Goal: Information Seeking & Learning: Learn about a topic

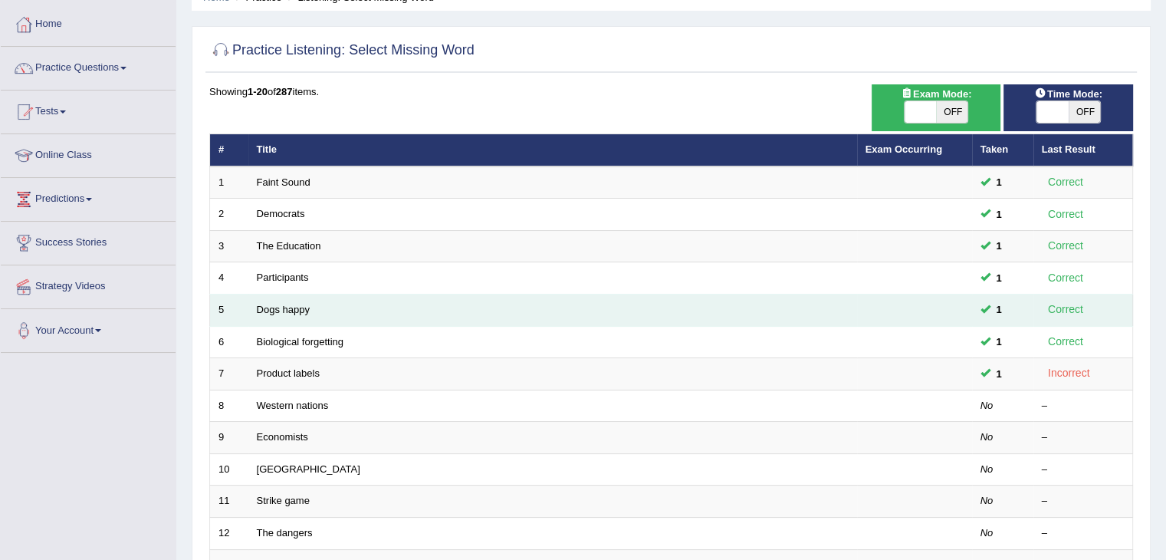
scroll to position [77, 0]
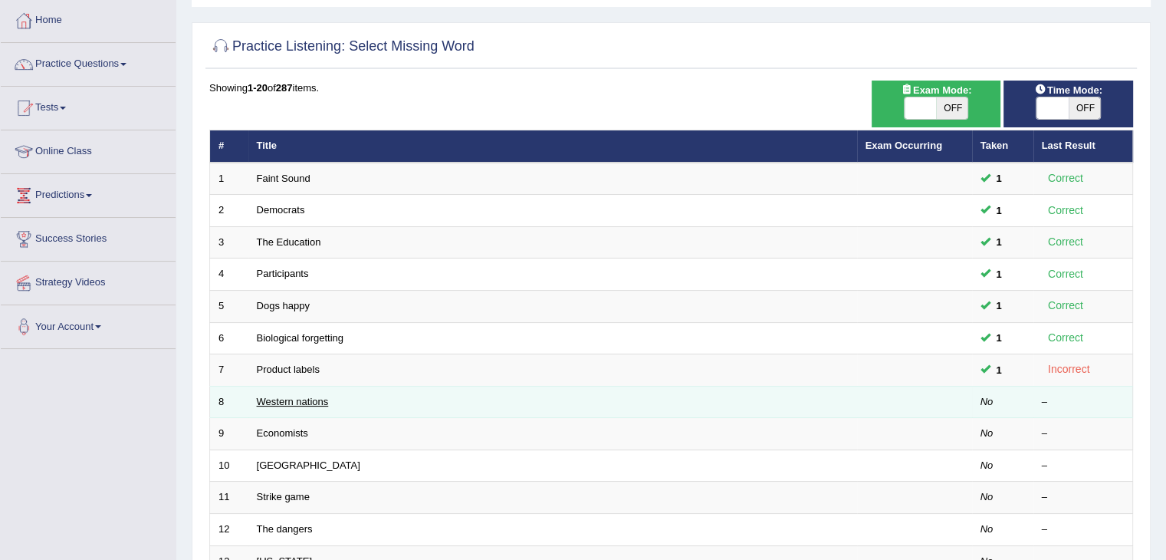
click at [295, 400] on link "Western nations" at bounding box center [293, 401] width 72 height 11
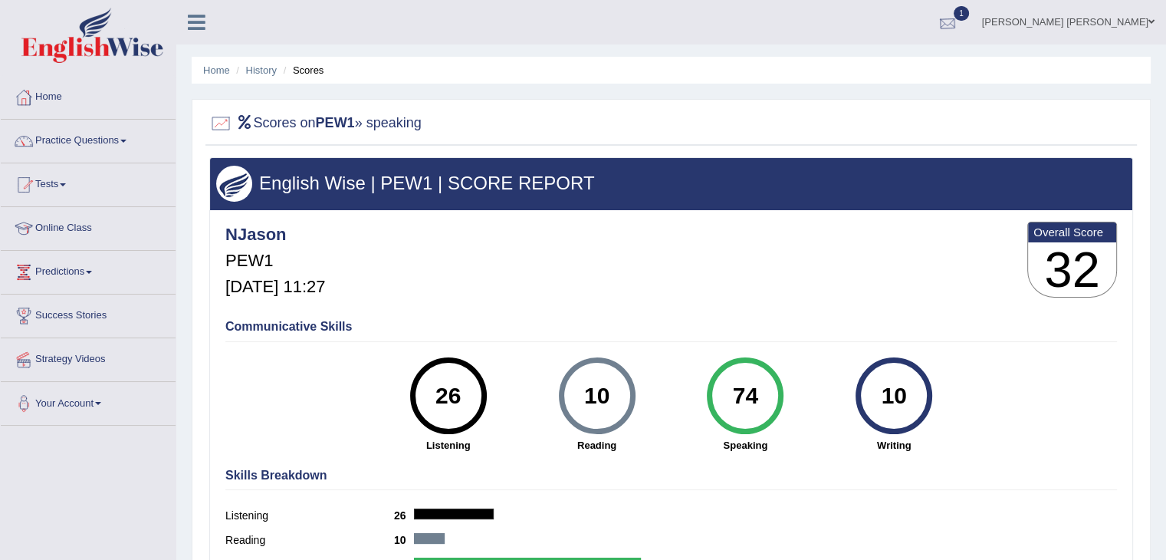
click at [959, 30] on div at bounding box center [947, 22] width 23 height 23
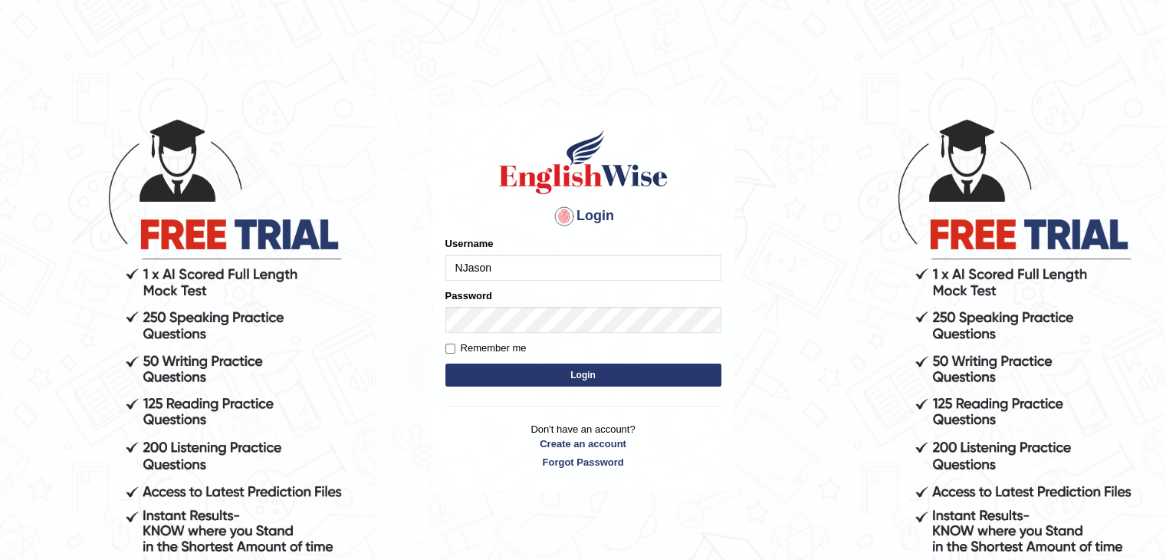
type input "NJason"
click at [518, 384] on button "Login" at bounding box center [583, 374] width 276 height 23
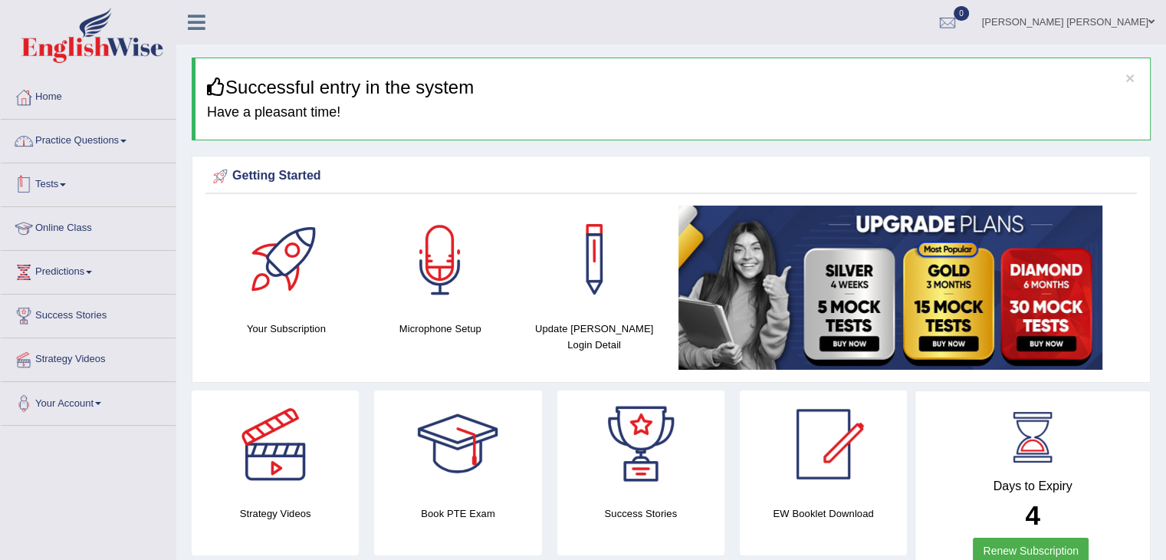
click at [126, 149] on link "Practice Questions" at bounding box center [88, 139] width 175 height 38
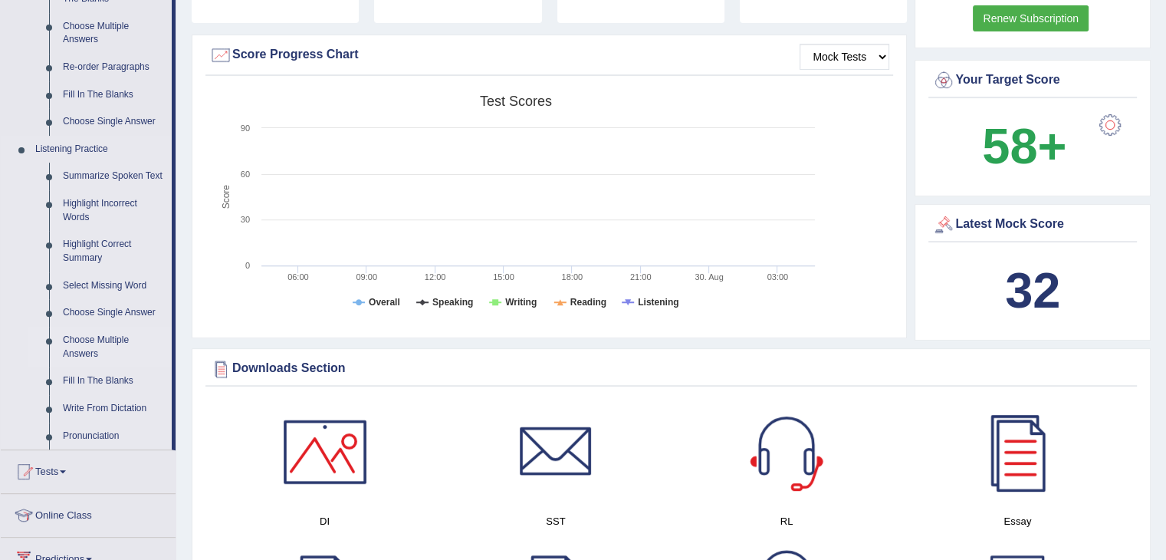
scroll to position [537, 0]
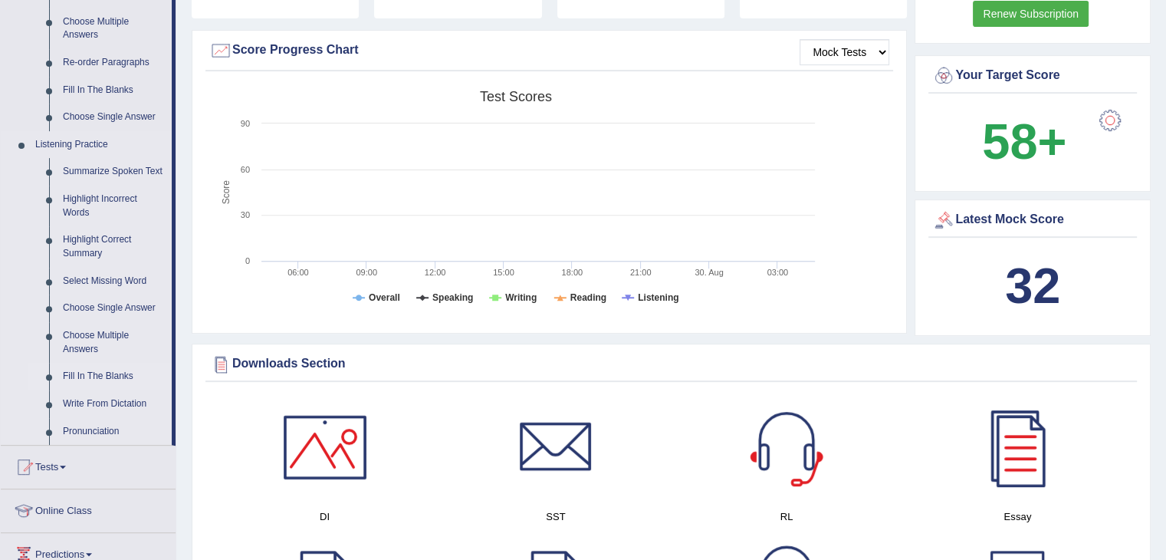
click at [110, 376] on link "Fill In The Blanks" at bounding box center [114, 377] width 116 height 28
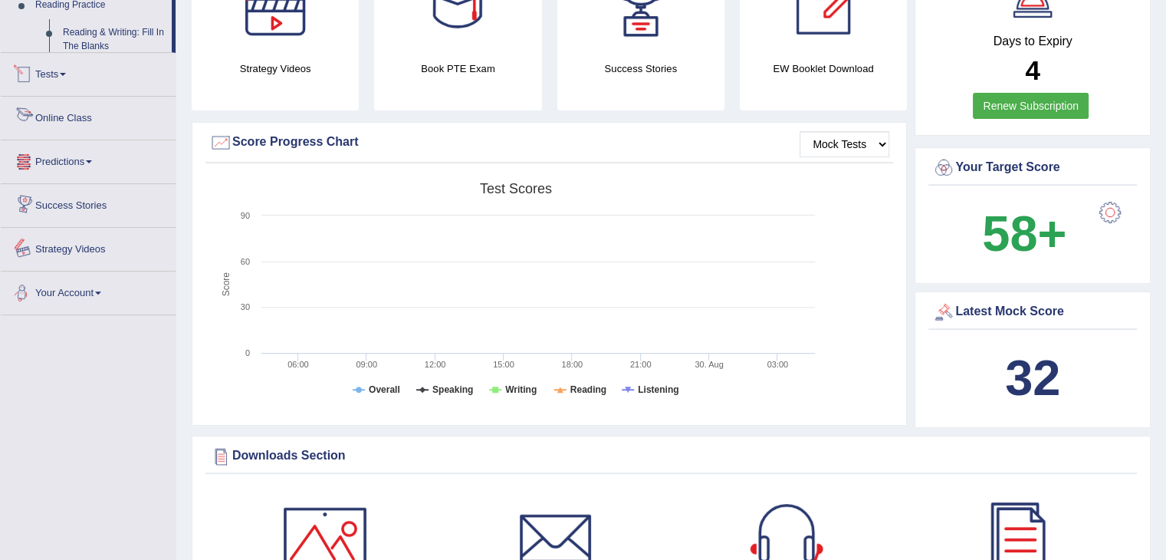
scroll to position [543, 0]
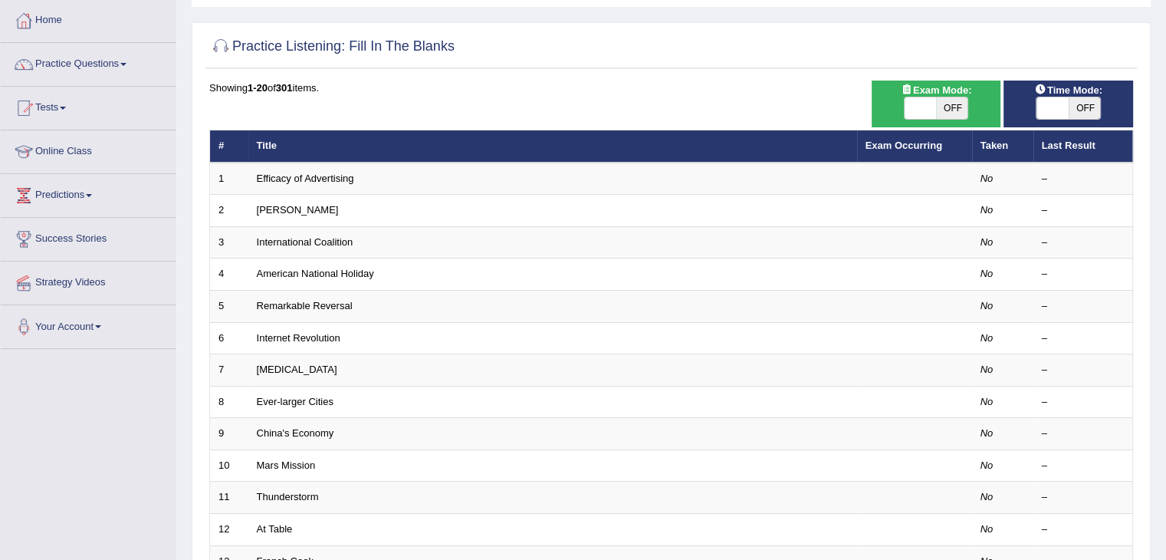
click at [951, 117] on span "OFF" at bounding box center [952, 107] width 32 height 21
checkbox input "true"
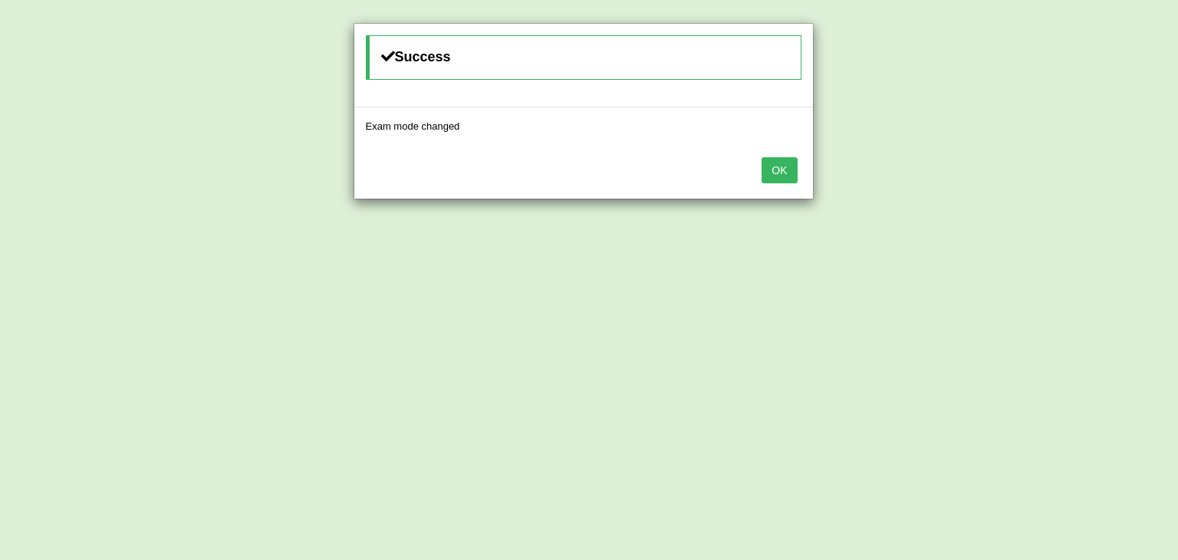
click at [784, 176] on button "OK" at bounding box center [778, 170] width 35 height 26
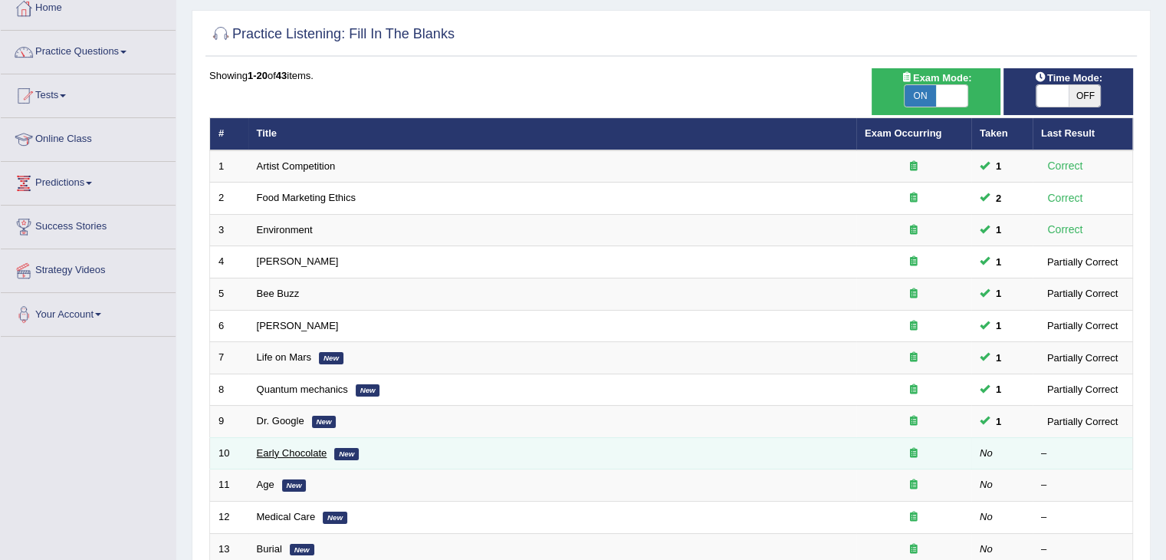
scroll to position [88, 0]
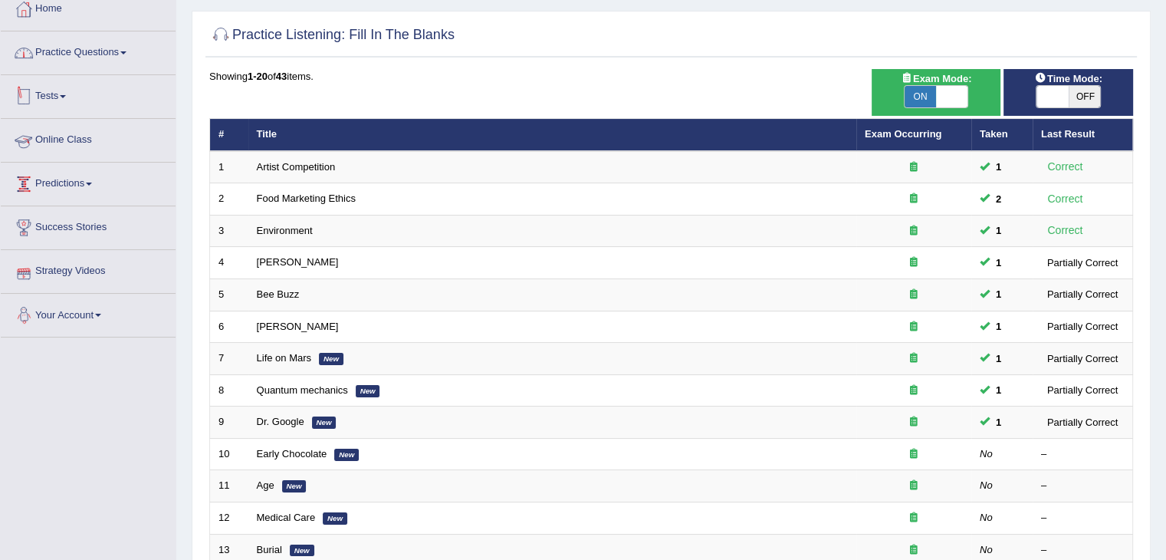
click at [80, 59] on link "Practice Questions" at bounding box center [88, 50] width 175 height 38
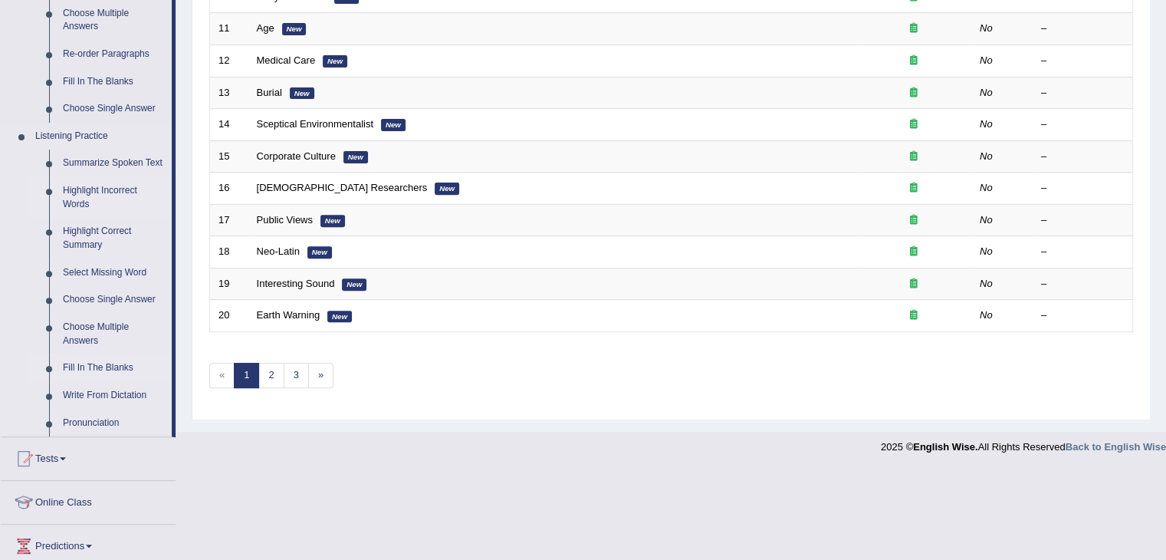
scroll to position [548, 0]
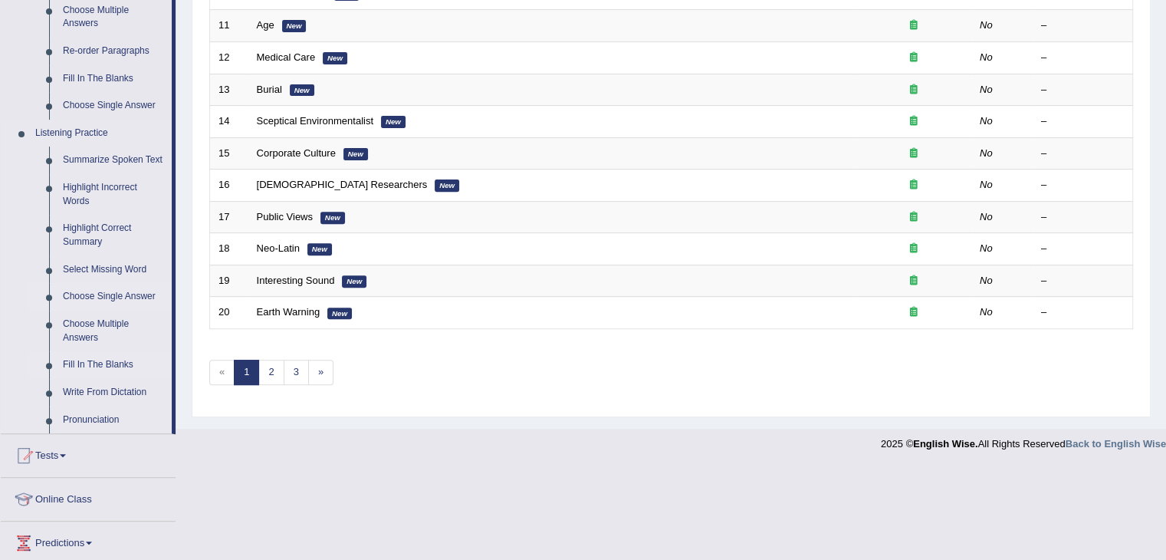
click at [115, 293] on link "Choose Single Answer" at bounding box center [114, 297] width 116 height 28
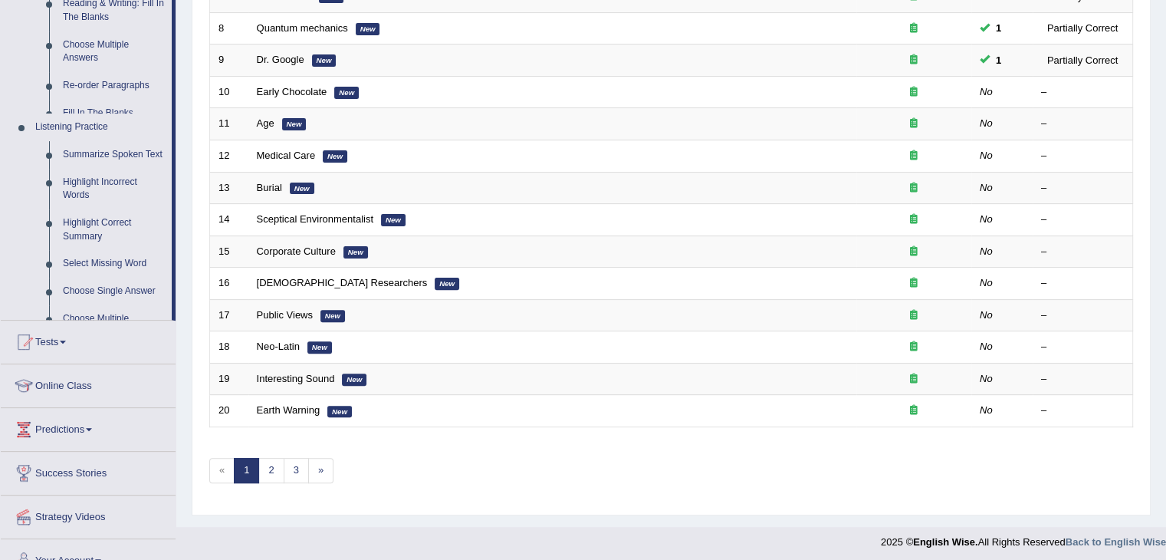
scroll to position [240, 0]
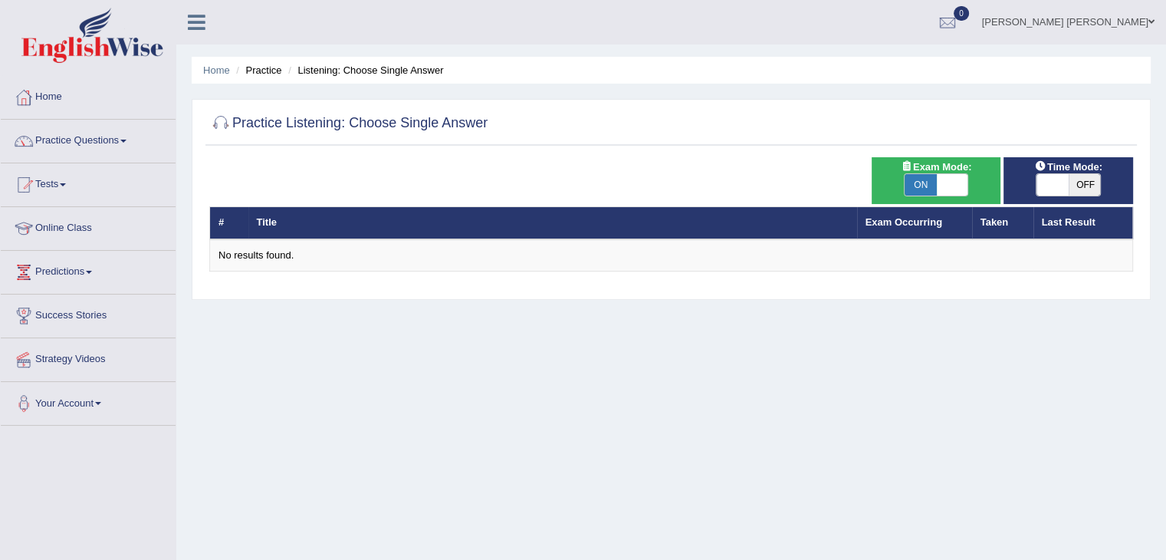
click at [912, 168] on icon at bounding box center [907, 166] width 12 height 10
click at [941, 181] on span at bounding box center [952, 184] width 32 height 21
checkbox input "false"
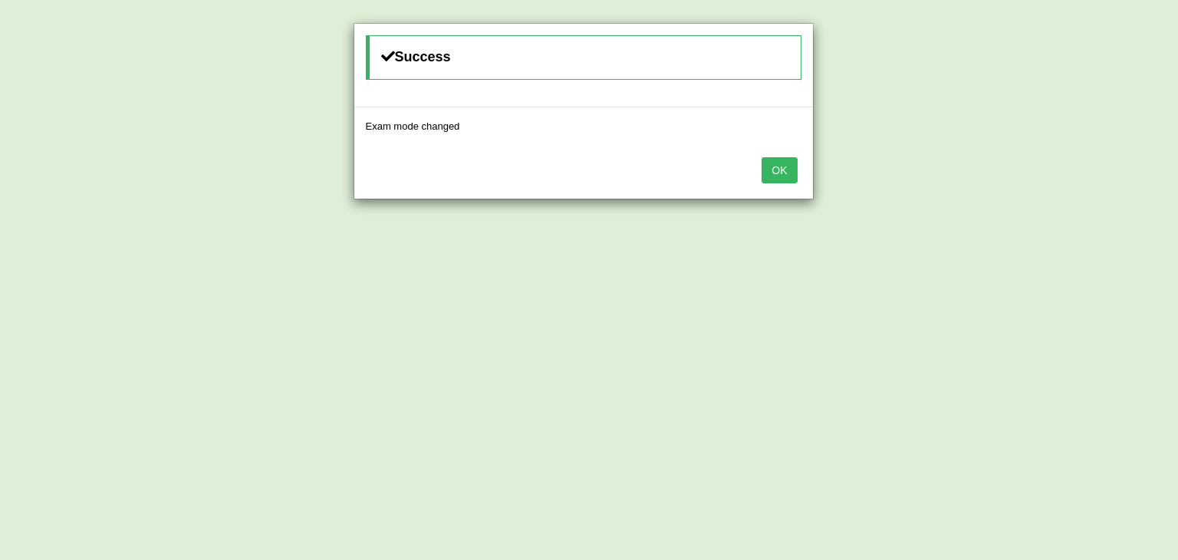
click at [771, 165] on button "OK" at bounding box center [778, 170] width 35 height 26
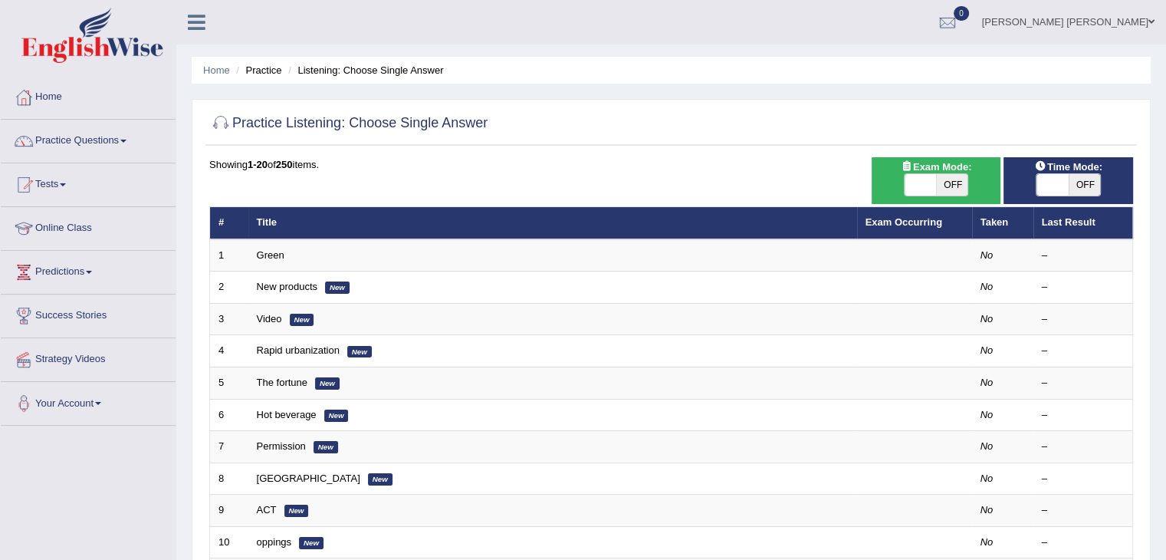
click at [1085, 182] on span "OFF" at bounding box center [1085, 184] width 32 height 21
checkbox input "true"
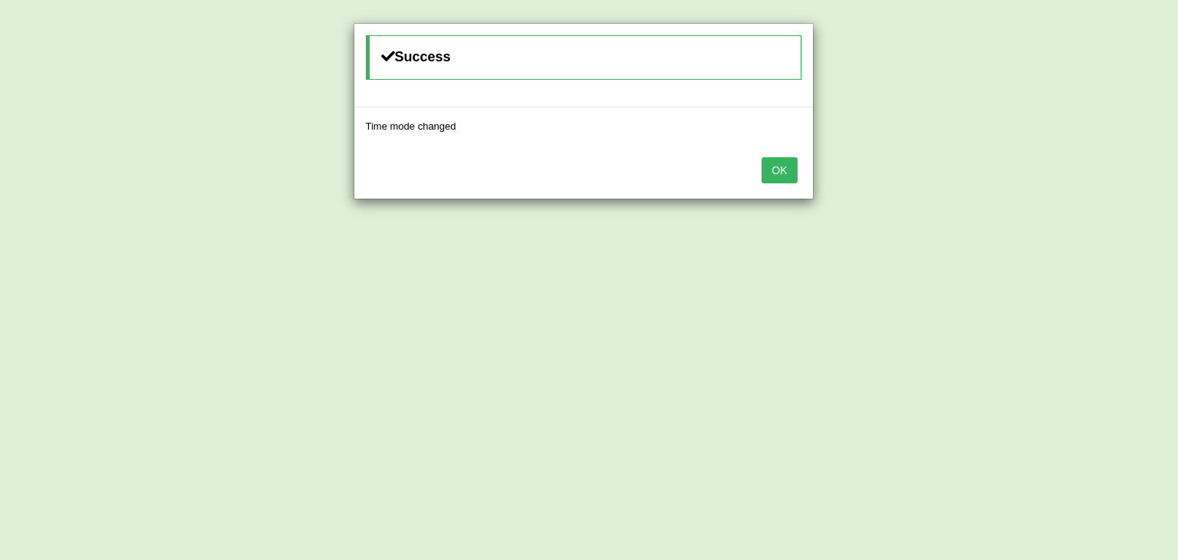
click at [778, 147] on div "OK" at bounding box center [583, 172] width 458 height 54
click at [780, 160] on button "OK" at bounding box center [778, 170] width 35 height 26
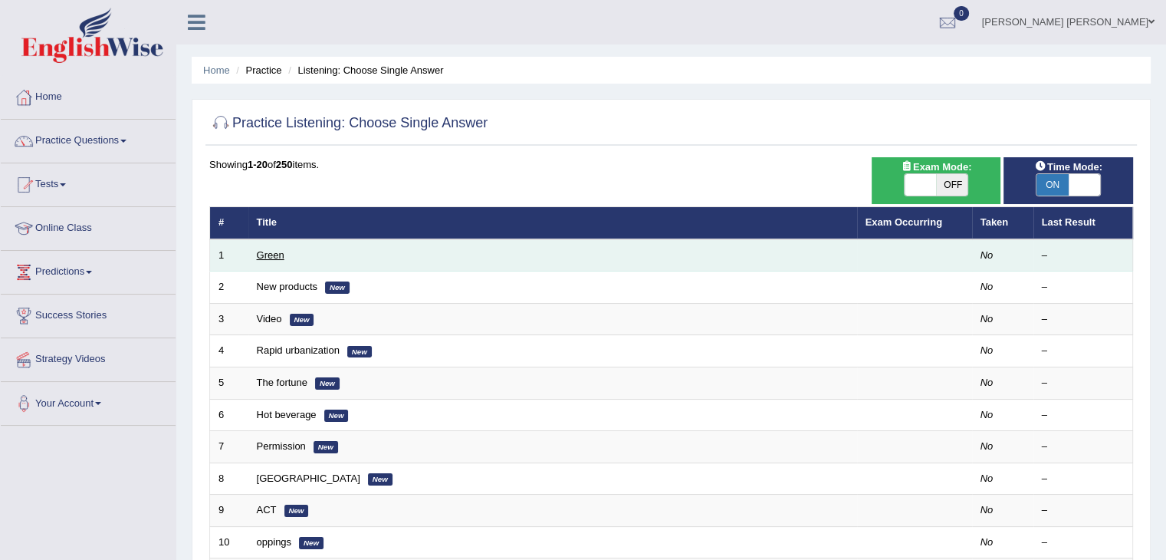
click at [276, 252] on link "Green" at bounding box center [271, 254] width 28 height 11
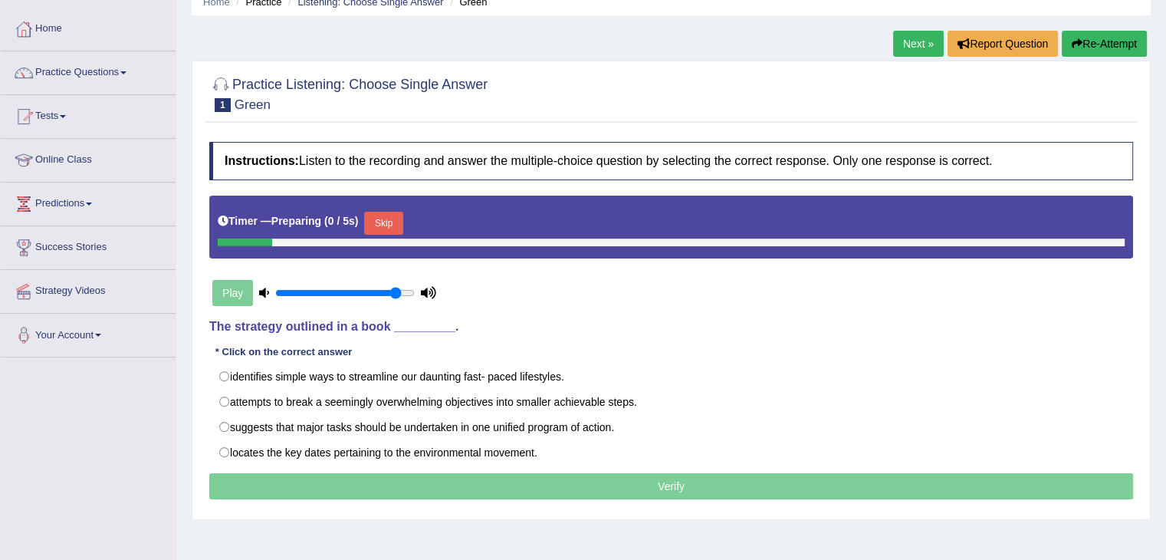
scroll to position [77, 0]
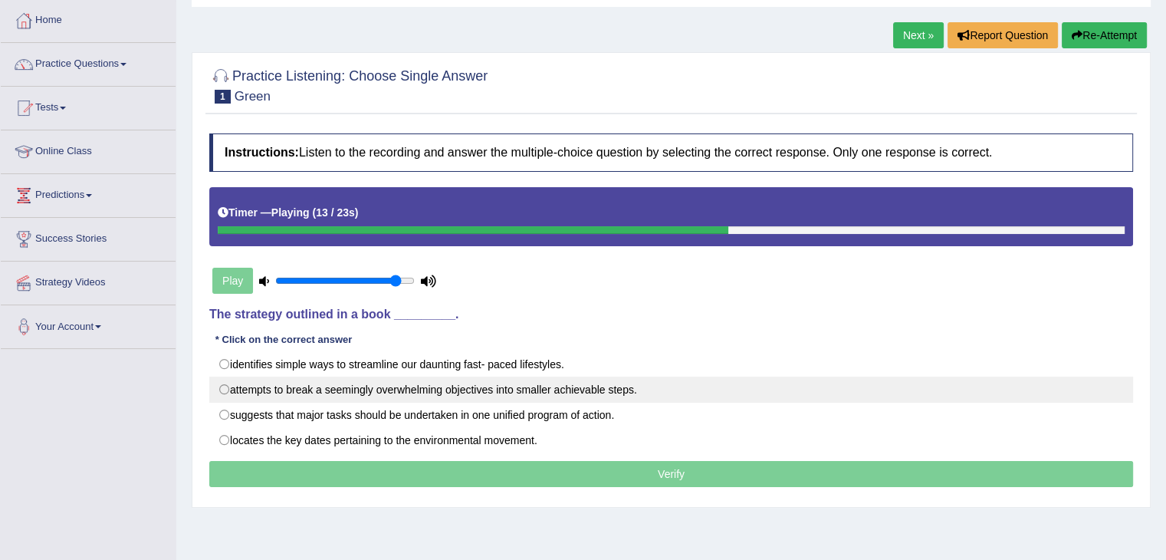
click at [405, 393] on label "attempts to break a seemingly overwhelming objectives into smaller achievable s…" at bounding box center [671, 389] width 924 height 26
radio input "true"
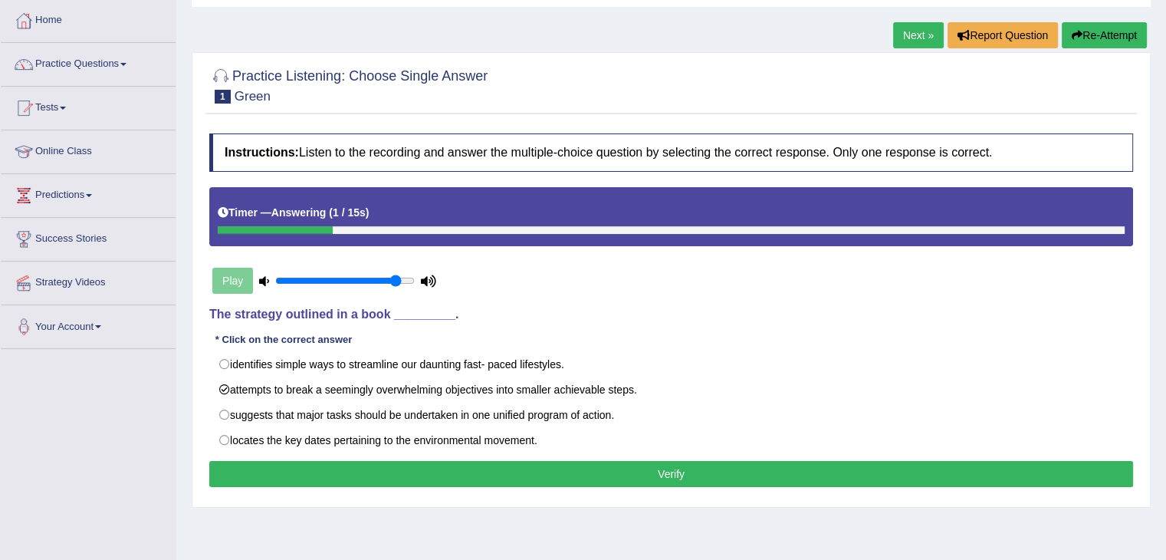
click at [546, 471] on button "Verify" at bounding box center [671, 474] width 924 height 26
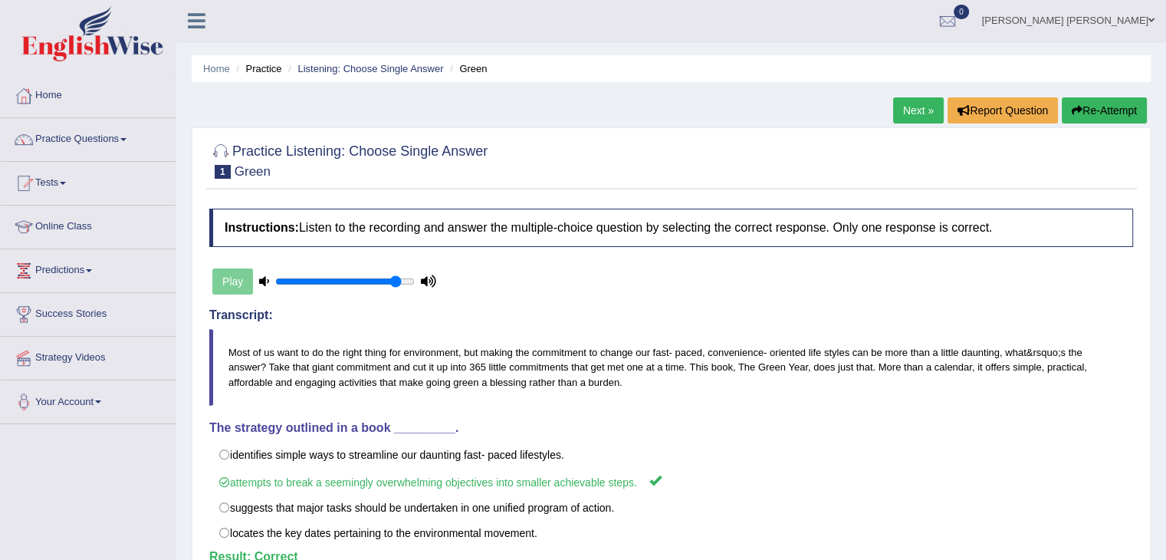
scroll to position [0, 0]
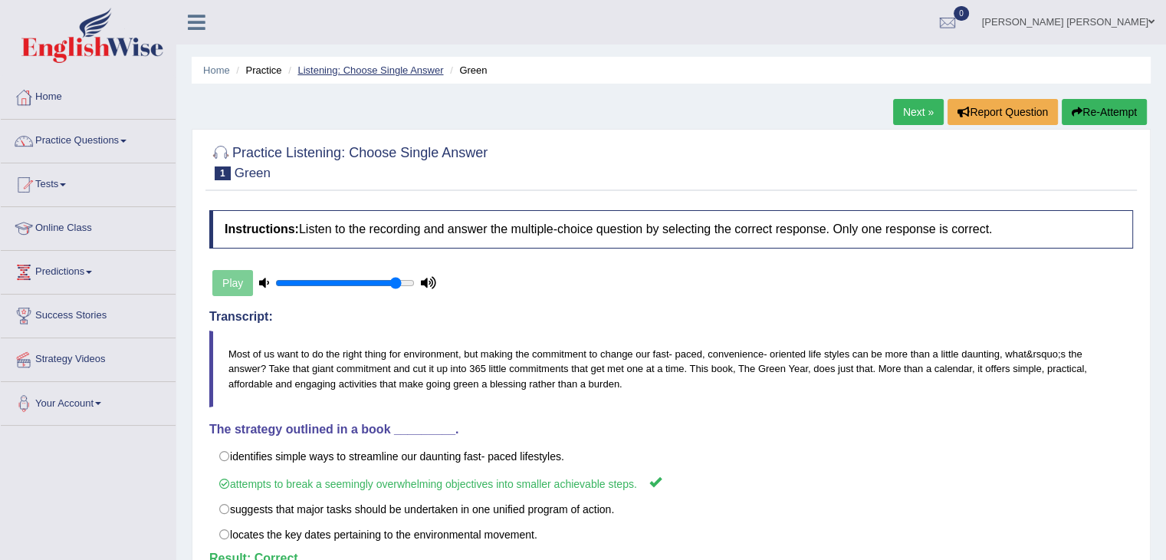
click at [373, 72] on link "Listening: Choose Single Answer" at bounding box center [370, 69] width 146 height 11
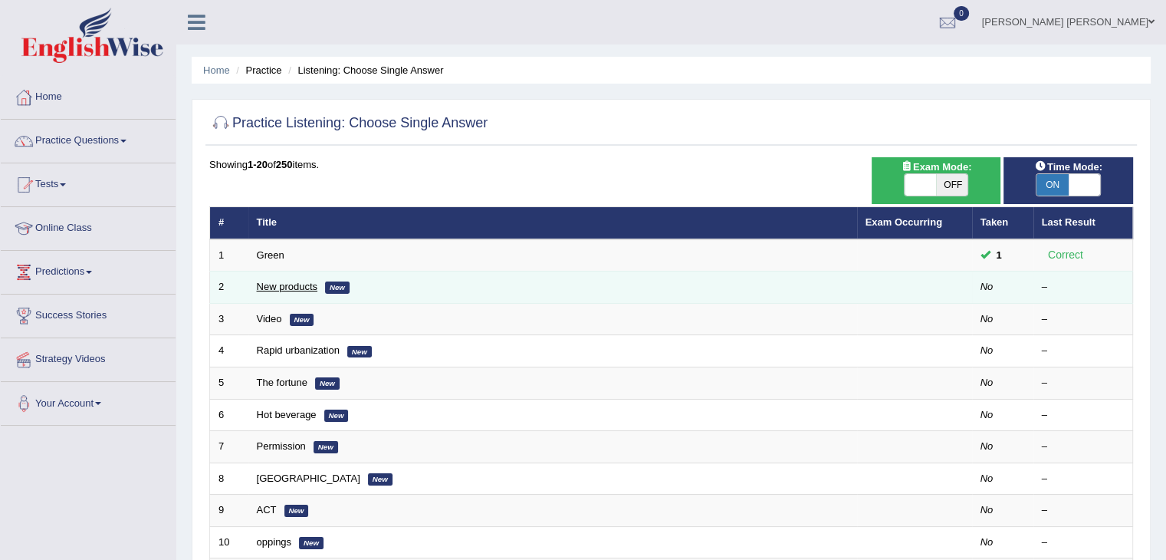
click at [268, 283] on link "New products" at bounding box center [287, 286] width 61 height 11
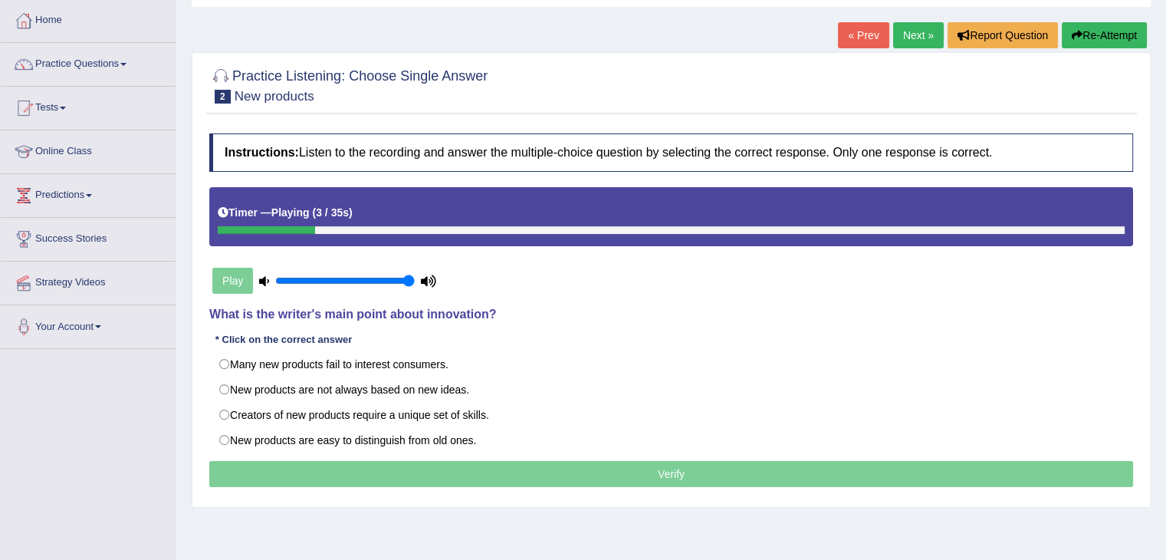
drag, startPoint x: 396, startPoint y: 278, endPoint x: 487, endPoint y: 297, distance: 93.2
type input "1"
click at [415, 287] on input "range" at bounding box center [345, 280] width 140 height 12
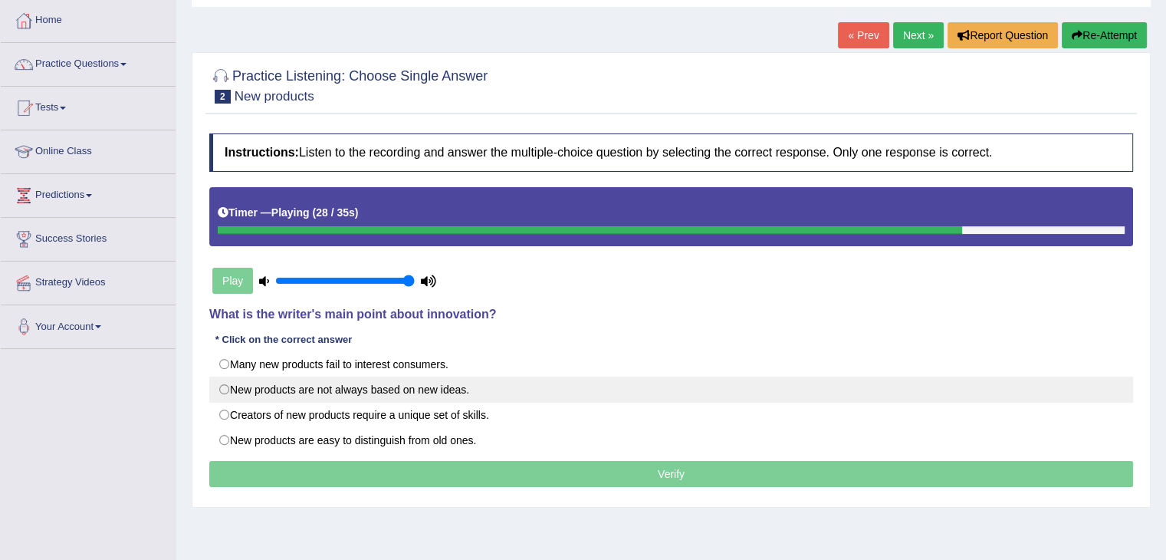
click at [460, 387] on label "New products are not always based on new ideas." at bounding box center [671, 389] width 924 height 26
radio input "true"
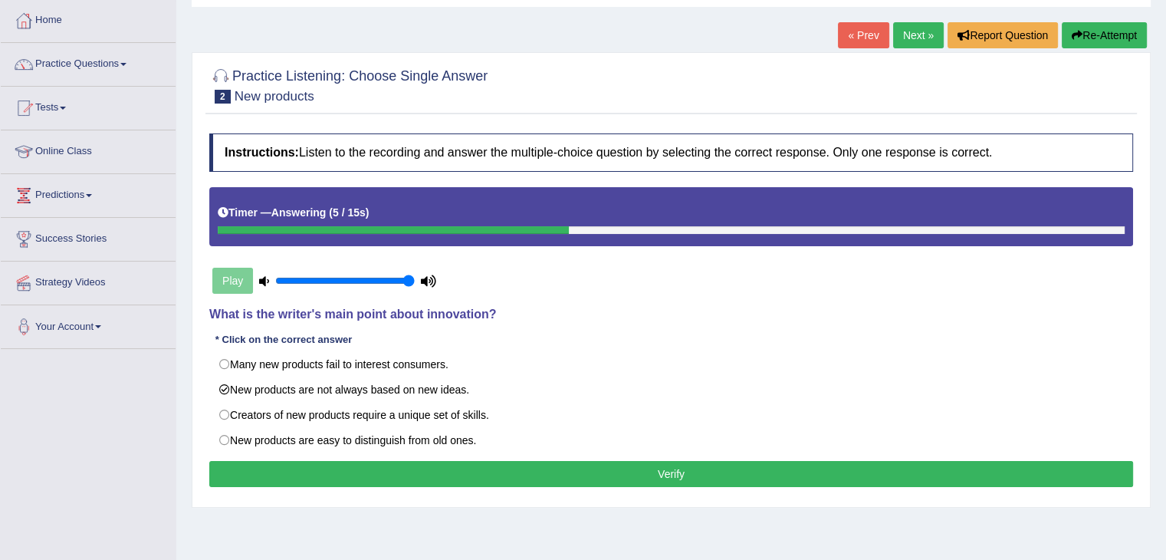
click at [684, 464] on button "Verify" at bounding box center [671, 474] width 924 height 26
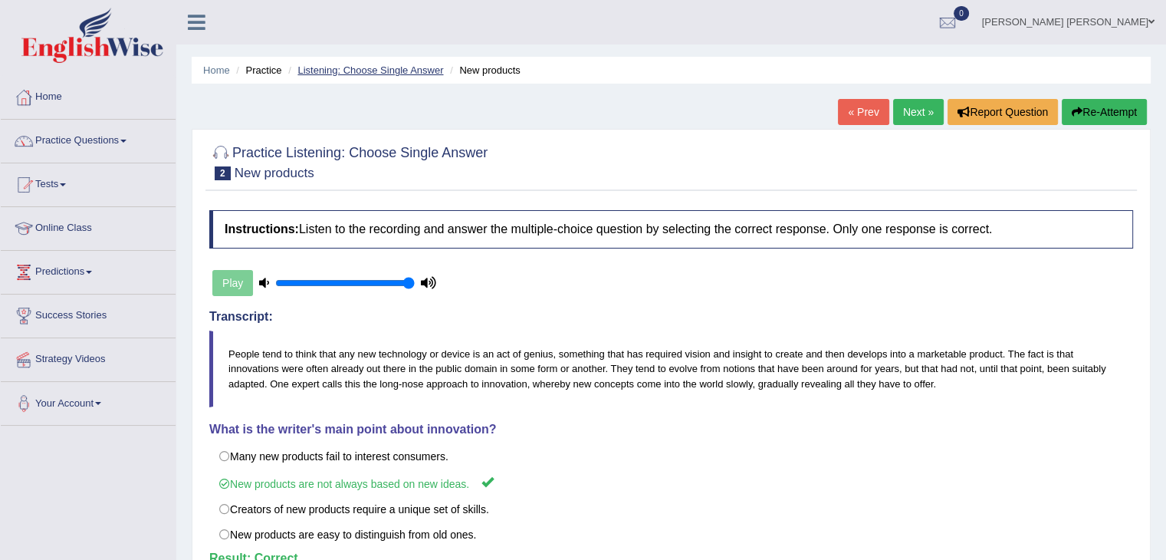
click at [374, 70] on link "Listening: Choose Single Answer" at bounding box center [370, 69] width 146 height 11
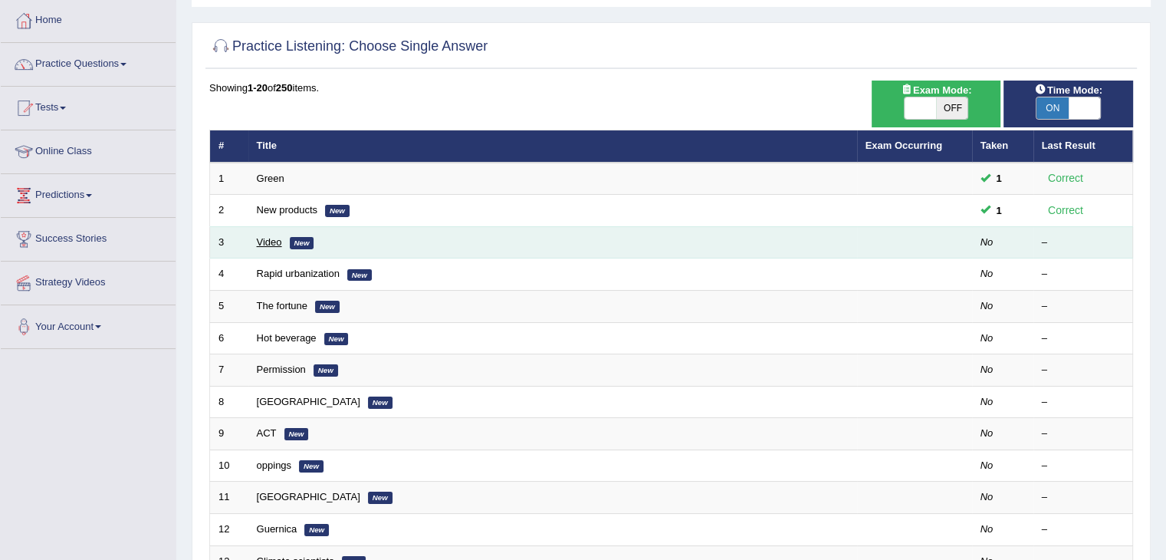
click at [267, 239] on link "Video" at bounding box center [269, 241] width 25 height 11
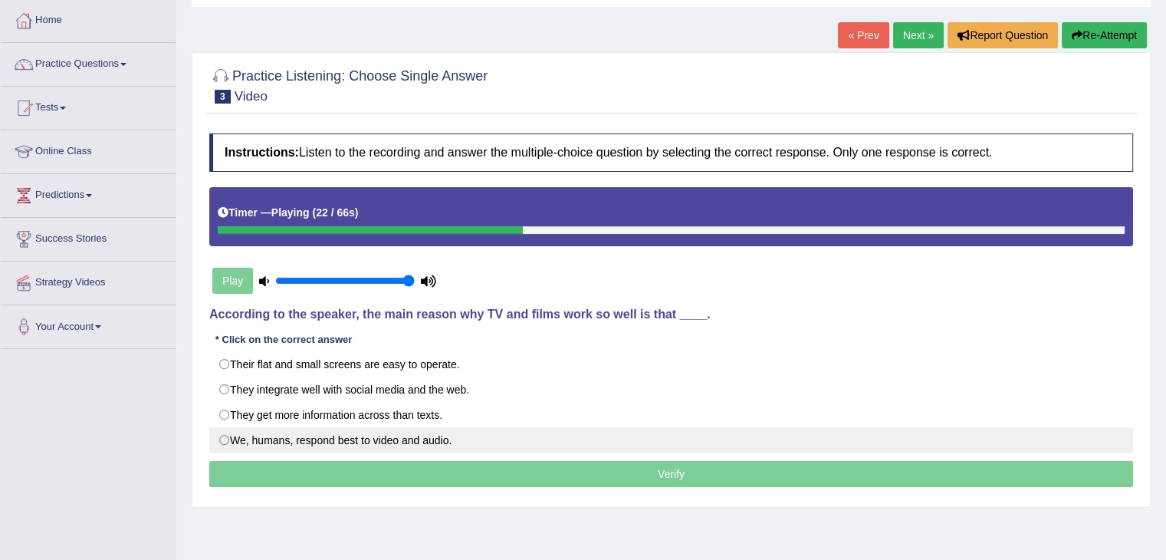
click at [460, 435] on label "We, humans, respond best to video and audio." at bounding box center [671, 440] width 924 height 26
radio input "true"
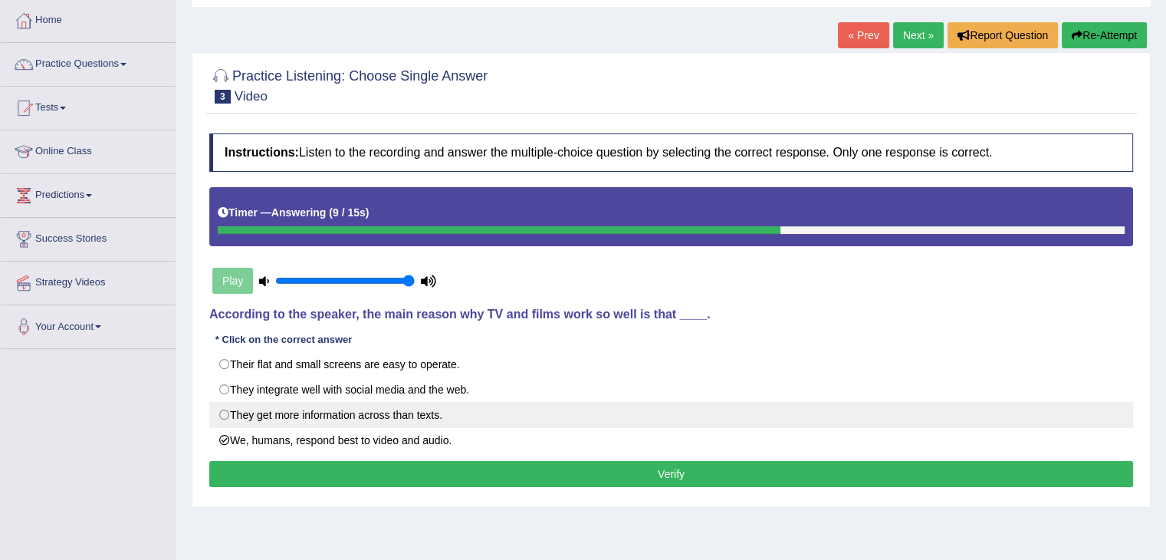
click at [462, 405] on label "They get more information across than texts." at bounding box center [671, 415] width 924 height 26
radio input "true"
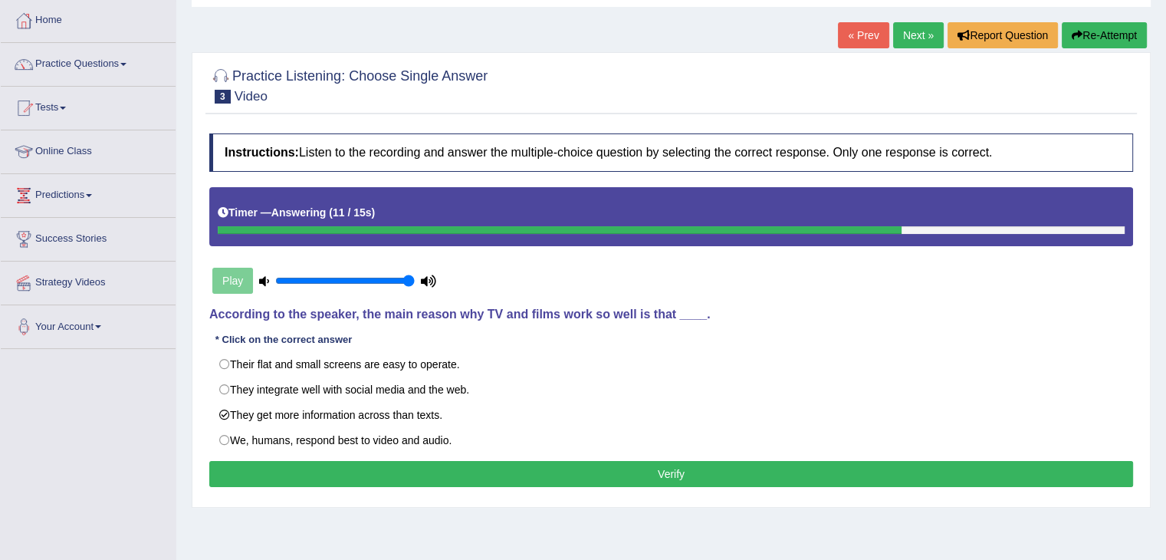
click at [552, 465] on button "Verify" at bounding box center [671, 474] width 924 height 26
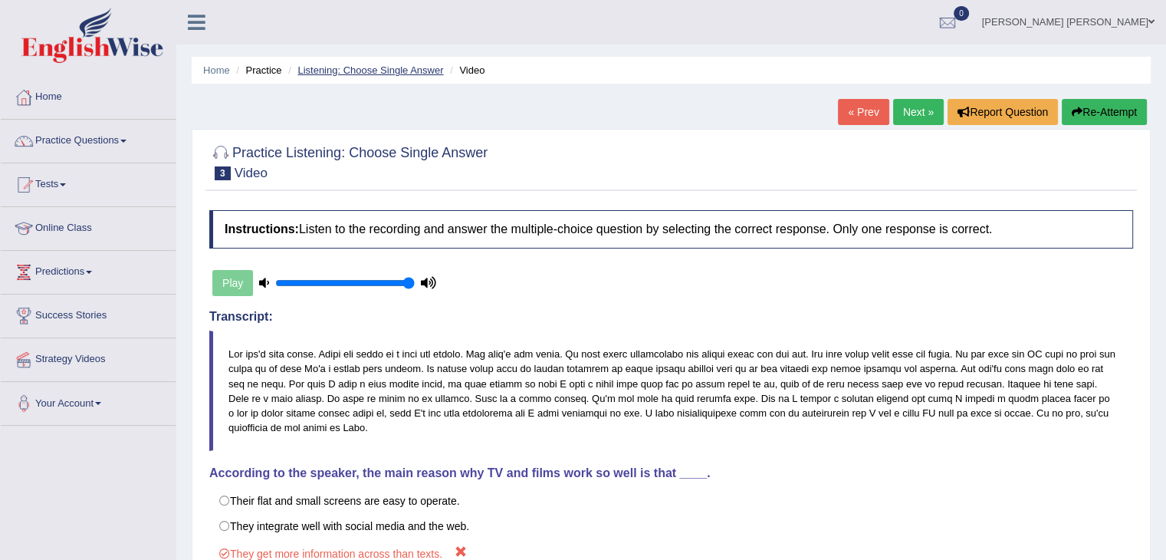
click at [405, 74] on link "Listening: Choose Single Answer" at bounding box center [370, 69] width 146 height 11
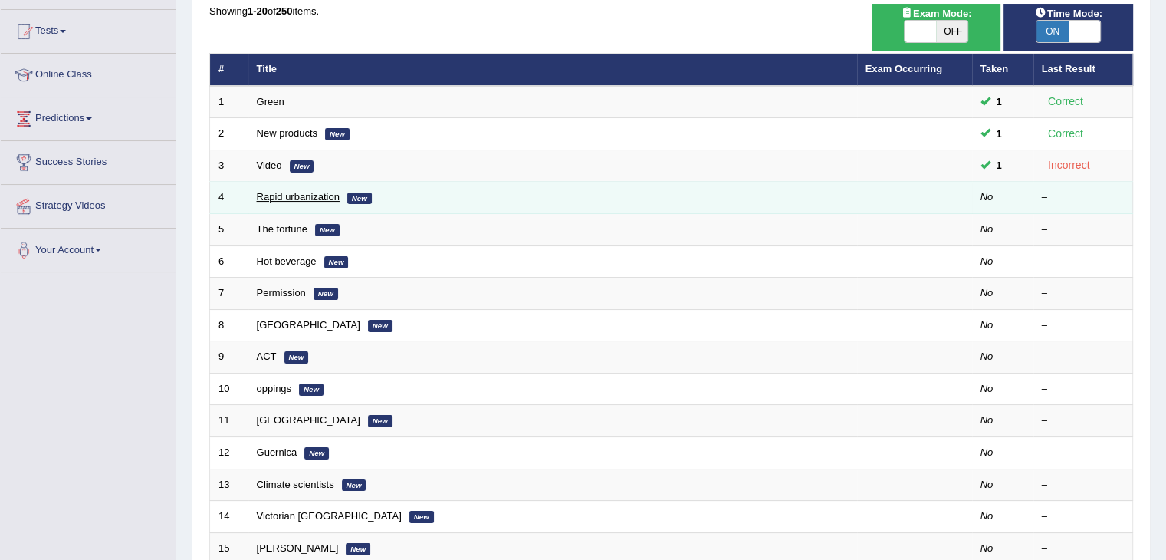
click at [269, 191] on link "Rapid urbanization" at bounding box center [298, 196] width 83 height 11
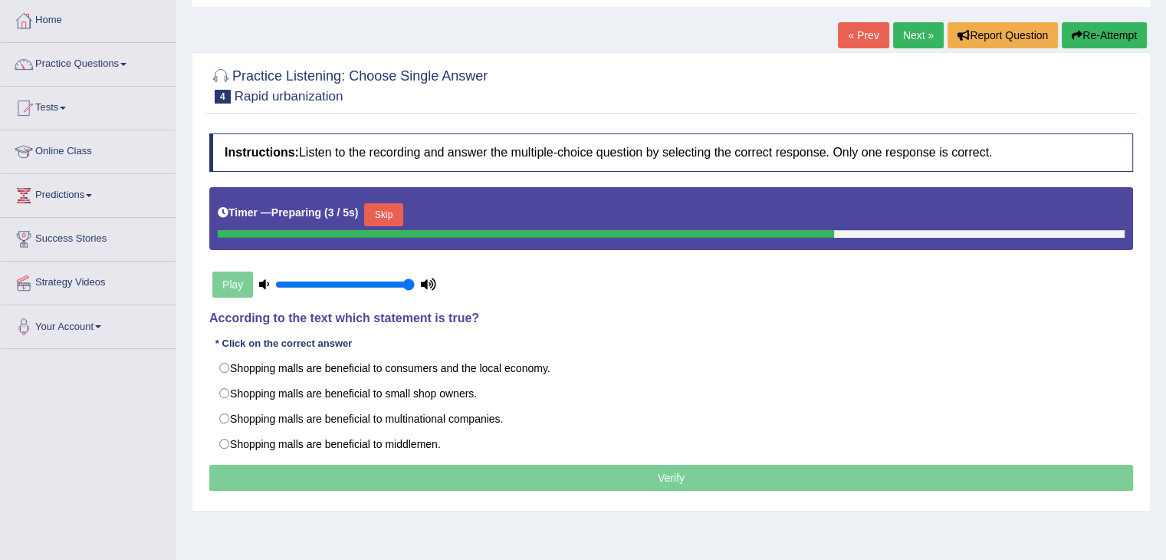
click at [383, 209] on button "Skip" at bounding box center [383, 214] width 38 height 23
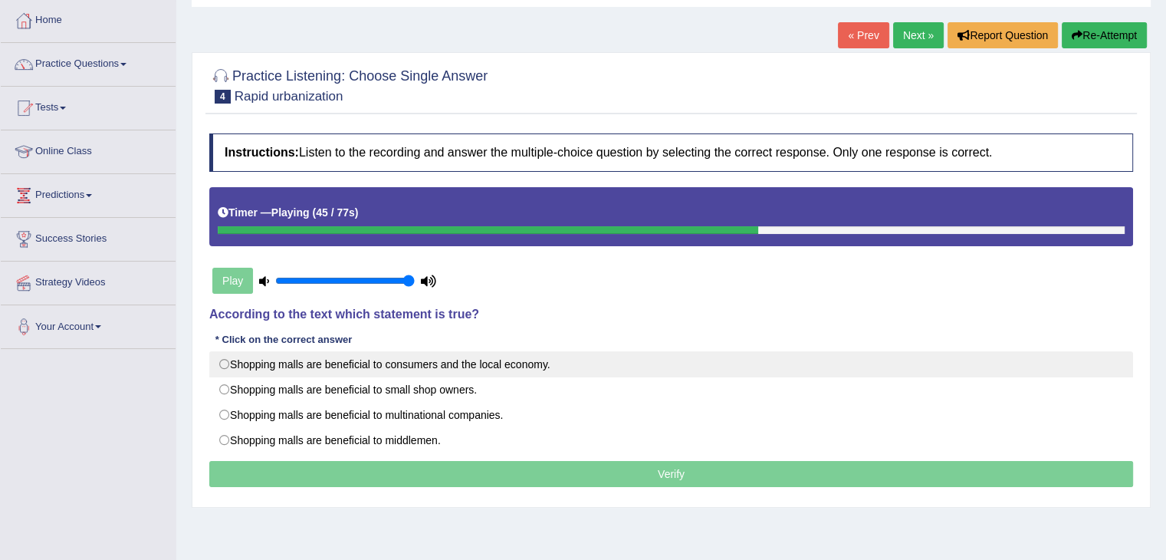
click at [580, 360] on label "Shopping malls are beneficial to consumers and the local economy." at bounding box center [671, 364] width 924 height 26
radio input "true"
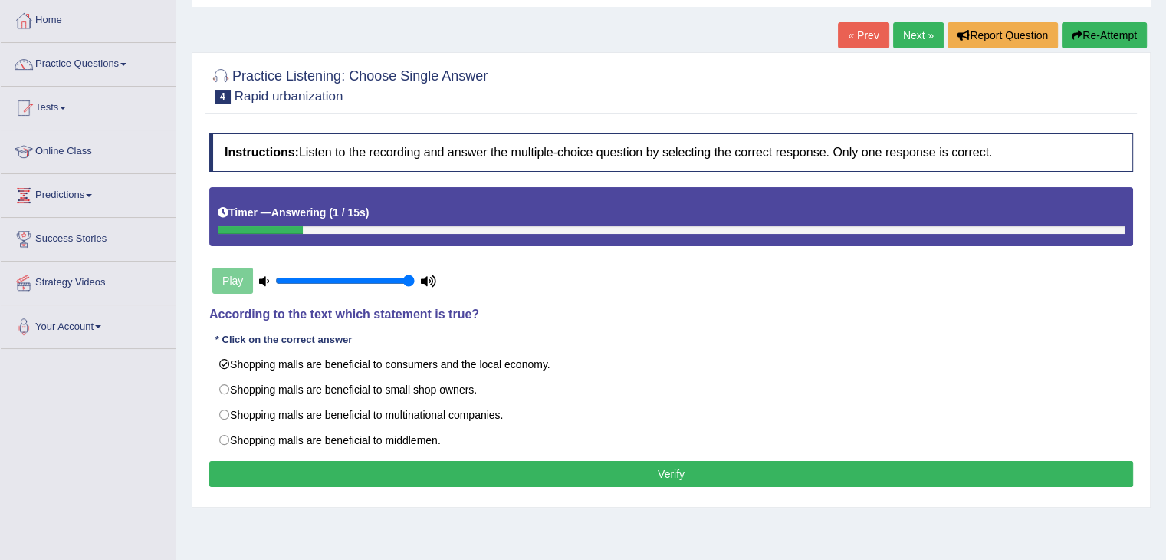
click at [679, 469] on button "Verify" at bounding box center [671, 474] width 924 height 26
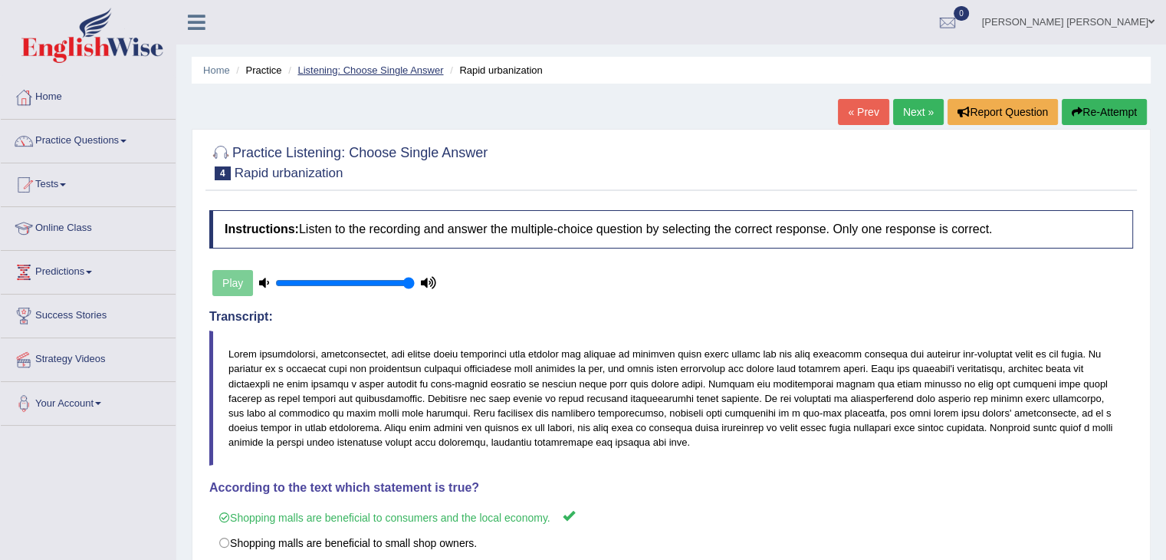
click at [389, 71] on link "Listening: Choose Single Answer" at bounding box center [370, 69] width 146 height 11
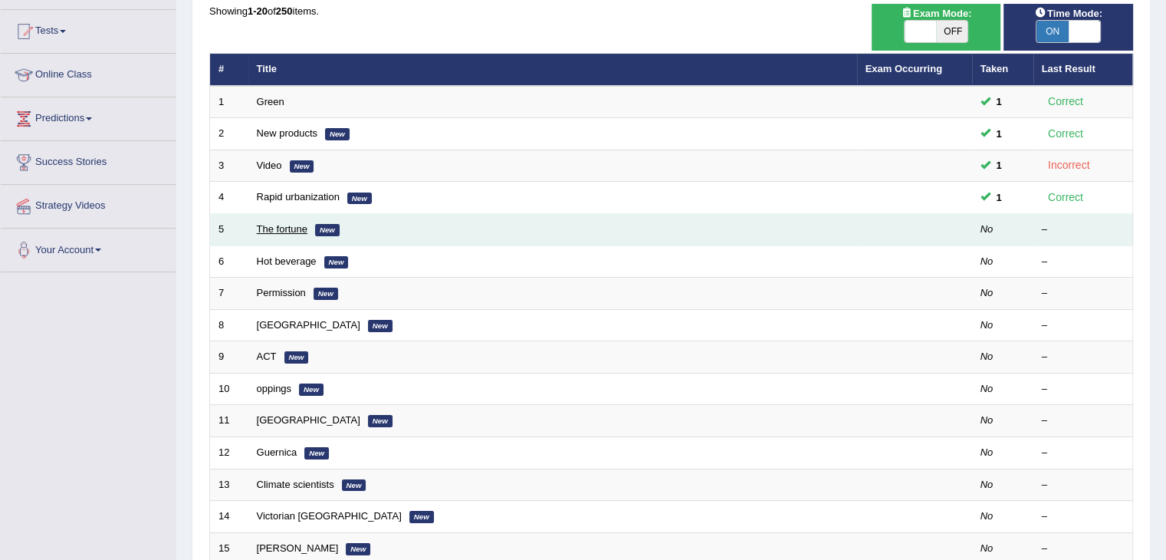
click at [280, 228] on link "The fortune" at bounding box center [282, 228] width 51 height 11
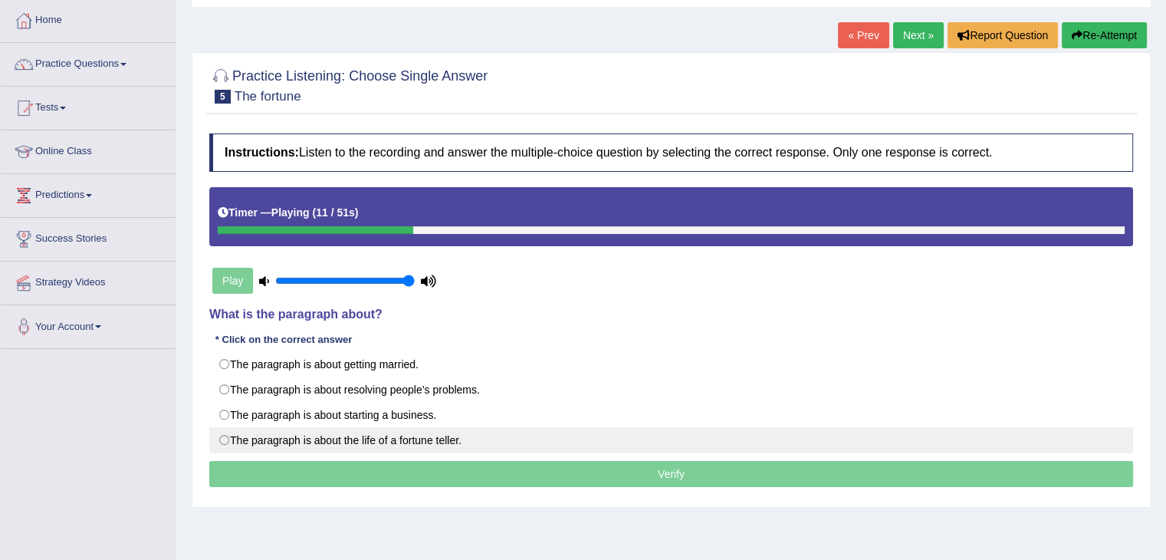
click at [512, 436] on label "The paragraph is about the life of a fortune teller." at bounding box center [671, 440] width 924 height 26
radio input "true"
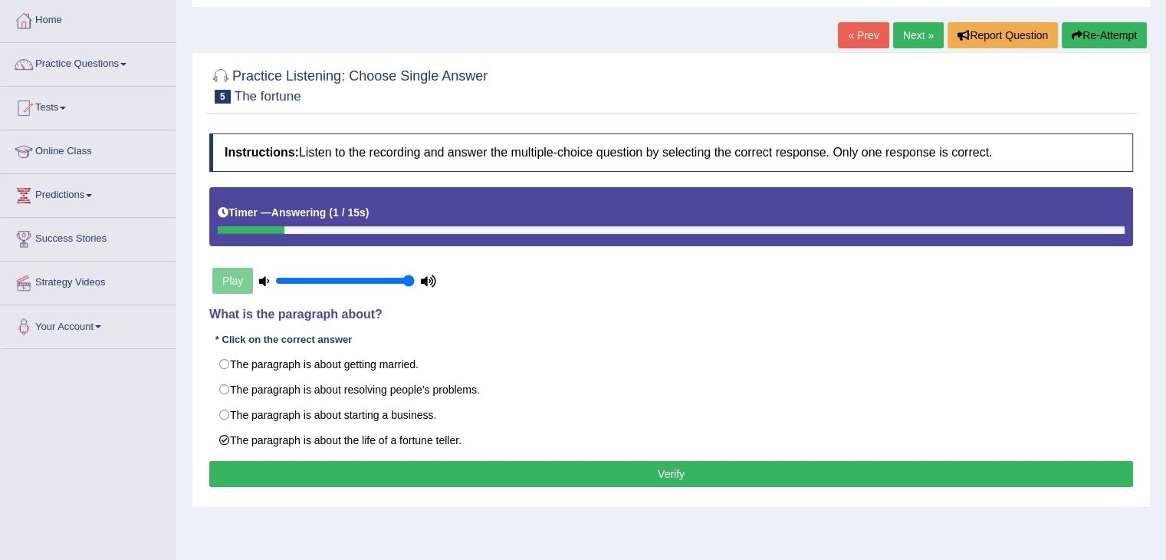
click at [719, 473] on button "Verify" at bounding box center [671, 474] width 924 height 26
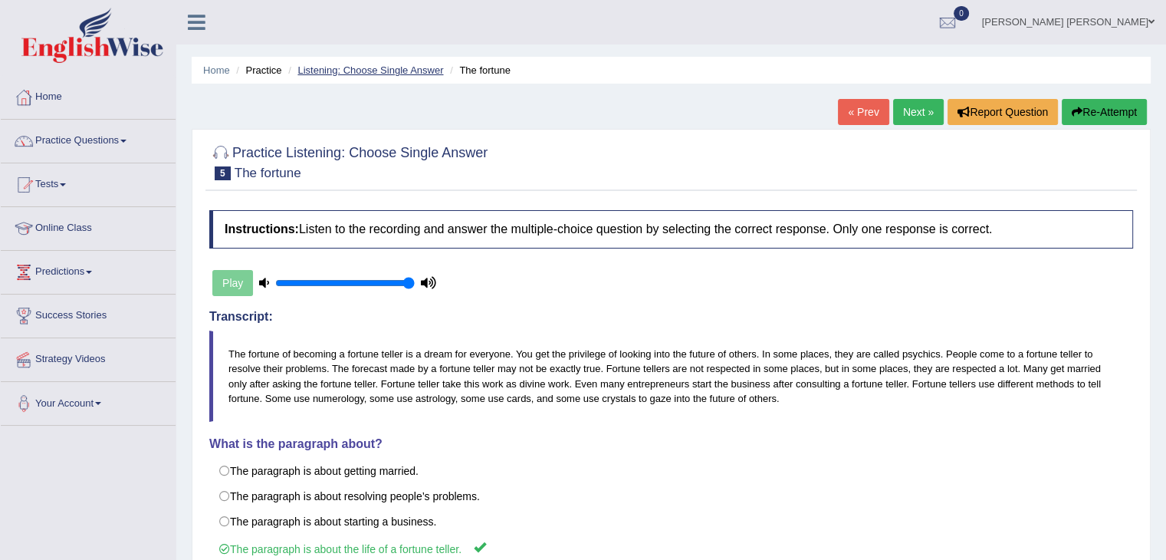
click at [374, 71] on link "Listening: Choose Single Answer" at bounding box center [370, 69] width 146 height 11
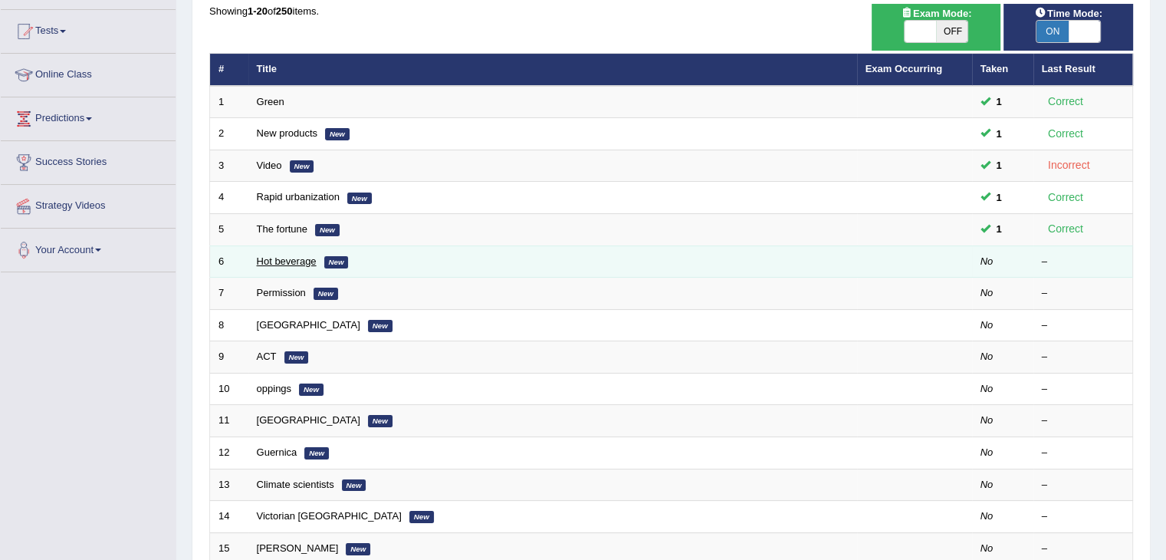
click at [276, 261] on link "Hot beverage" at bounding box center [287, 260] width 60 height 11
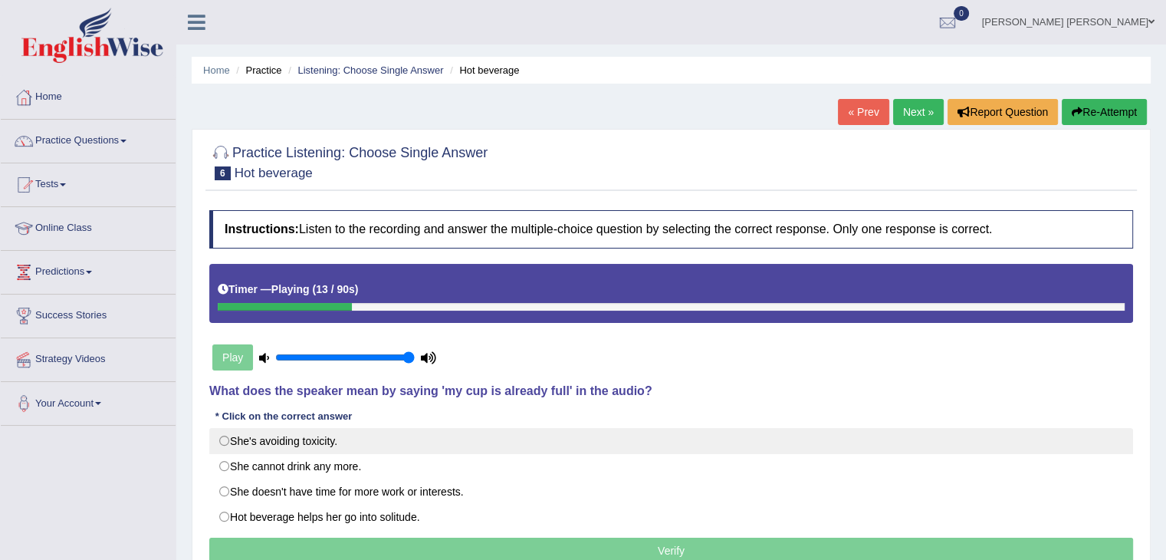
click at [453, 439] on label "She's avoiding toxicity." at bounding box center [671, 441] width 924 height 26
radio input "true"
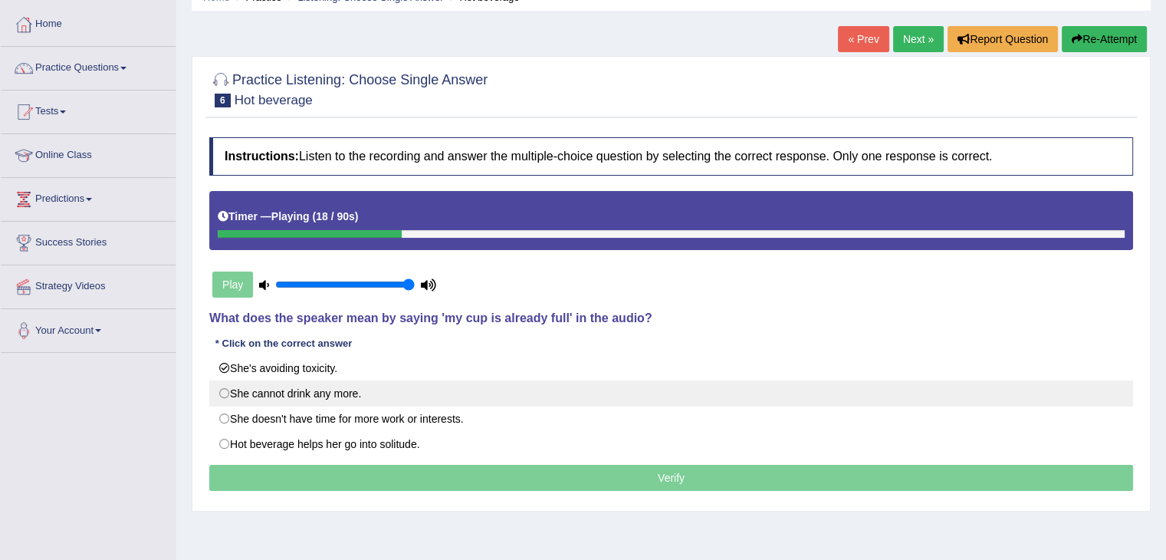
scroll to position [77, 0]
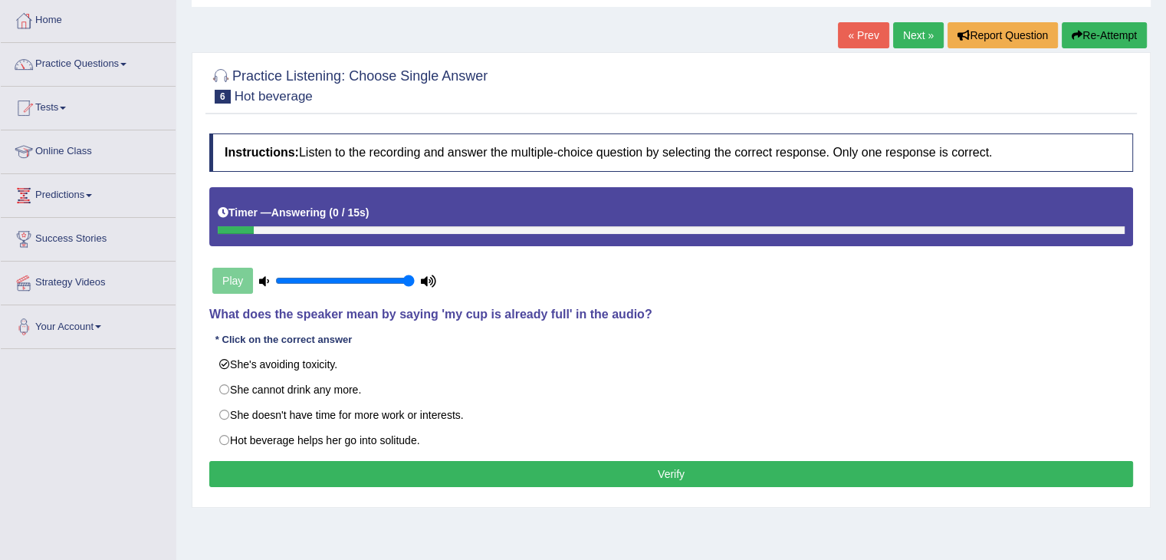
click at [669, 479] on button "Verify" at bounding box center [671, 474] width 924 height 26
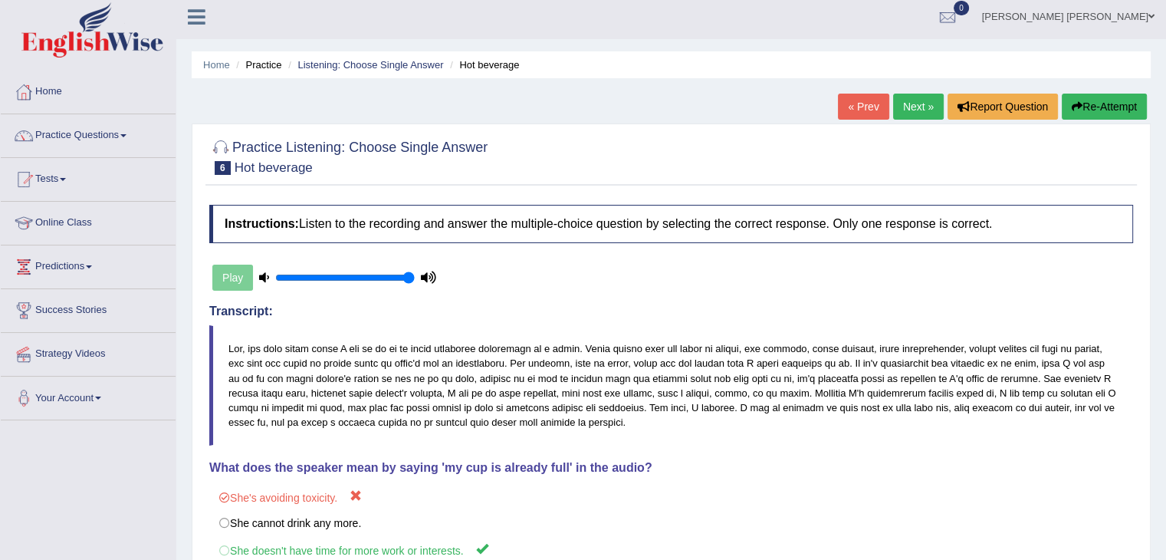
scroll to position [0, 0]
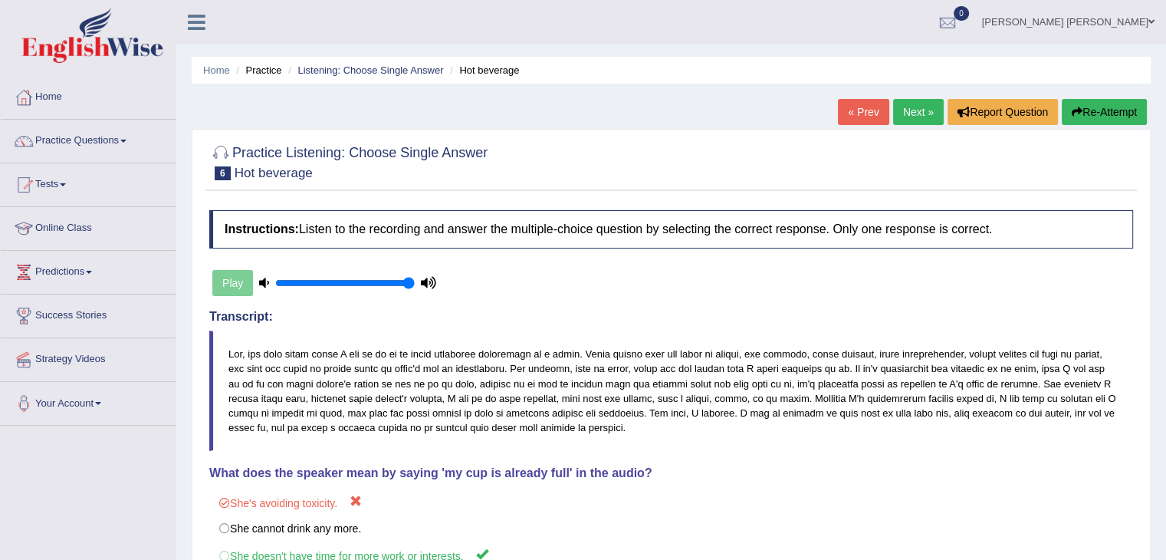
click at [1099, 112] on button "Re-Attempt" at bounding box center [1104, 112] width 85 height 26
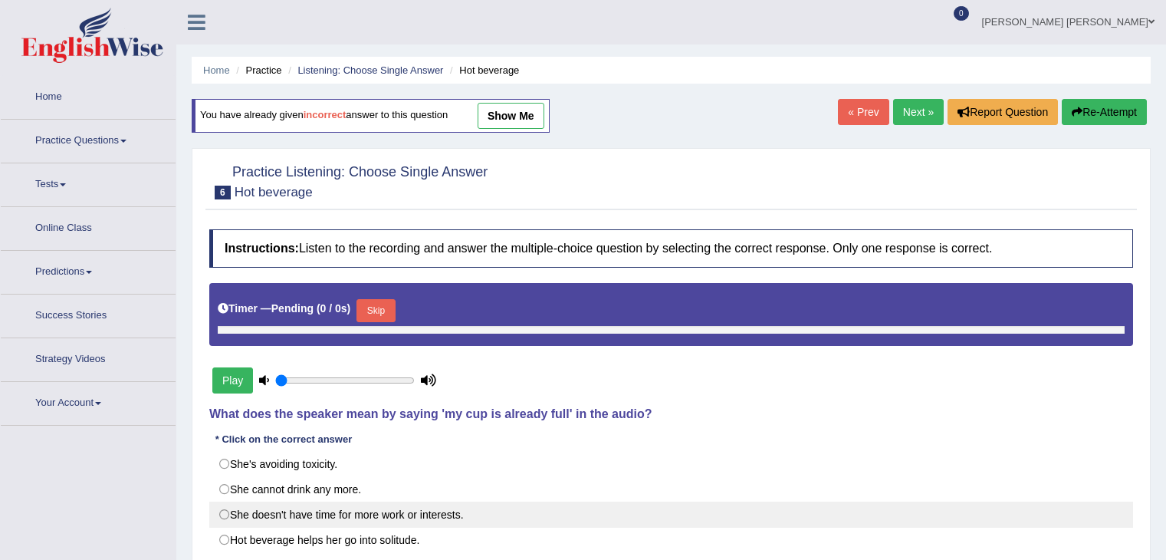
type input "1"
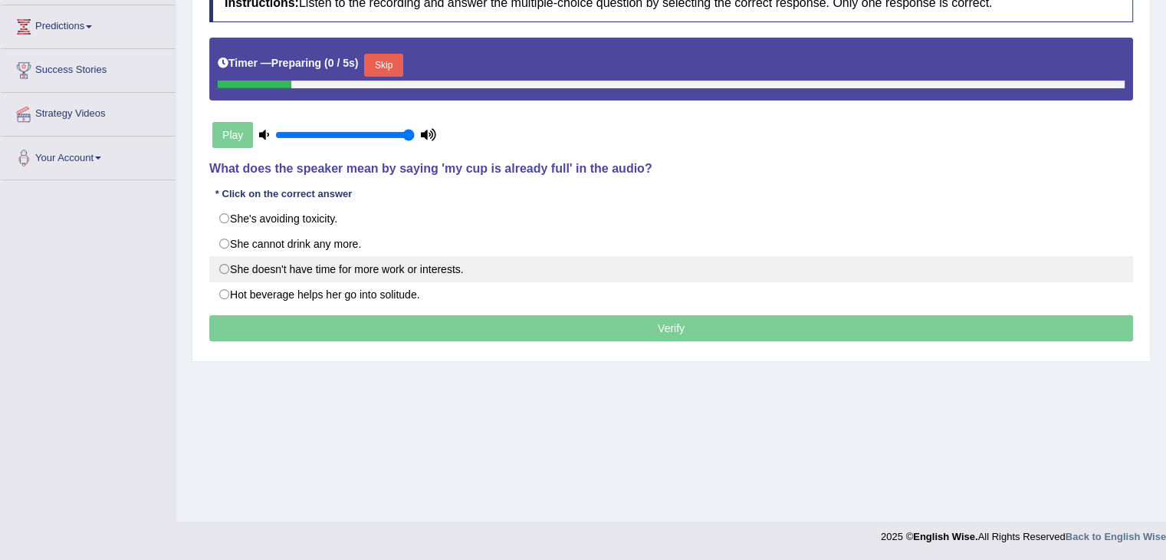
click at [364, 258] on label "She doesn't have time for more work or interests." at bounding box center [671, 269] width 924 height 26
radio input "true"
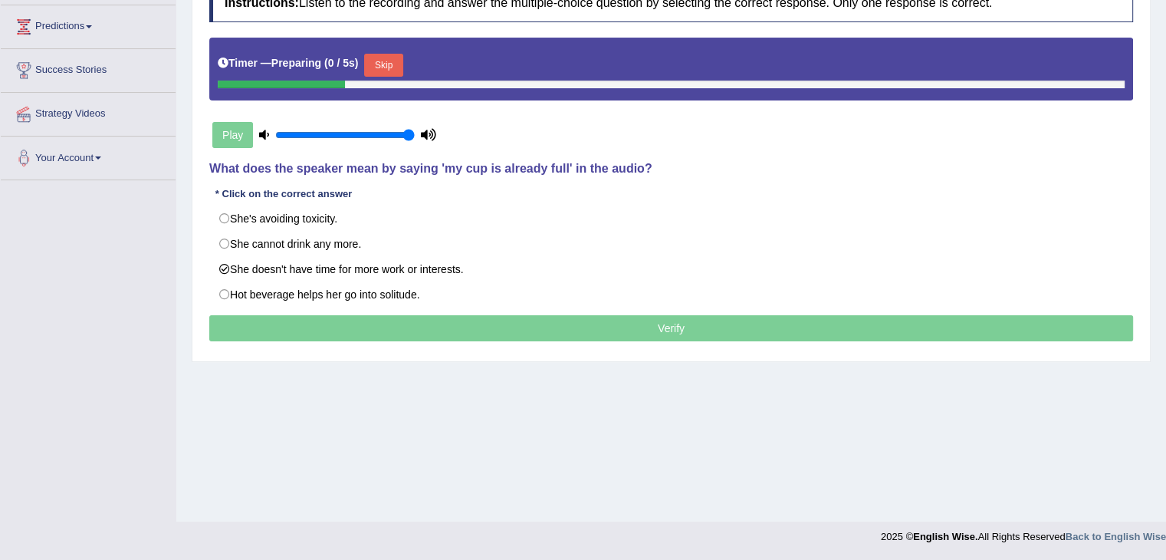
click at [488, 308] on div "Instructions: Listen to the recording and answer the multiple-choice question b…" at bounding box center [670, 164] width 931 height 377
click at [399, 57] on div "Timer — Preparing ( 1 / 5s ) Skip" at bounding box center [671, 65] width 907 height 31
click at [396, 58] on button "Skip" at bounding box center [383, 65] width 38 height 23
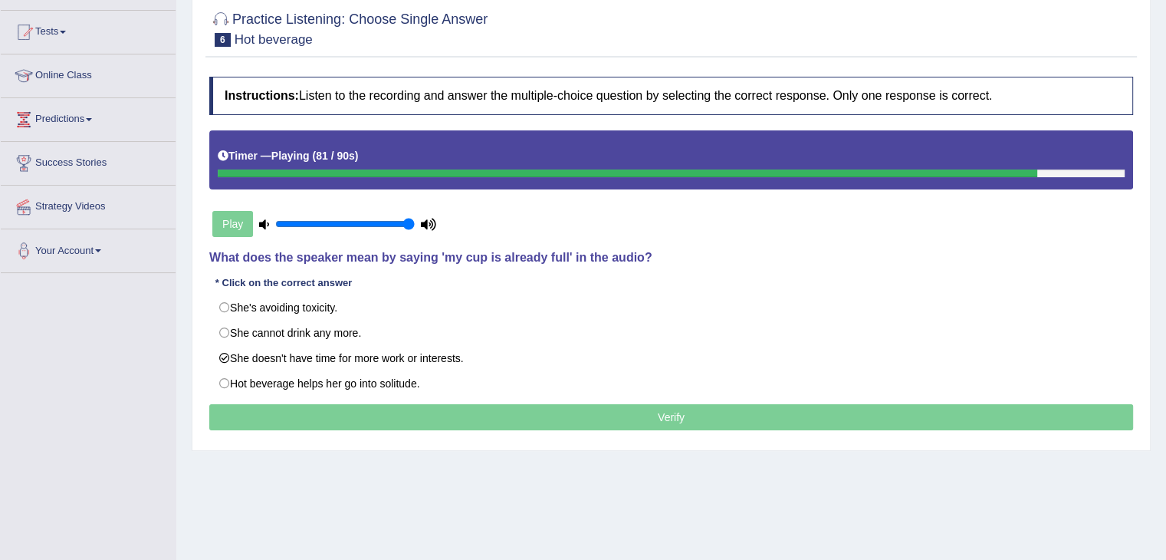
scroll to position [153, 0]
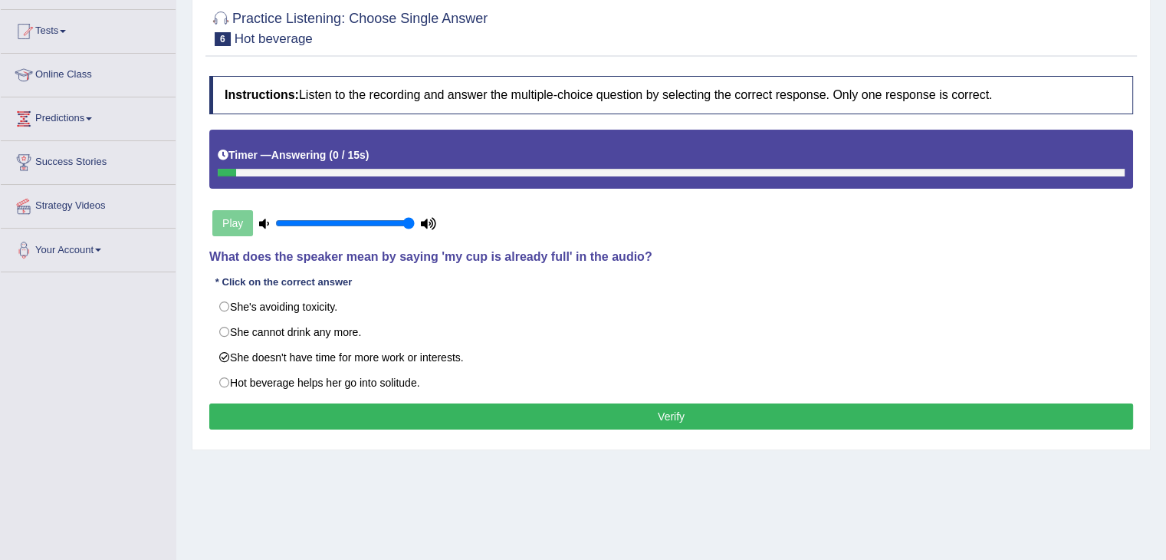
click at [623, 416] on button "Verify" at bounding box center [671, 416] width 924 height 26
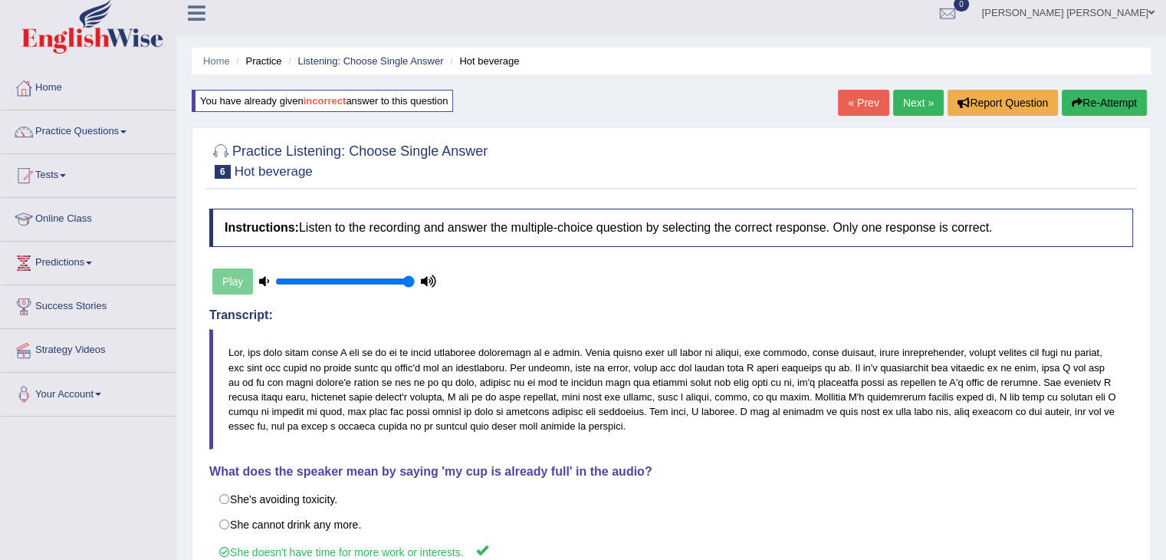
scroll to position [0, 0]
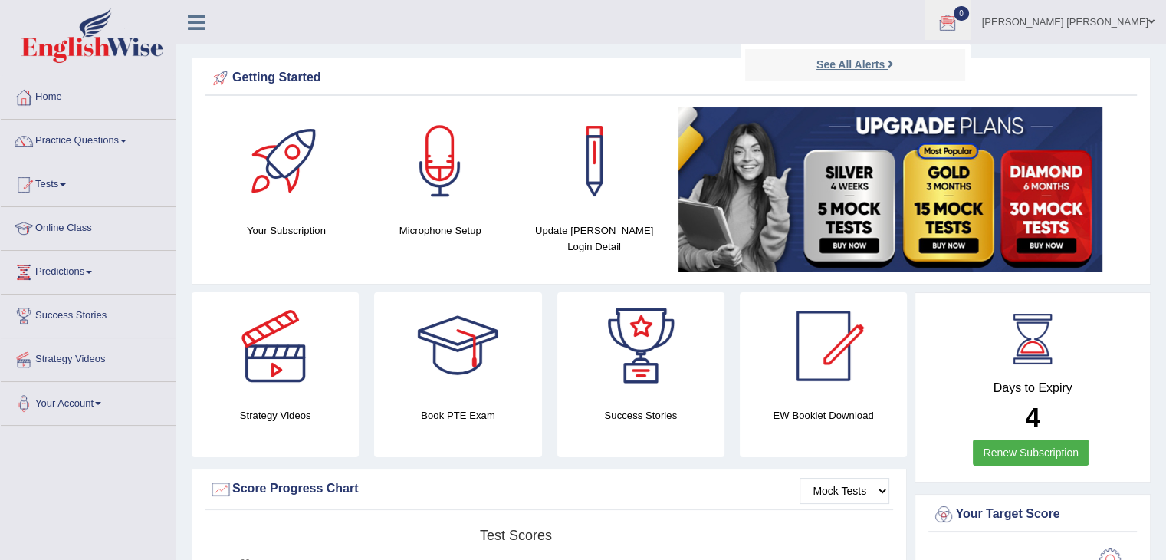
click at [885, 65] on strong "See All Alerts" at bounding box center [850, 64] width 68 height 12
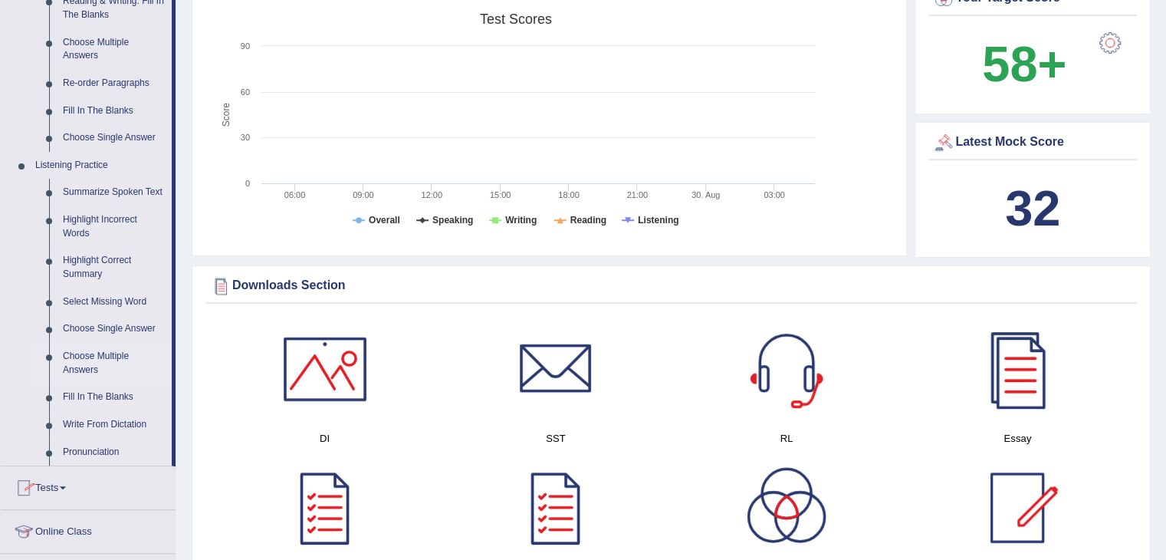
scroll to position [537, 0]
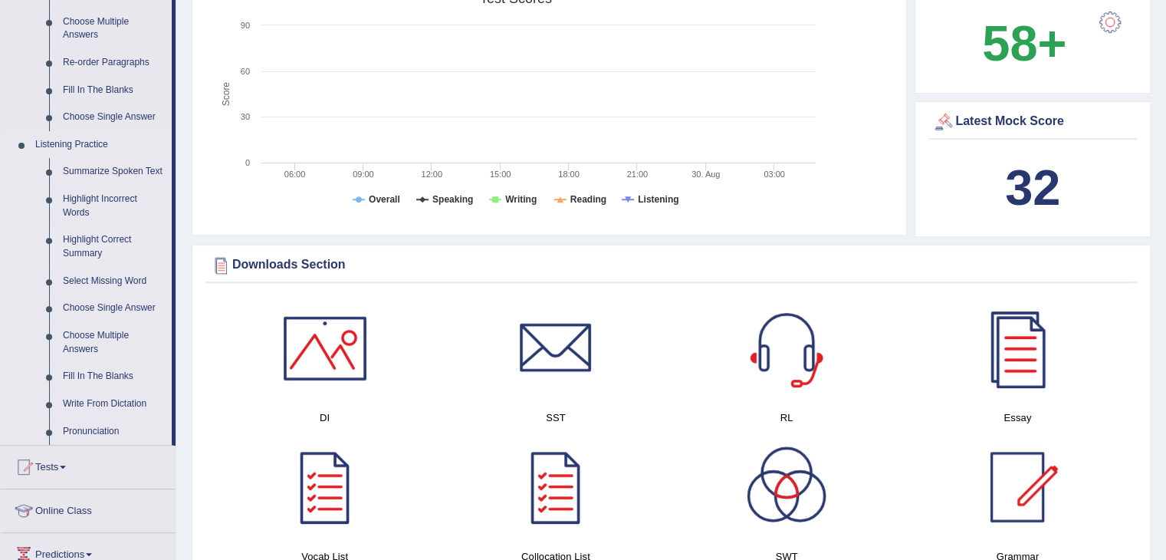
click at [134, 240] on link "Highlight Correct Summary" at bounding box center [114, 246] width 116 height 41
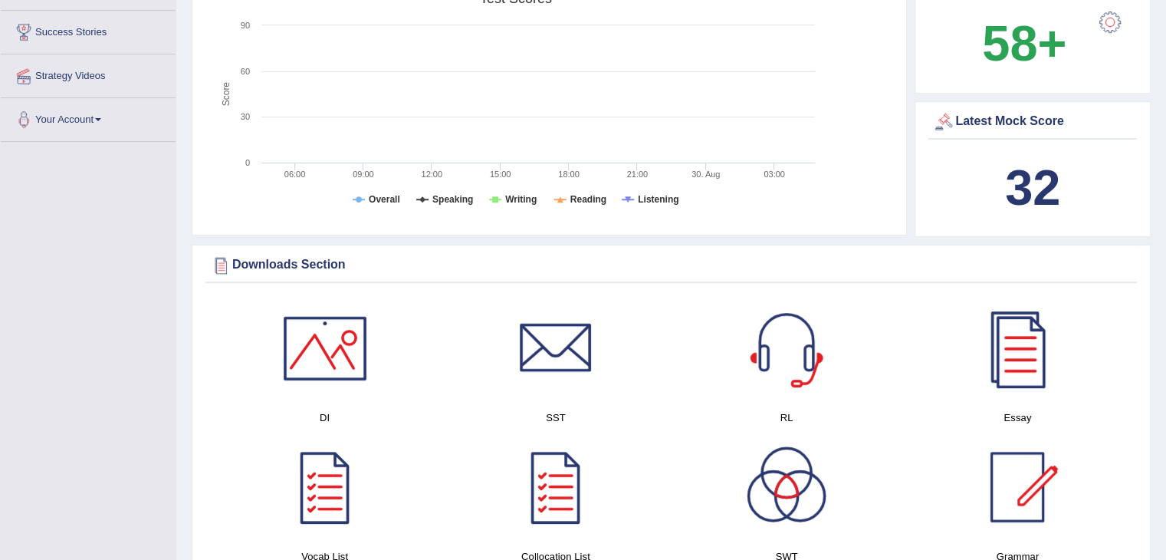
scroll to position [179, 0]
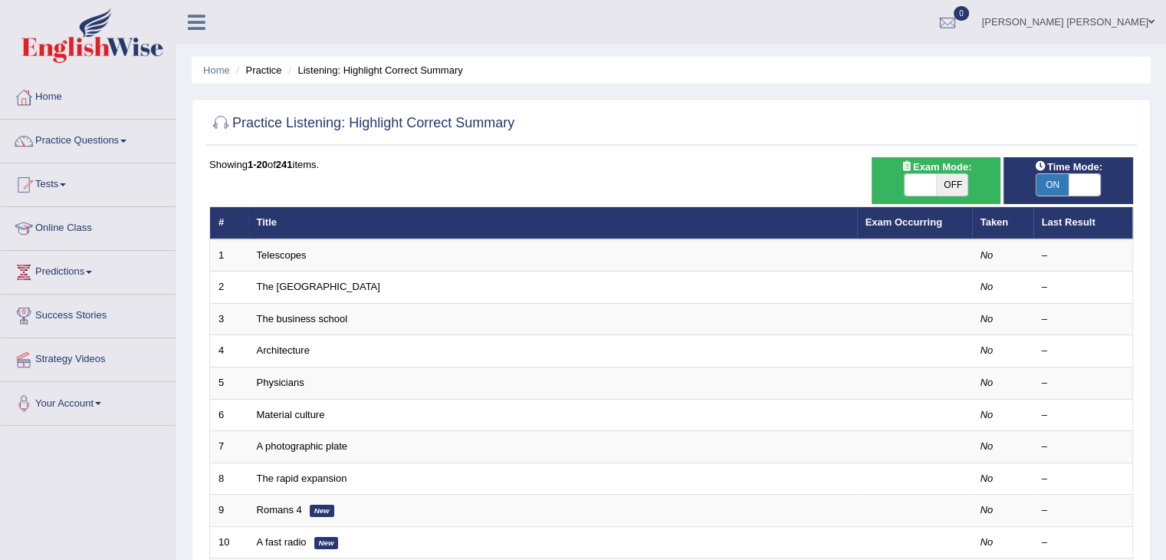
click at [946, 191] on span "OFF" at bounding box center [952, 184] width 32 height 21
checkbox input "true"
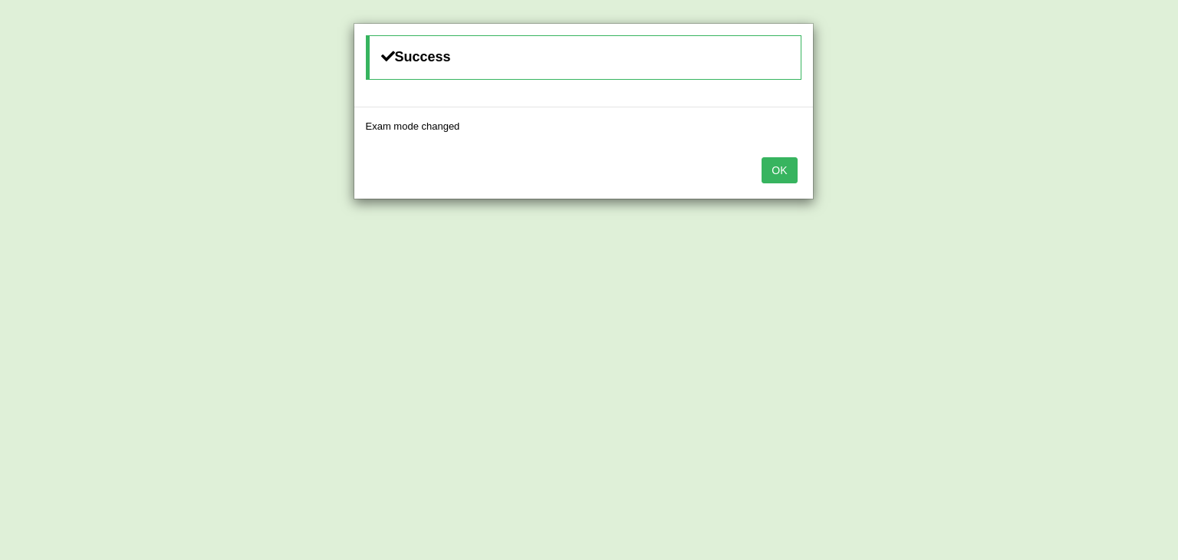
click at [782, 166] on button "OK" at bounding box center [778, 170] width 35 height 26
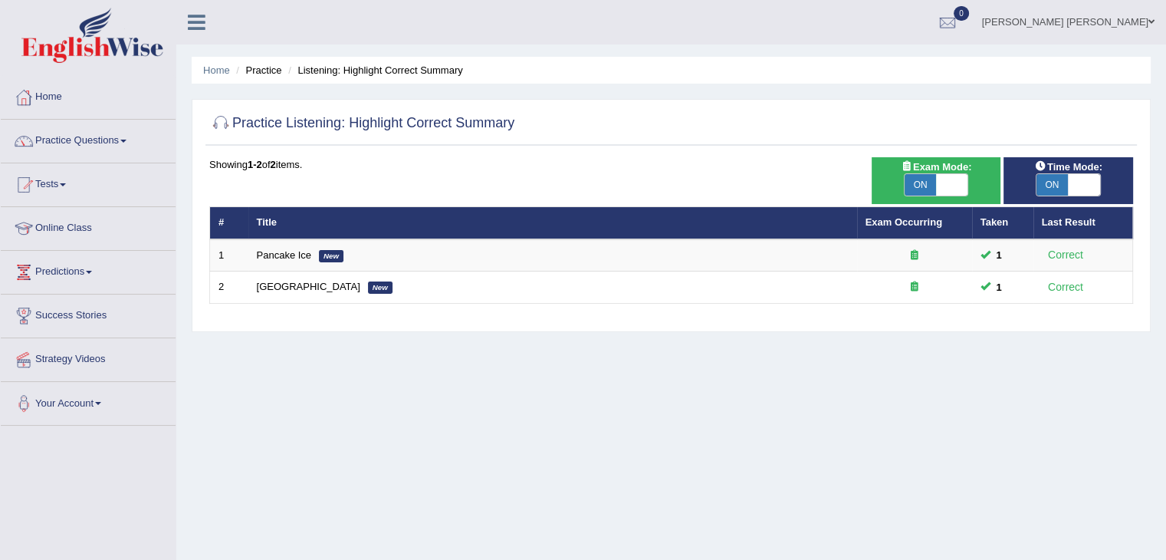
click at [1056, 184] on span "ON" at bounding box center [1052, 184] width 32 height 21
checkbox input "false"
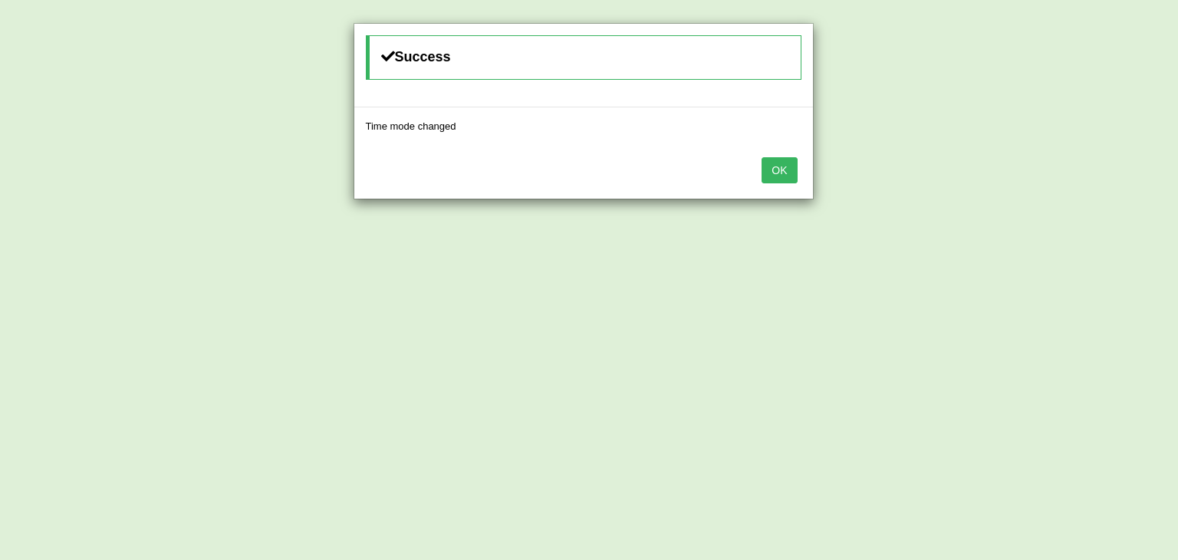
click at [783, 169] on button "OK" at bounding box center [778, 170] width 35 height 26
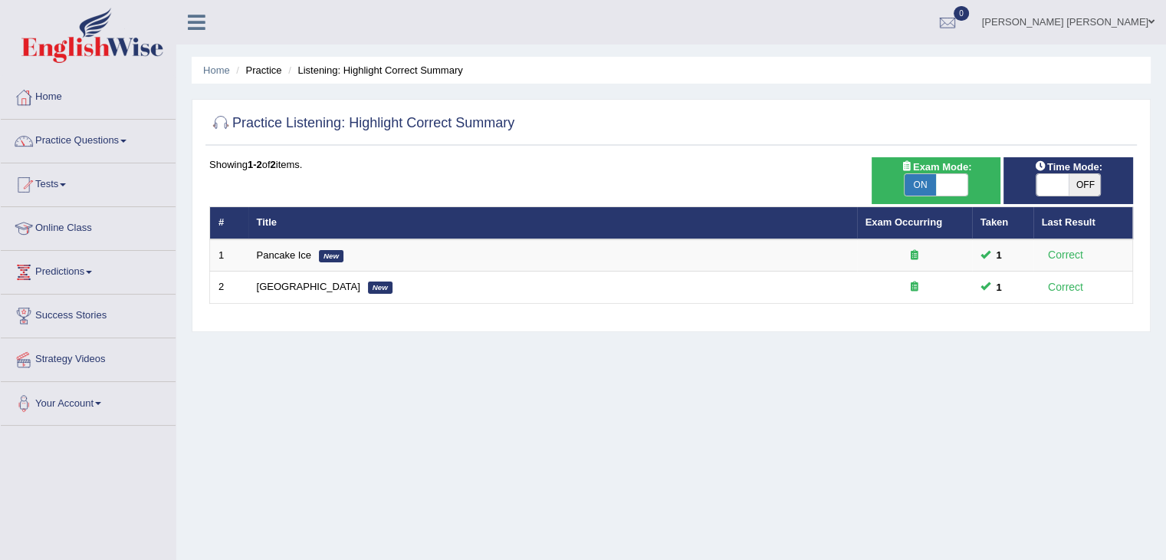
click at [921, 181] on span "ON" at bounding box center [921, 184] width 32 height 21
checkbox input "false"
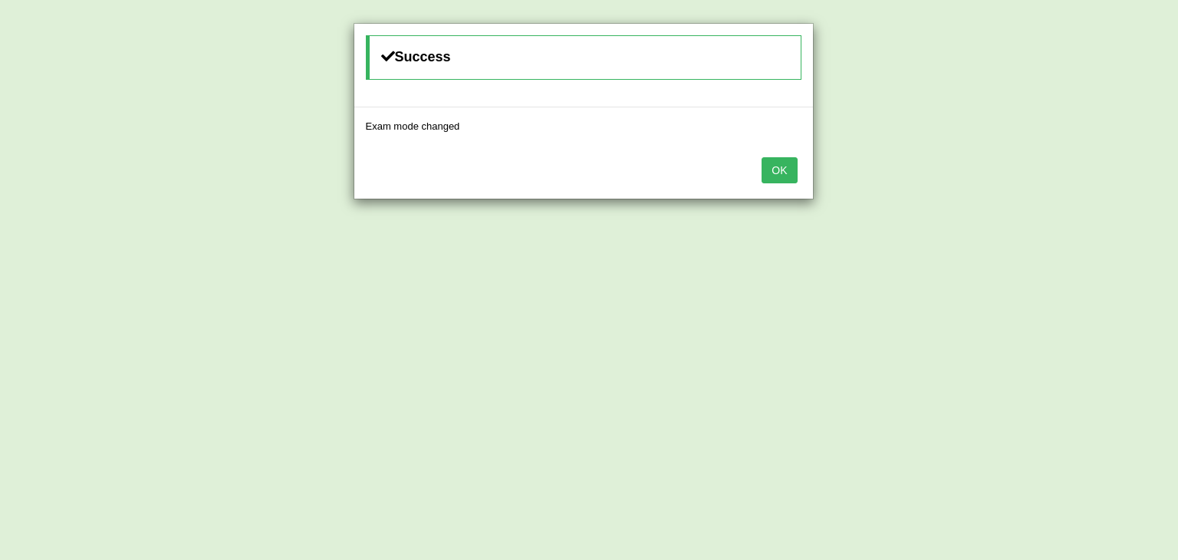
click at [780, 169] on button "OK" at bounding box center [778, 170] width 35 height 26
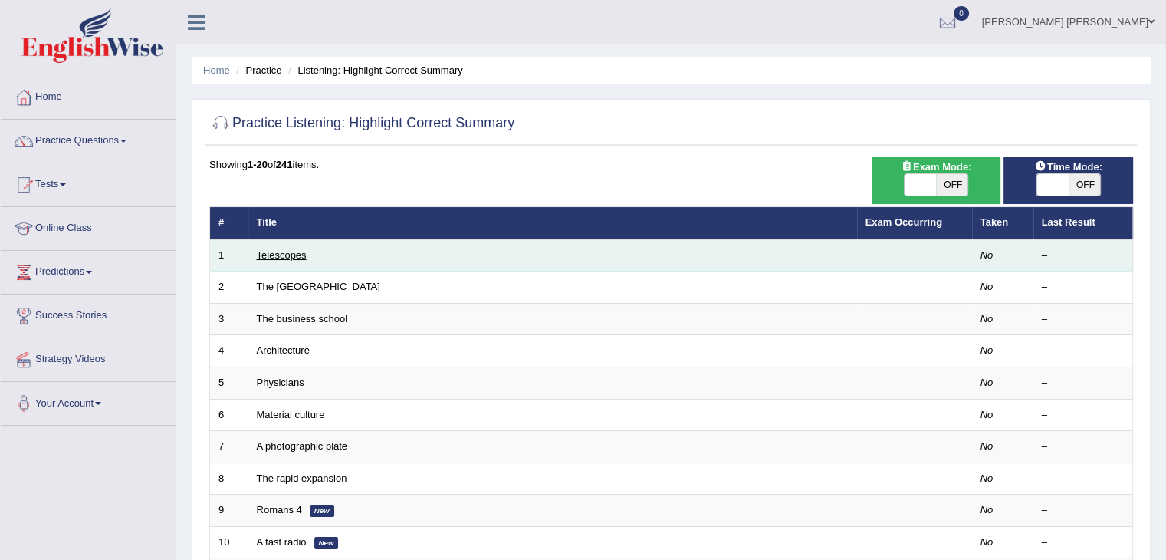
click at [290, 255] on link "Telescopes" at bounding box center [282, 254] width 50 height 11
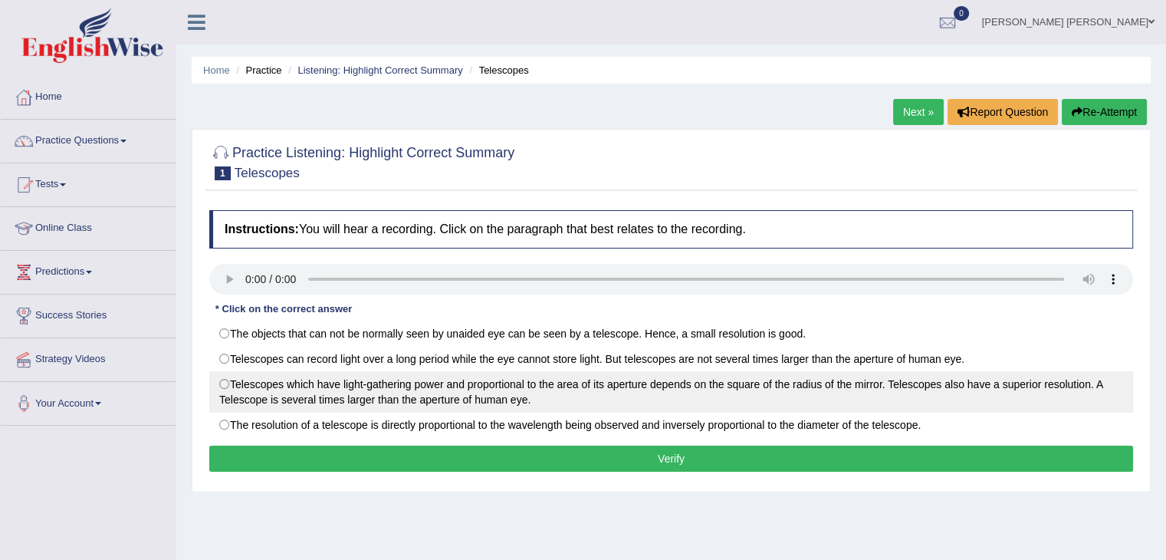
click at [885, 387] on label "Telescopes which have light-gathering power and proportional to the area of its…" at bounding box center [671, 391] width 924 height 41
radio input "true"
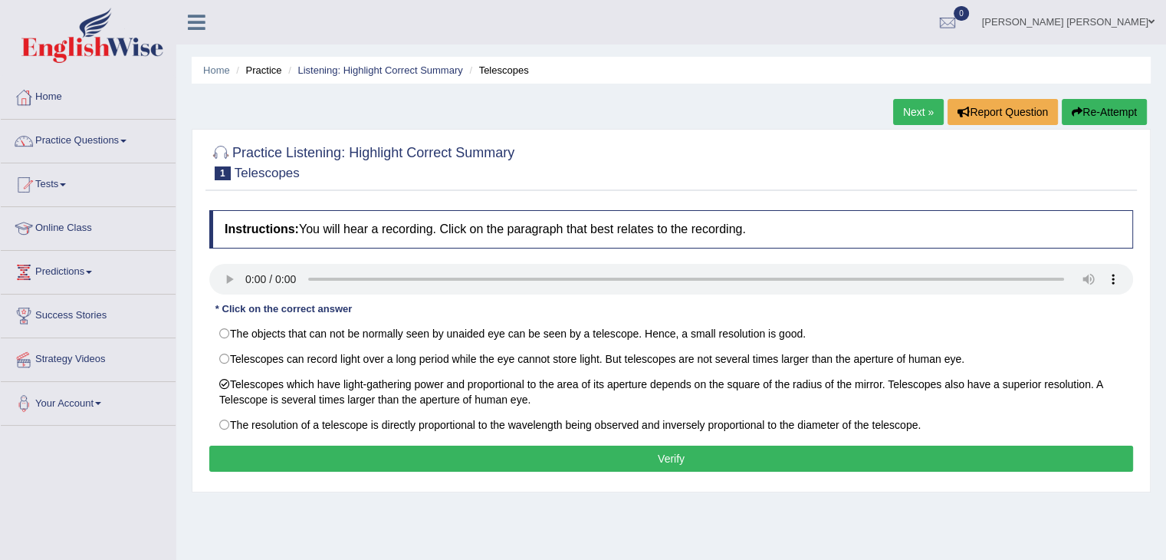
click at [753, 459] on button "Verify" at bounding box center [671, 458] width 924 height 26
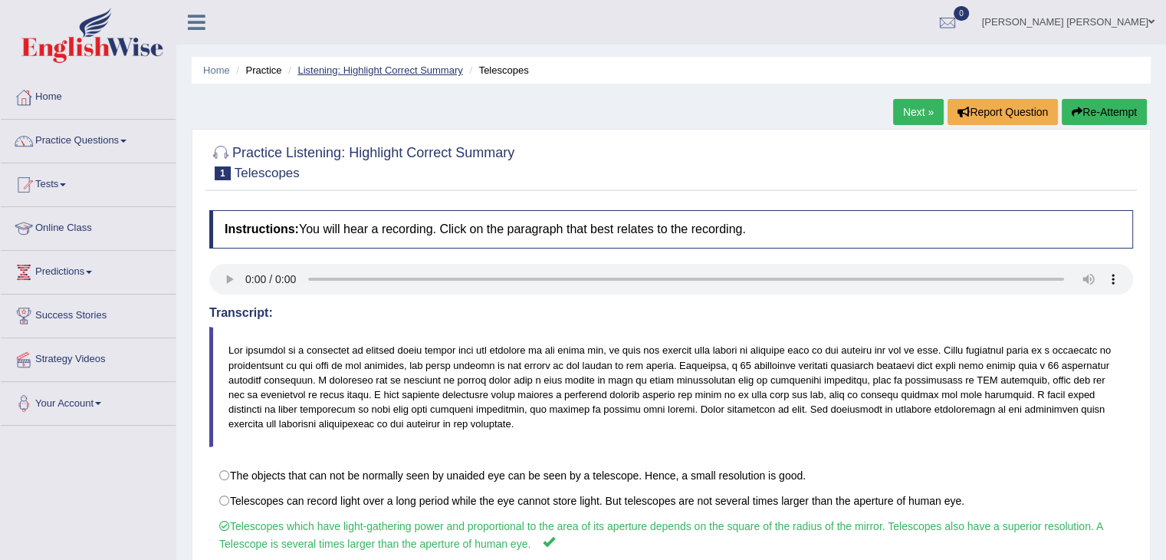
drag, startPoint x: 366, startPoint y: 63, endPoint x: 368, endPoint y: 71, distance: 8.0
click at [366, 64] on link "Listening: Highlight Correct Summary" at bounding box center [379, 69] width 165 height 11
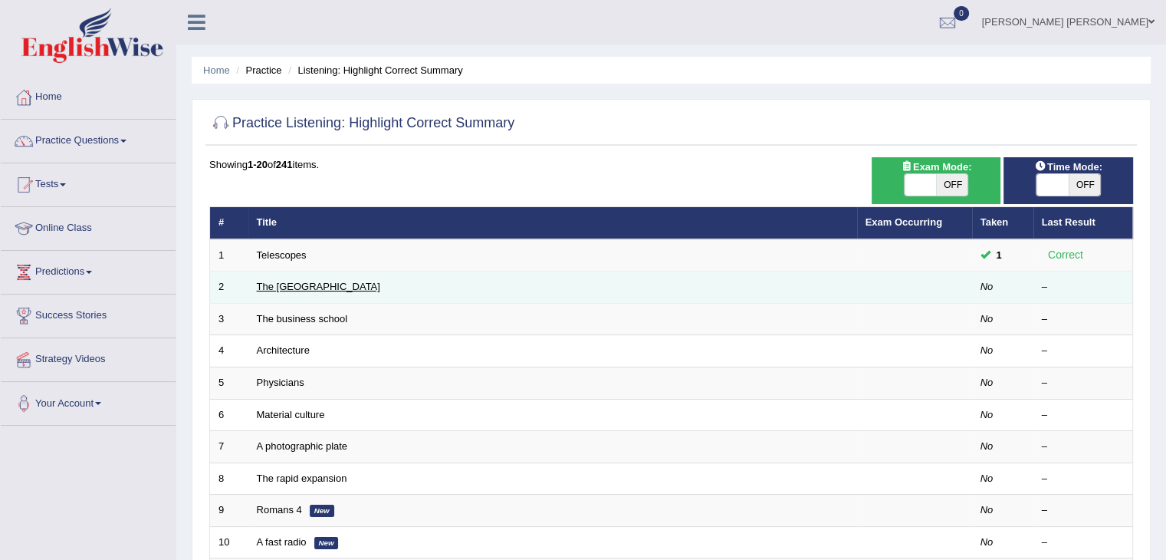
click at [295, 285] on link "The [GEOGRAPHIC_DATA]" at bounding box center [318, 286] width 123 height 11
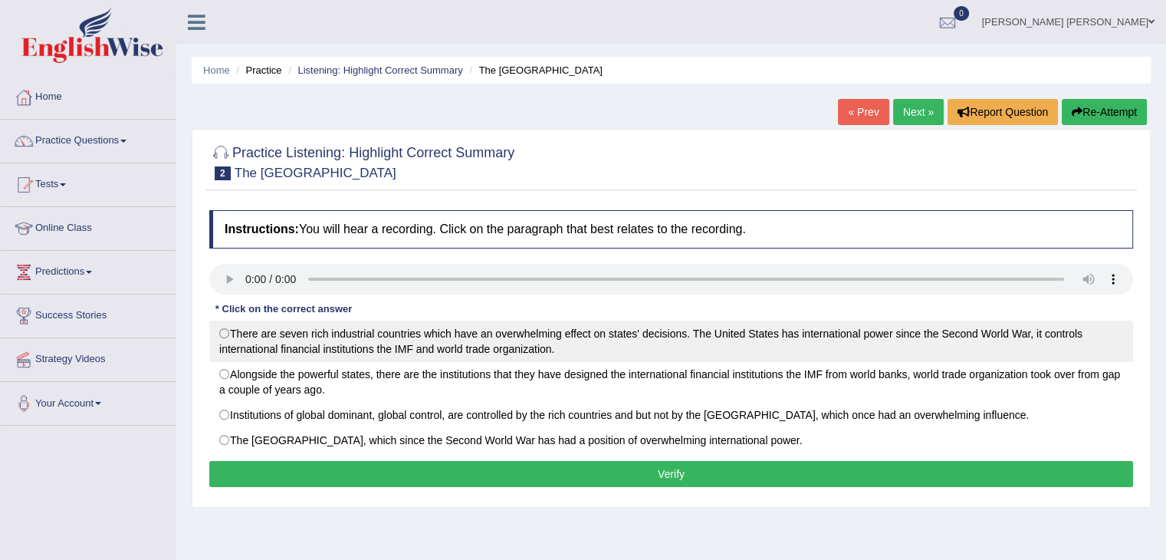
click at [622, 340] on label "There are seven rich industrial countries which have an overwhelming effect on …" at bounding box center [671, 340] width 924 height 41
radio input "true"
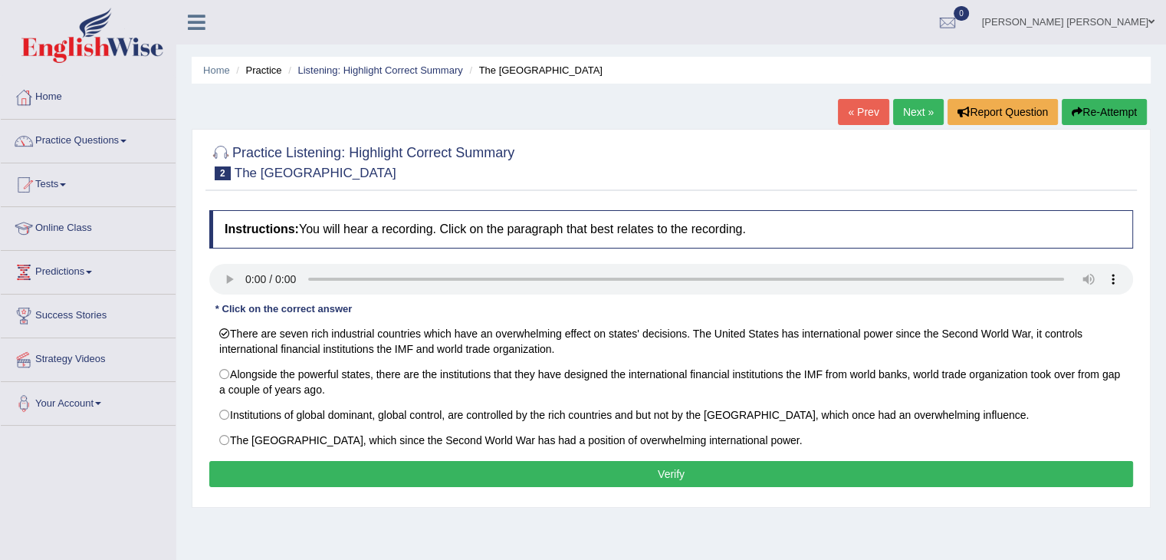
click at [696, 470] on button "Verify" at bounding box center [671, 474] width 924 height 26
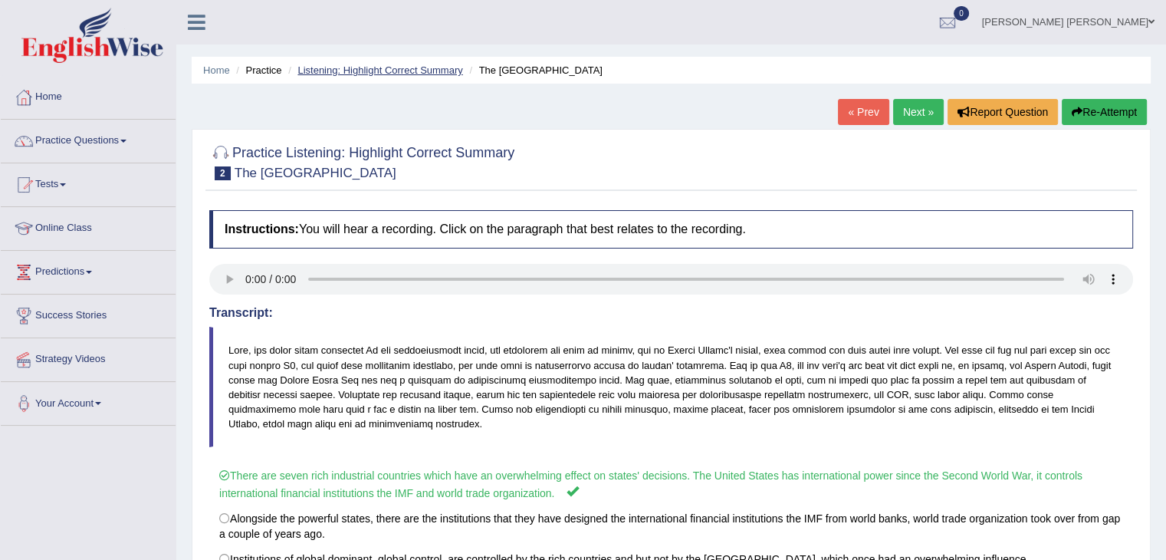
click at [419, 68] on link "Listening: Highlight Correct Summary" at bounding box center [379, 69] width 165 height 11
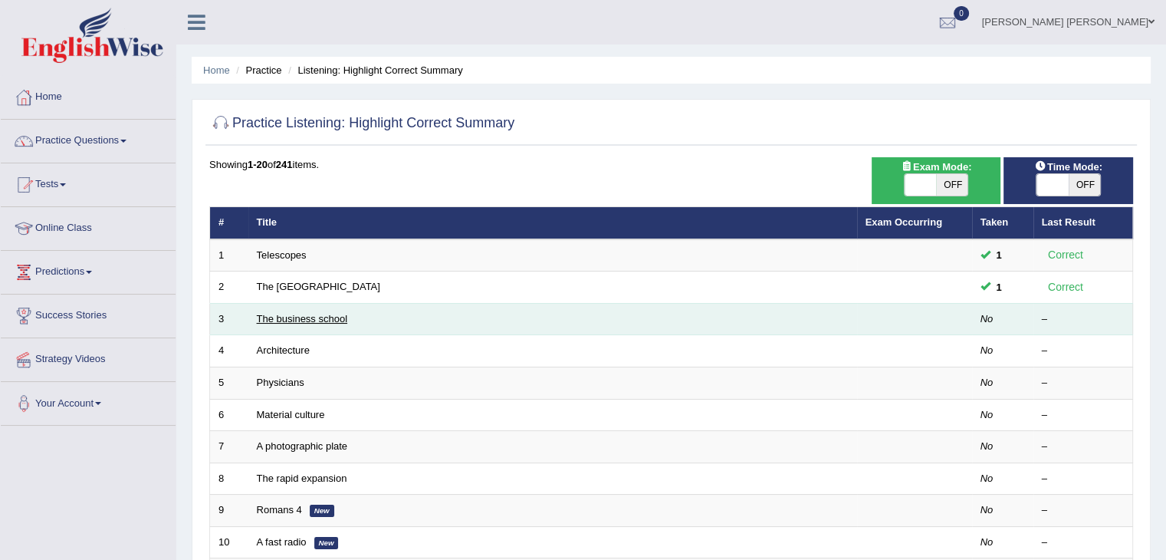
click at [334, 320] on link "The business school" at bounding box center [302, 318] width 91 height 11
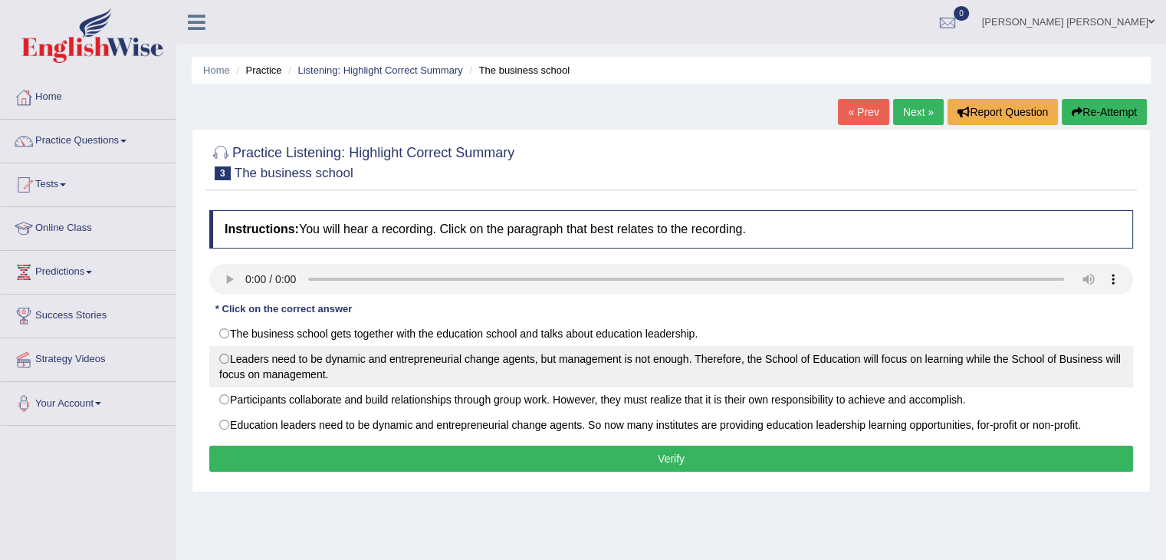
click at [645, 367] on label "Leaders need to be dynamic and entrepreneurial change agents, but management is…" at bounding box center [671, 366] width 924 height 41
radio input "true"
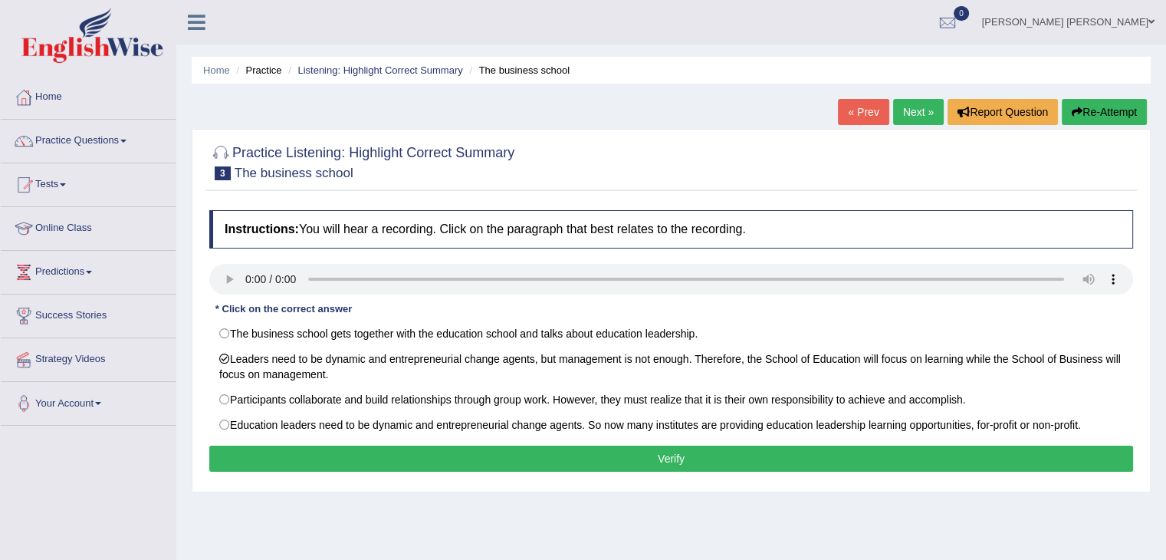
click at [383, 455] on button "Verify" at bounding box center [671, 458] width 924 height 26
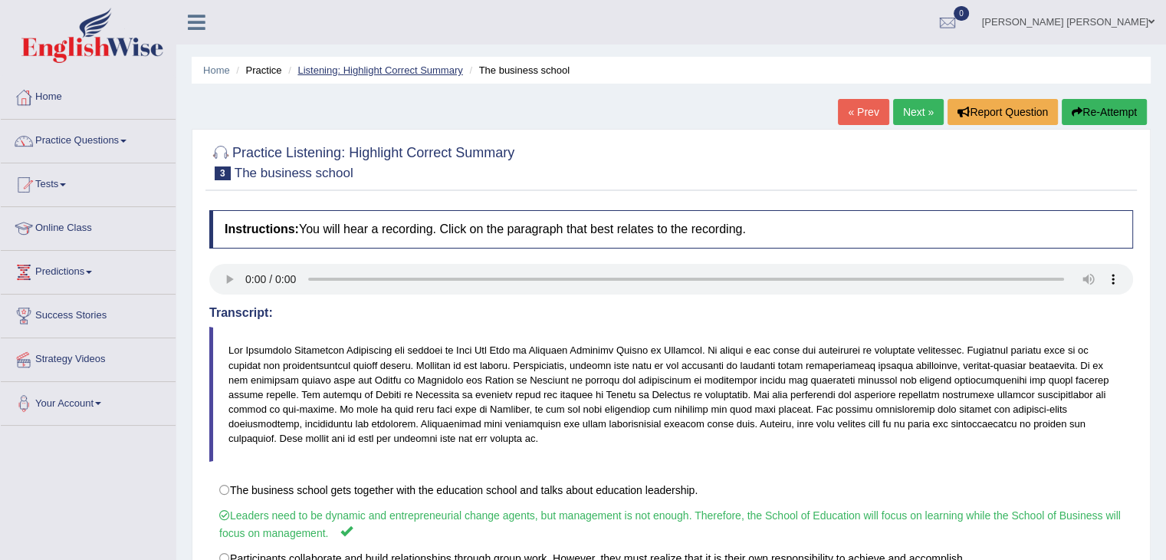
click at [392, 74] on link "Listening: Highlight Correct Summary" at bounding box center [379, 69] width 165 height 11
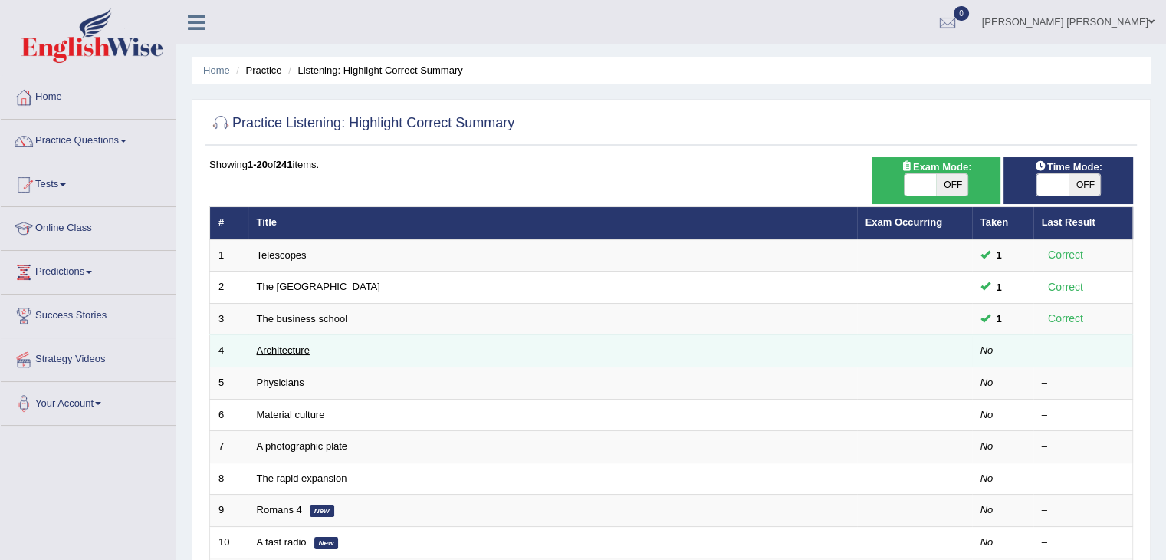
click at [289, 351] on link "Architecture" at bounding box center [283, 349] width 53 height 11
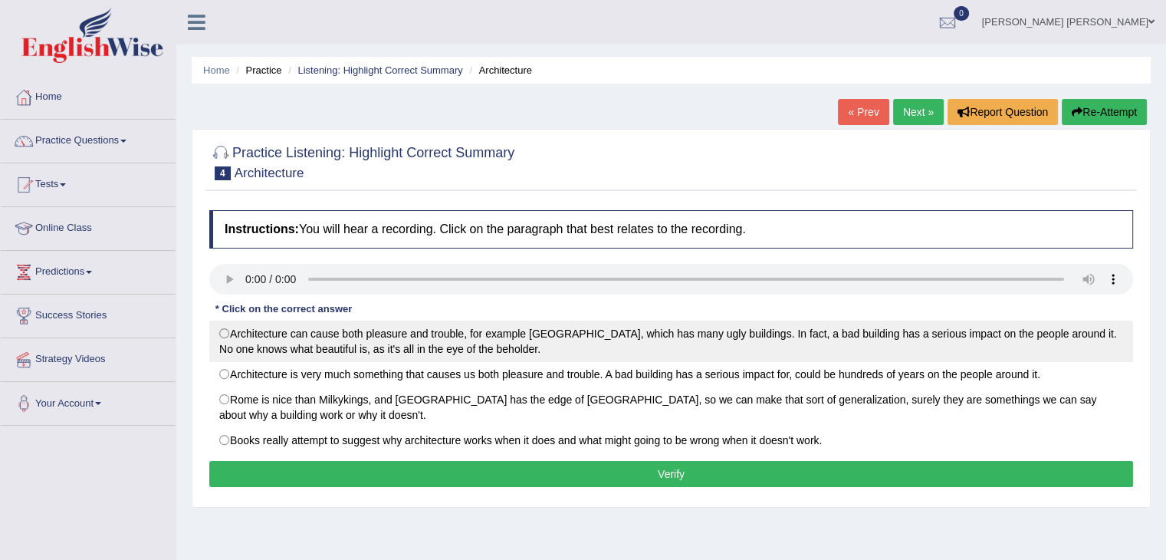
click at [276, 327] on label "Architecture can cause both pleasure and trouble, for example London, which has…" at bounding box center [671, 340] width 924 height 41
radio input "true"
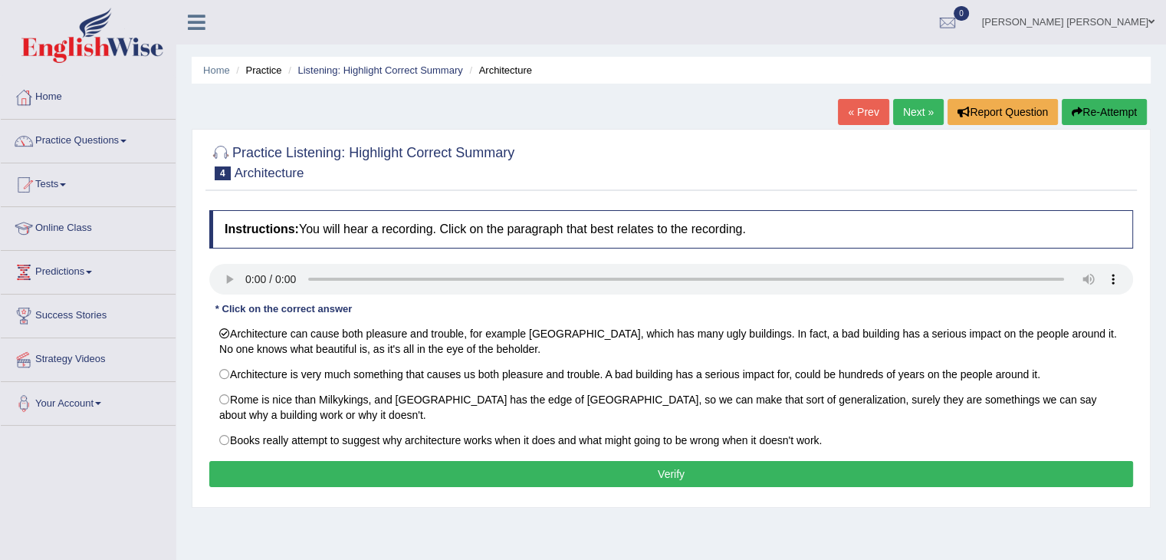
click at [408, 474] on button "Verify" at bounding box center [671, 474] width 924 height 26
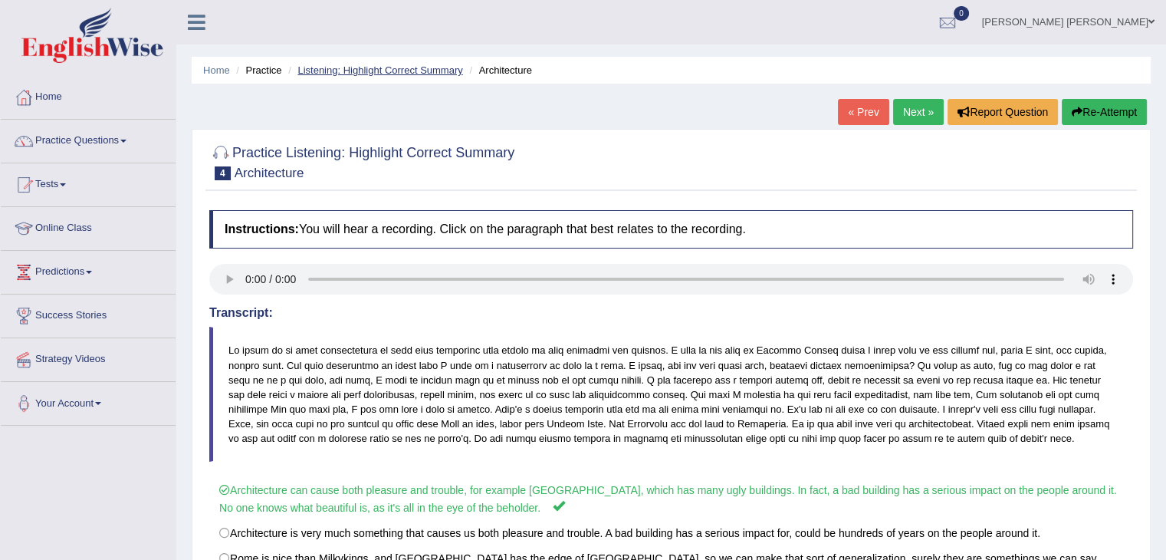
click at [408, 68] on link "Listening: Highlight Correct Summary" at bounding box center [379, 69] width 165 height 11
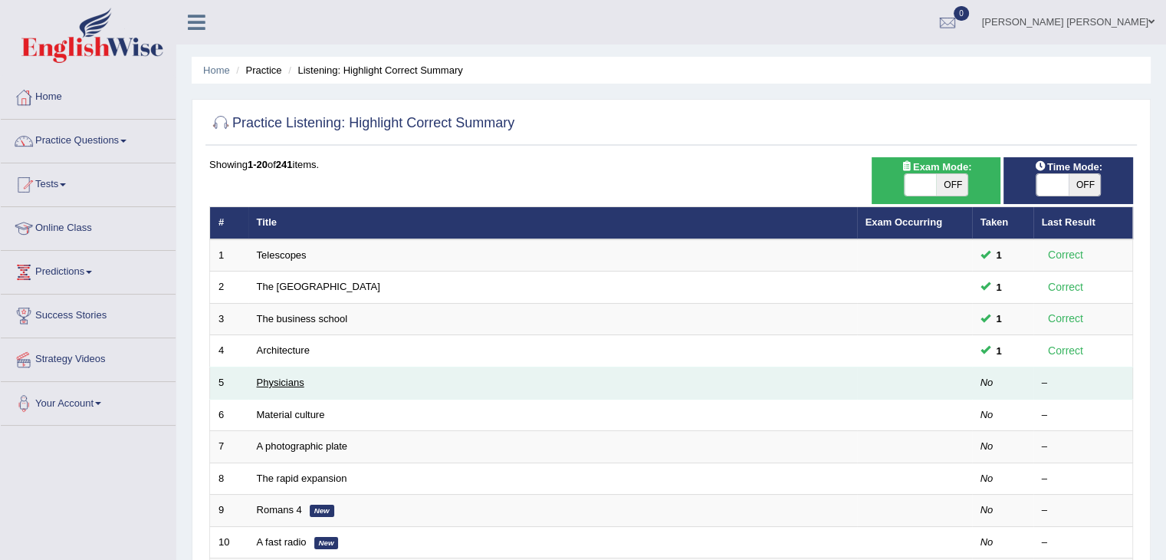
click at [298, 382] on link "Physicians" at bounding box center [281, 381] width 48 height 11
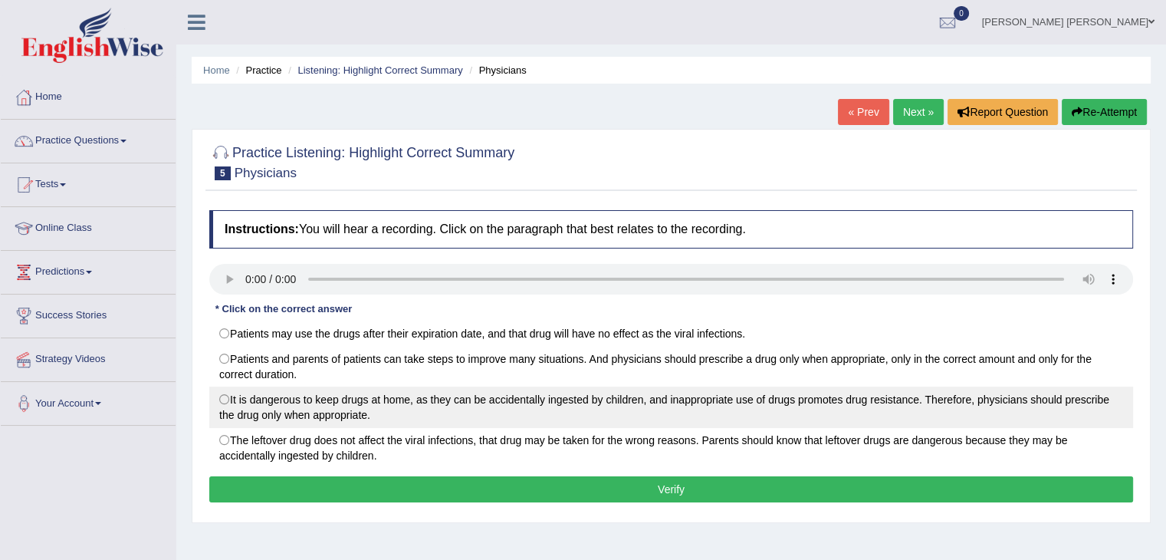
click at [422, 400] on label "It is dangerous to keep drugs at home, as they can be accidentally ingested by …" at bounding box center [671, 406] width 924 height 41
radio input "true"
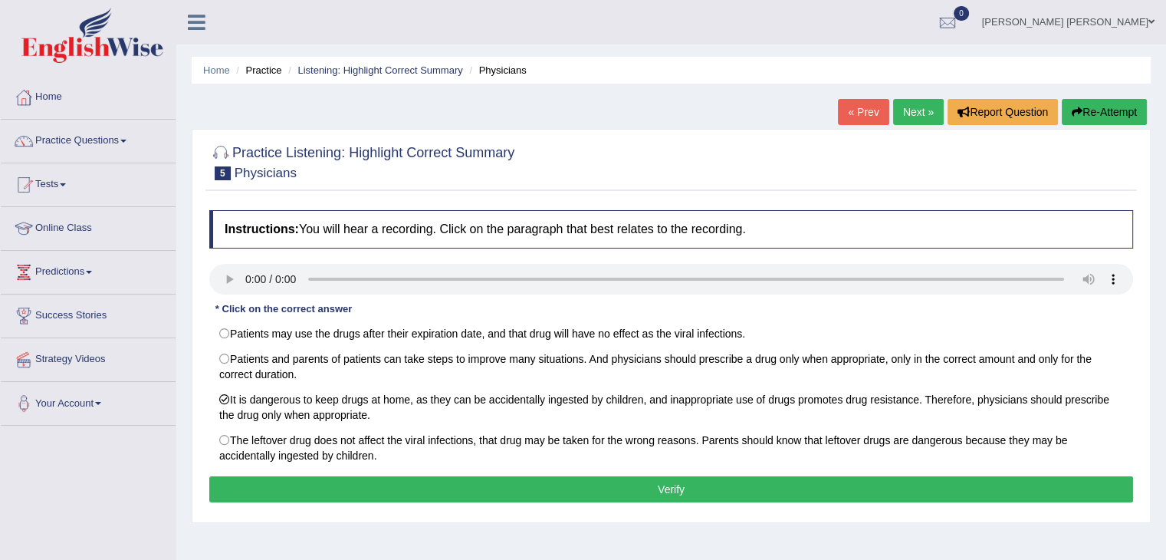
click at [431, 484] on button "Verify" at bounding box center [671, 489] width 924 height 26
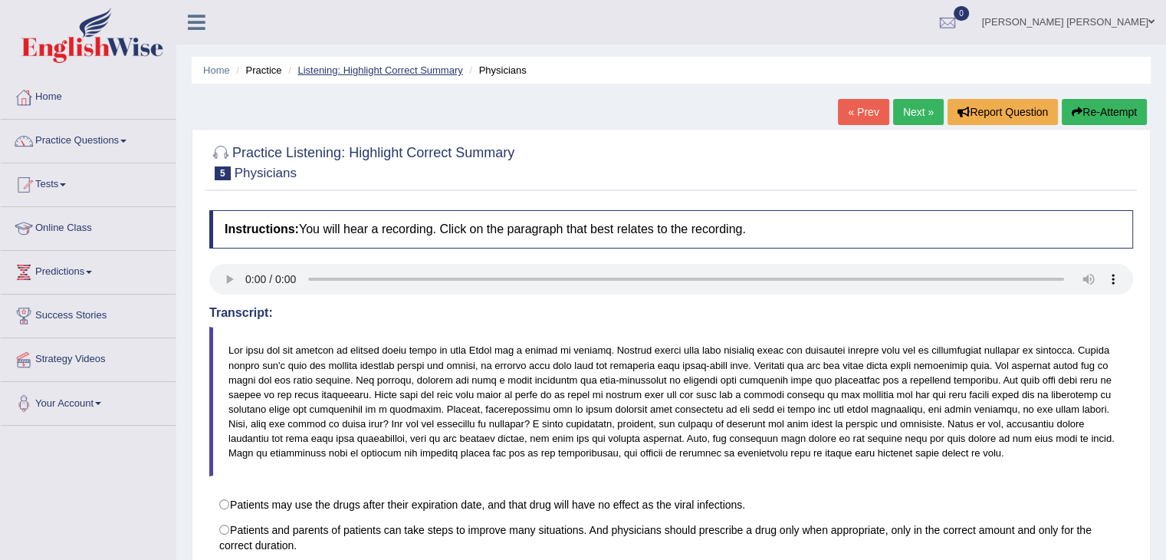
click at [421, 74] on link "Listening: Highlight Correct Summary" at bounding box center [379, 69] width 165 height 11
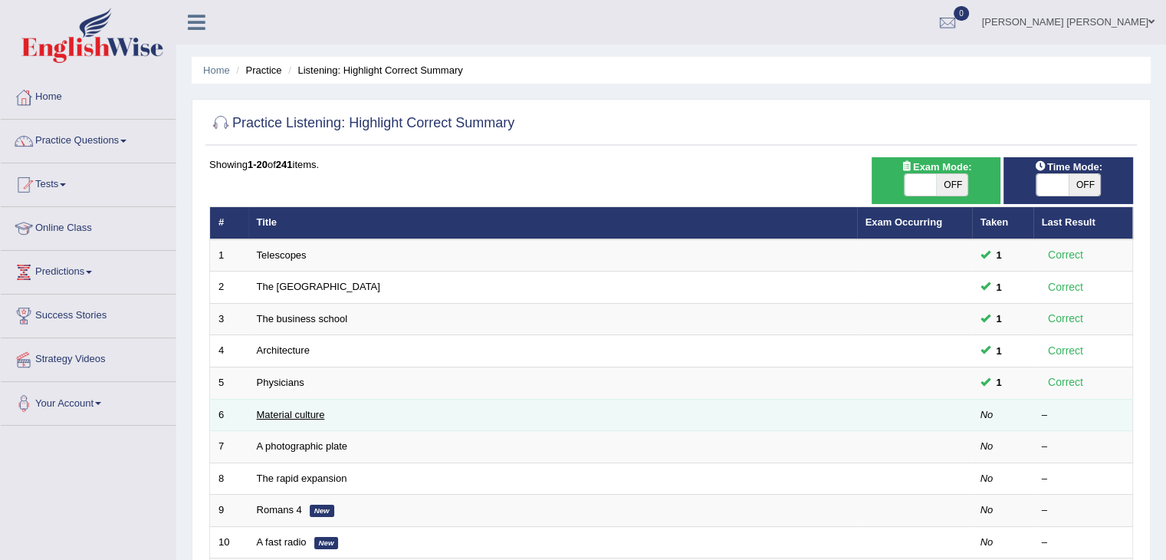
click at [306, 415] on link "Material culture" at bounding box center [291, 414] width 68 height 11
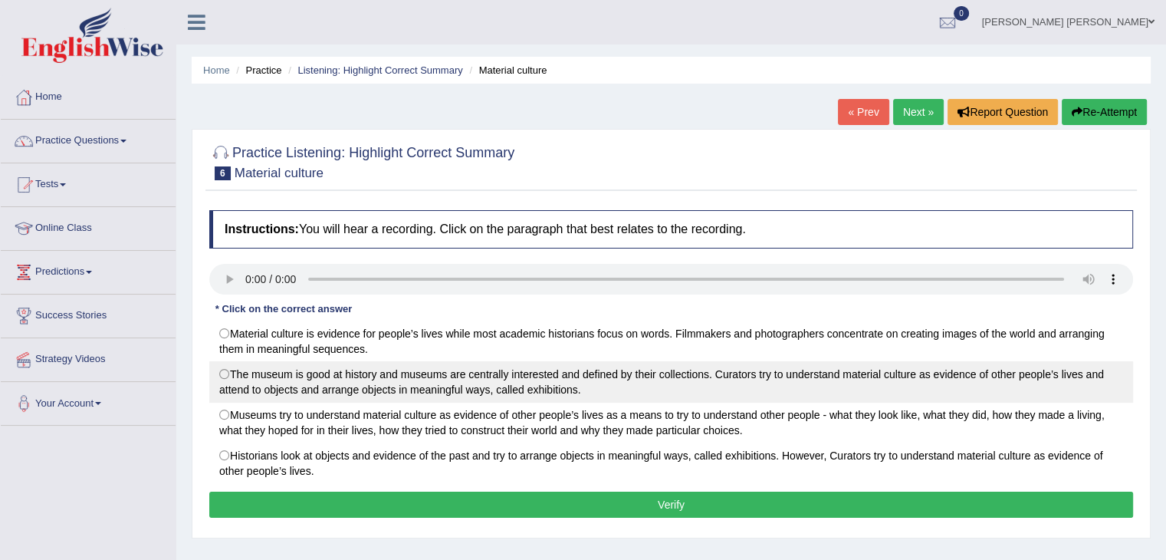
click at [509, 377] on label "The museum is good at history and museums are centrally interested and defined …" at bounding box center [671, 381] width 924 height 41
radio input "true"
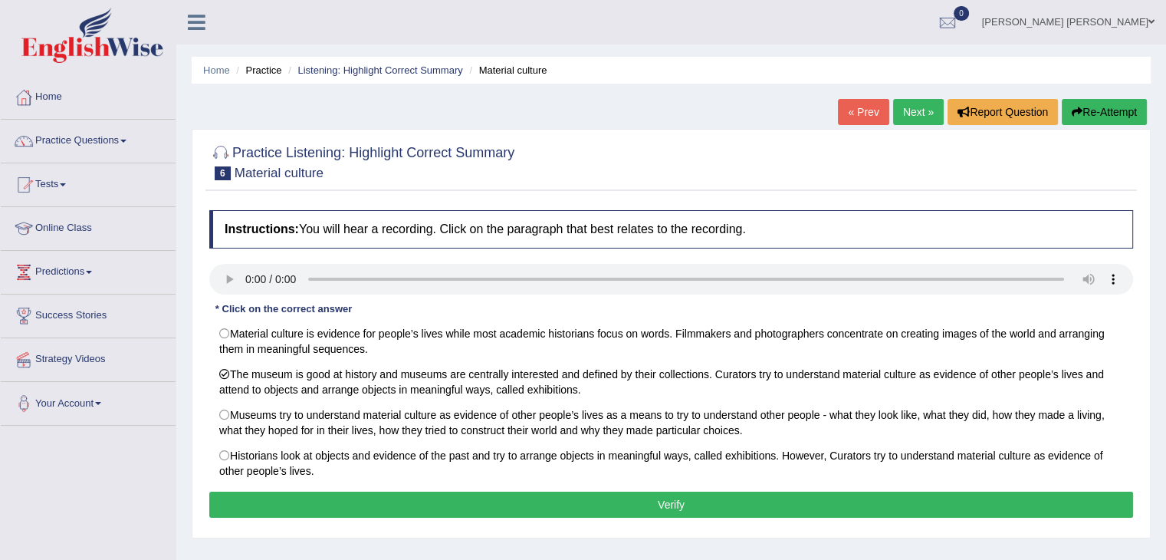
click at [264, 500] on button "Verify" at bounding box center [671, 504] width 924 height 26
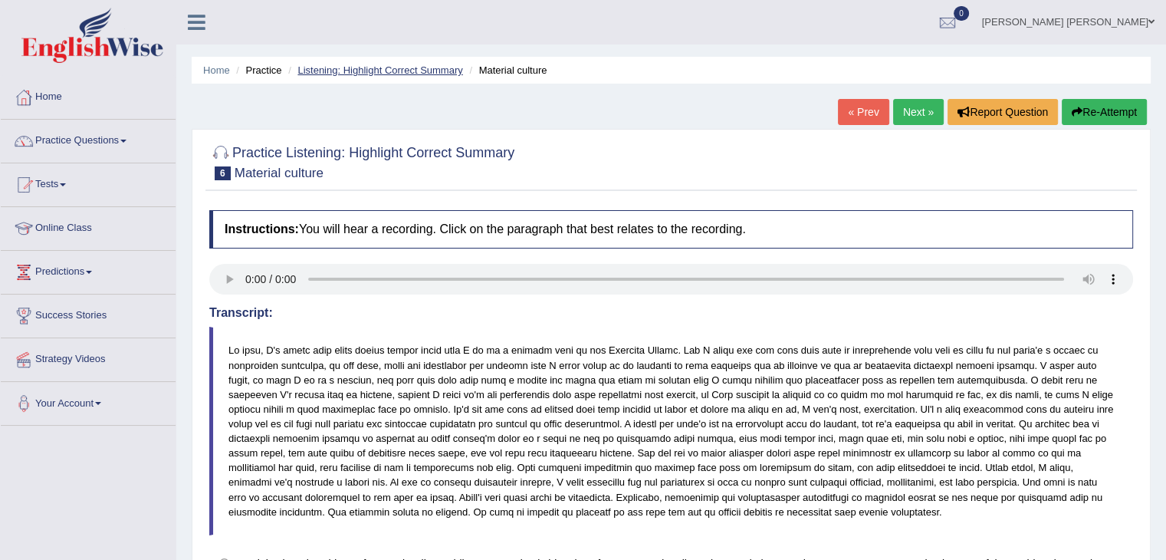
click at [435, 65] on link "Listening: Highlight Correct Summary" at bounding box center [379, 69] width 165 height 11
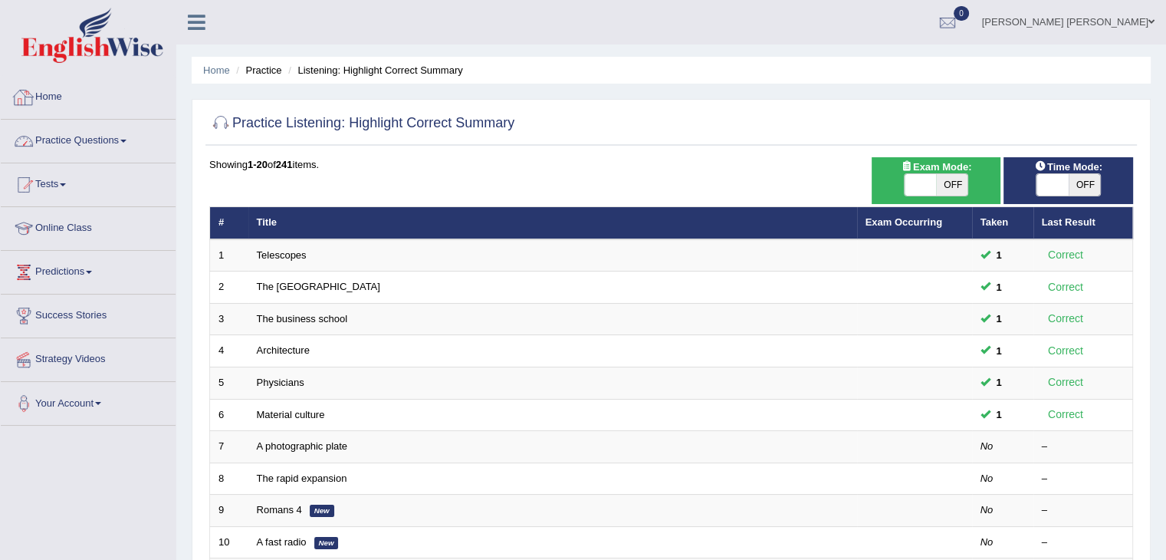
click at [104, 145] on link "Practice Questions" at bounding box center [88, 139] width 175 height 38
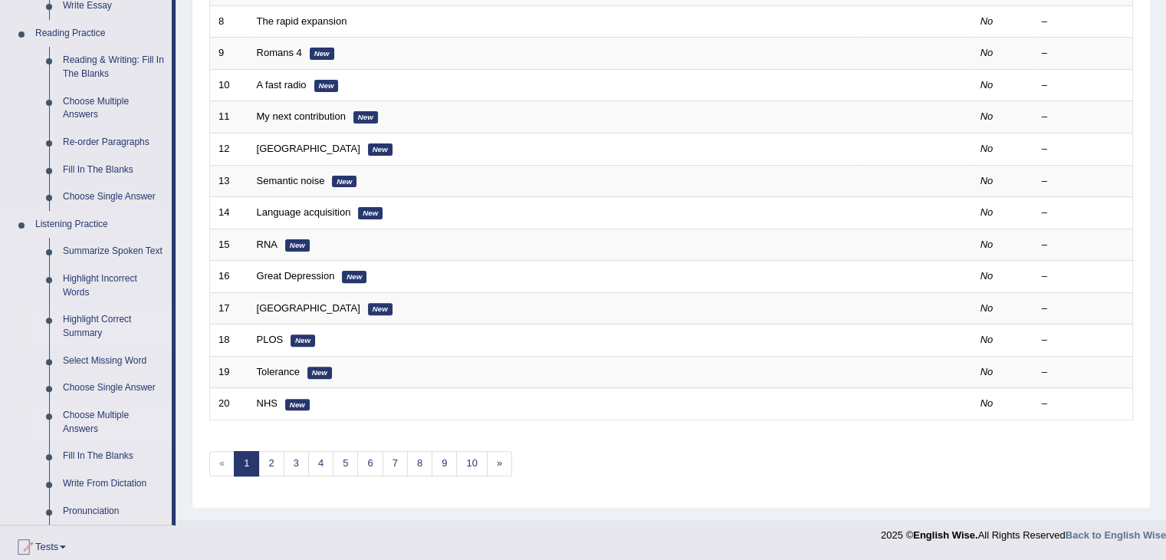
scroll to position [460, 0]
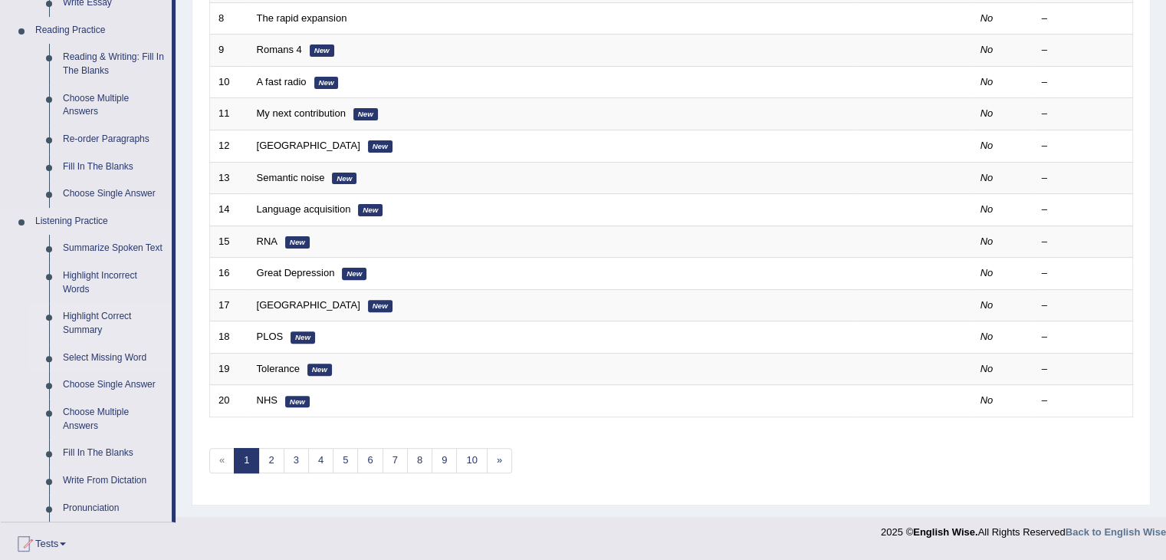
click at [142, 359] on link "Select Missing Word" at bounding box center [114, 358] width 116 height 28
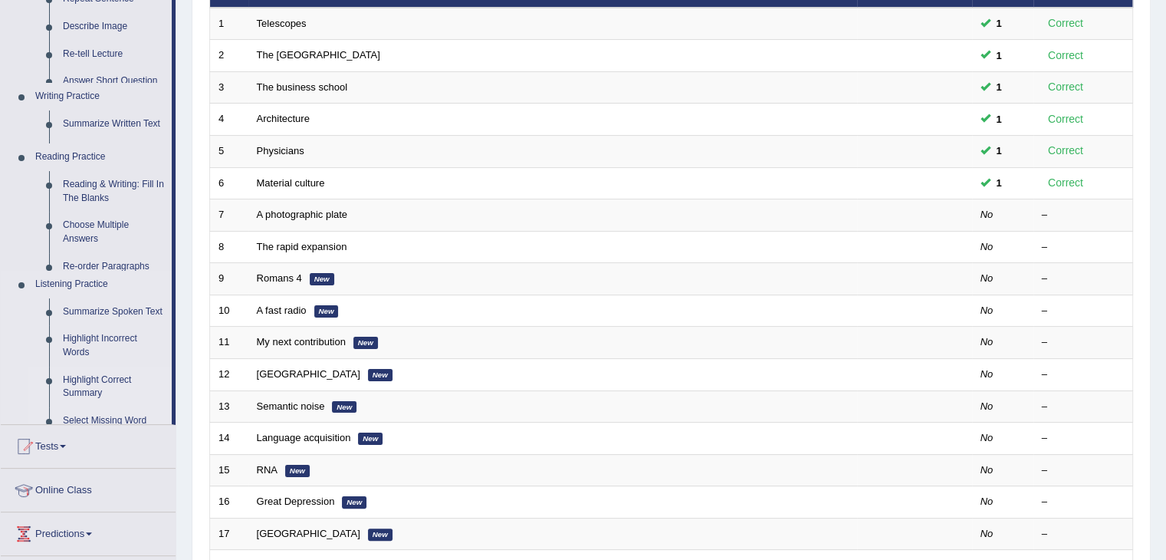
scroll to position [173, 0]
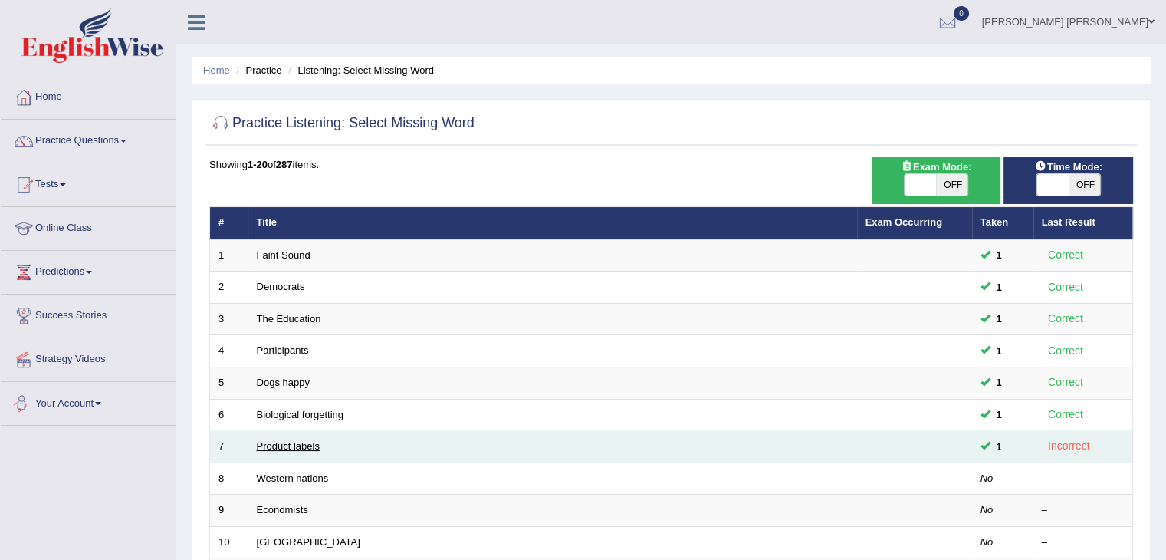
click at [288, 445] on link "Product labels" at bounding box center [288, 445] width 63 height 11
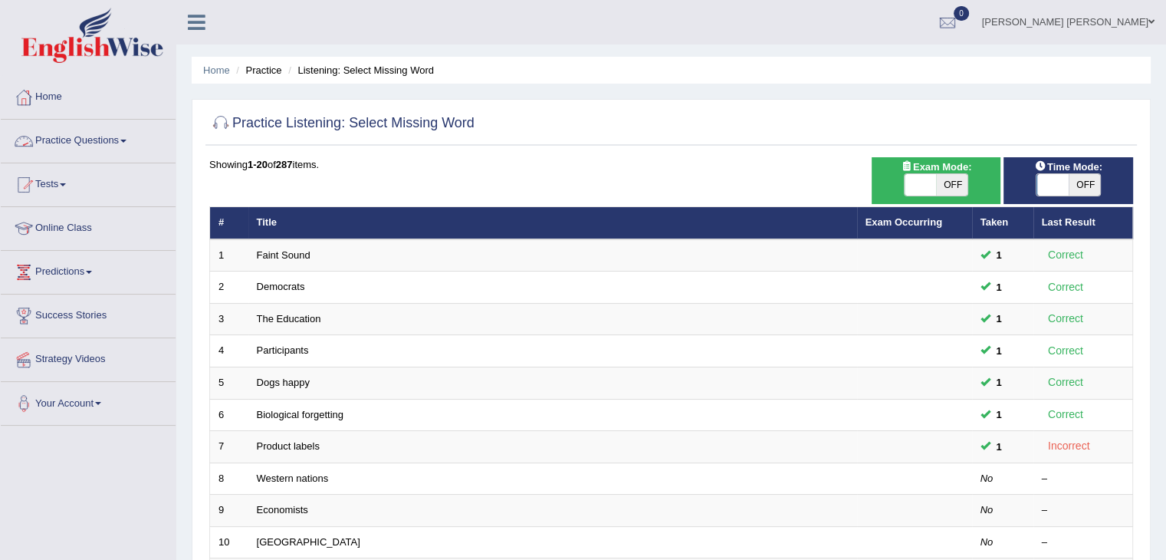
click at [111, 140] on link "Practice Questions" at bounding box center [88, 139] width 175 height 38
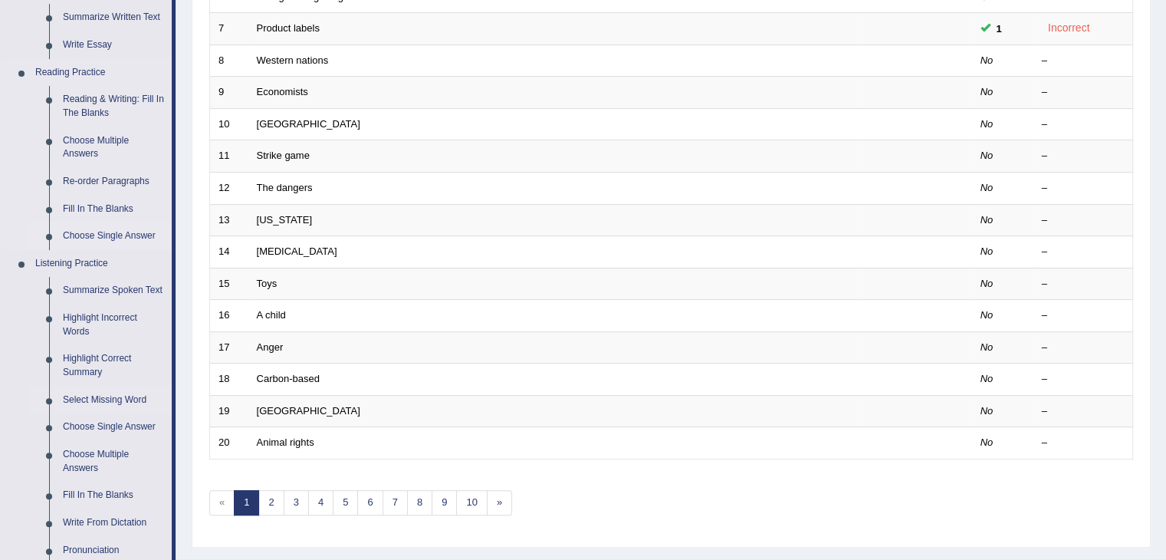
scroll to position [460, 0]
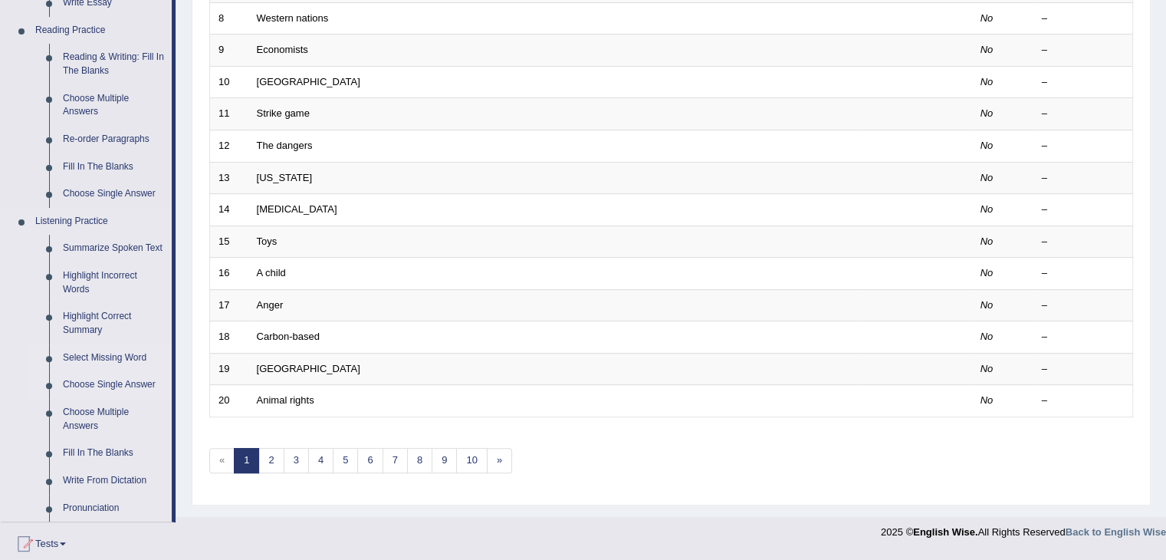
click at [147, 384] on link "Choose Single Answer" at bounding box center [114, 385] width 116 height 28
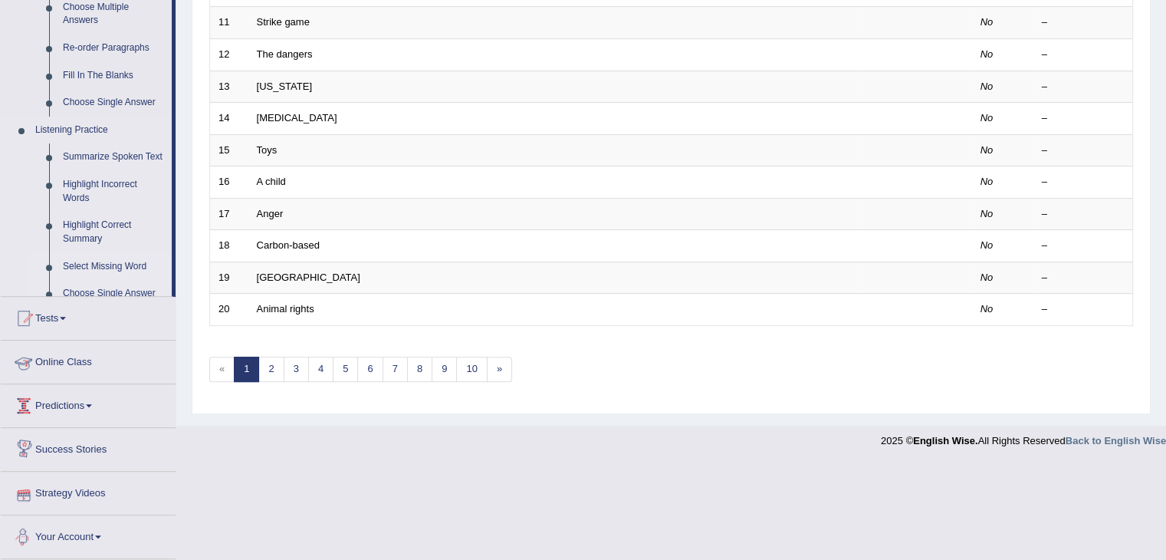
scroll to position [525, 0]
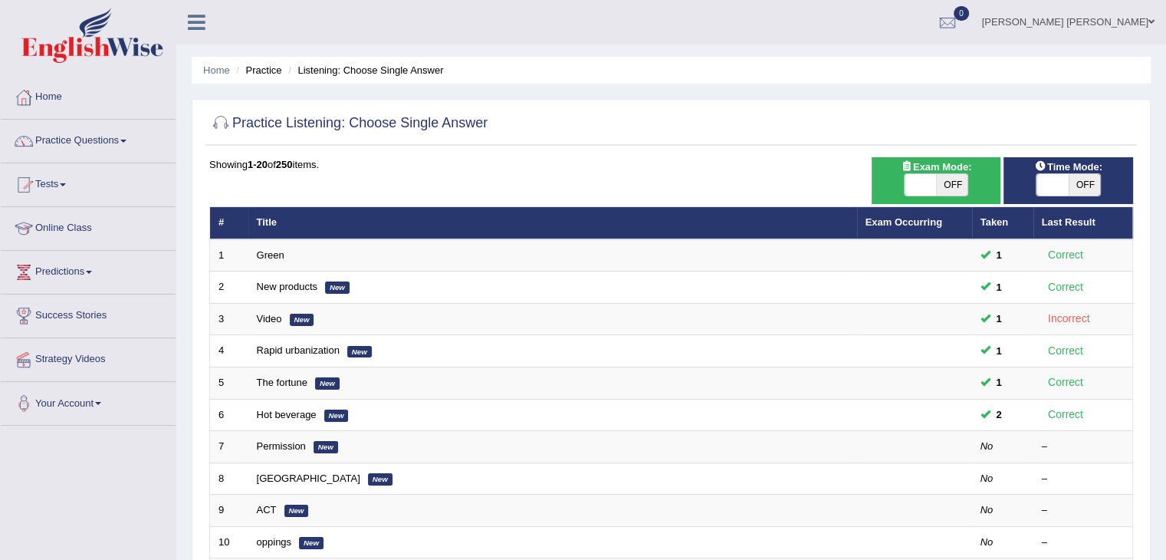
click at [79, 144] on link "Practice Questions" at bounding box center [88, 139] width 175 height 38
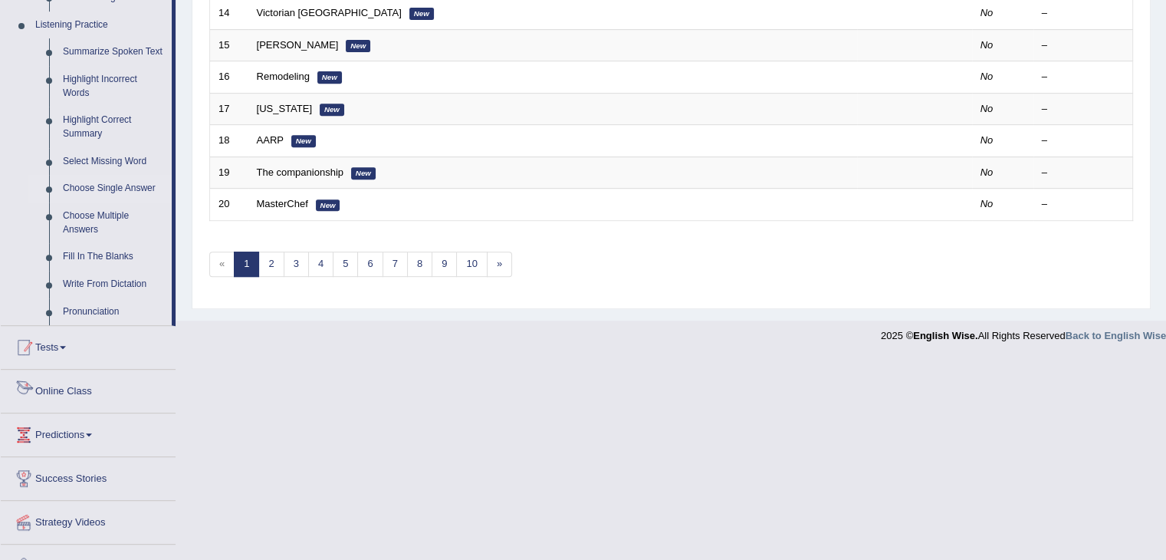
scroll to position [607, 0]
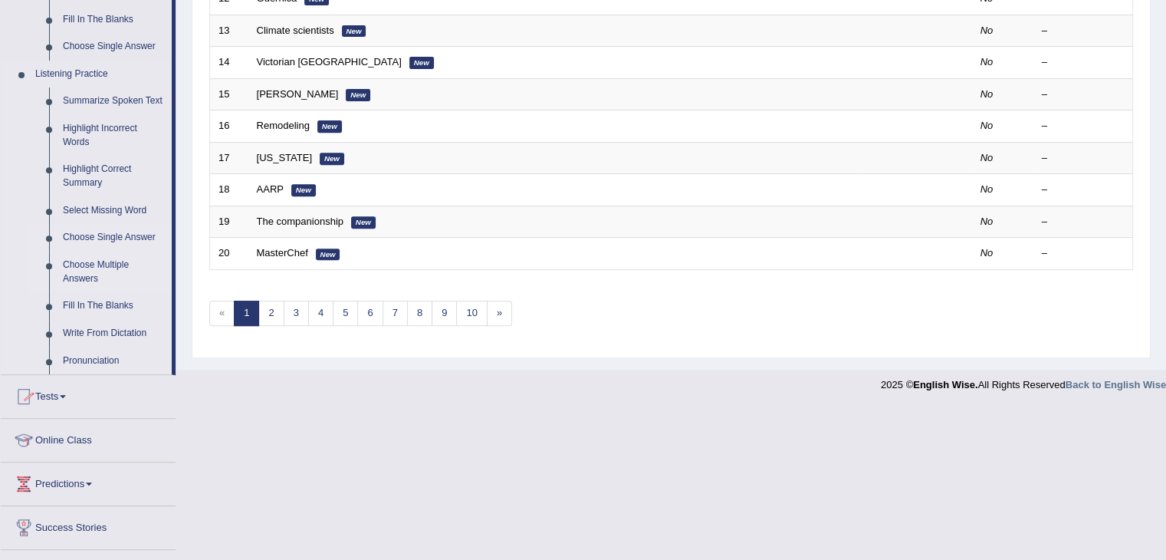
click at [122, 260] on link "Choose Multiple Answers" at bounding box center [114, 271] width 116 height 41
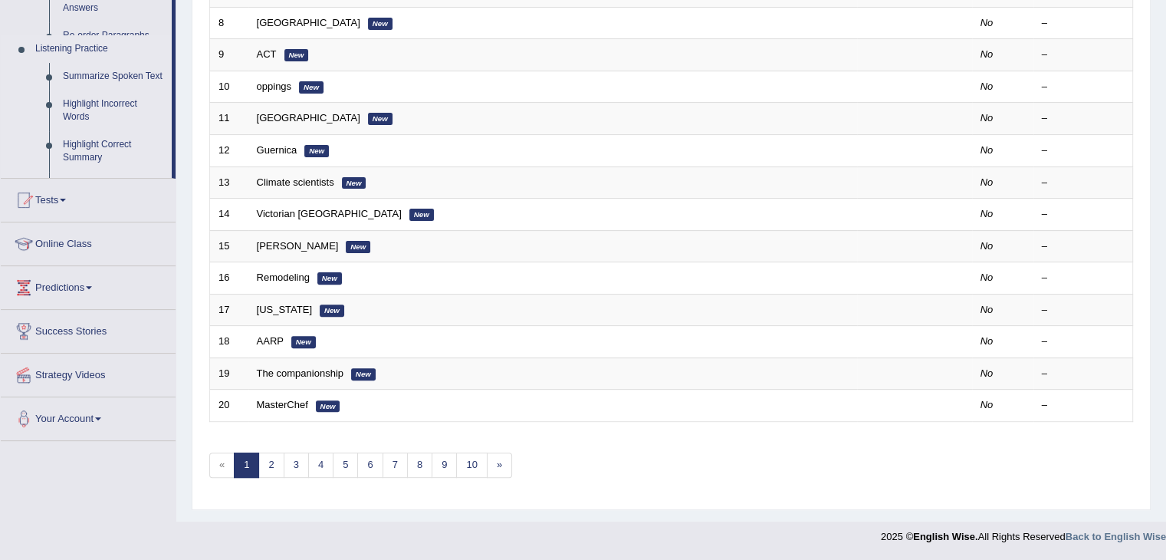
scroll to position [245, 0]
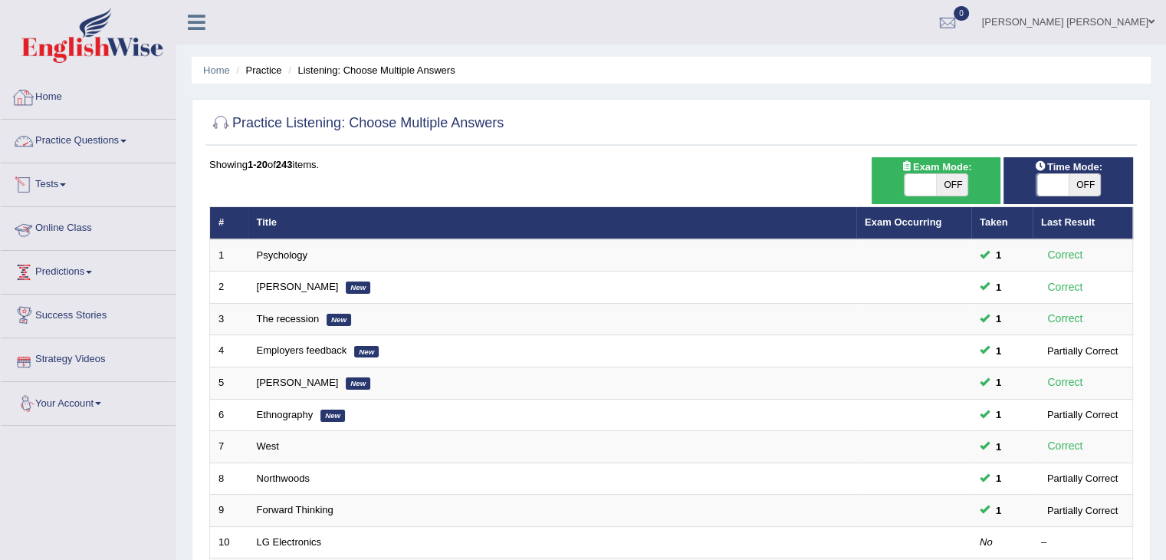
click at [101, 146] on link "Practice Questions" at bounding box center [88, 139] width 175 height 38
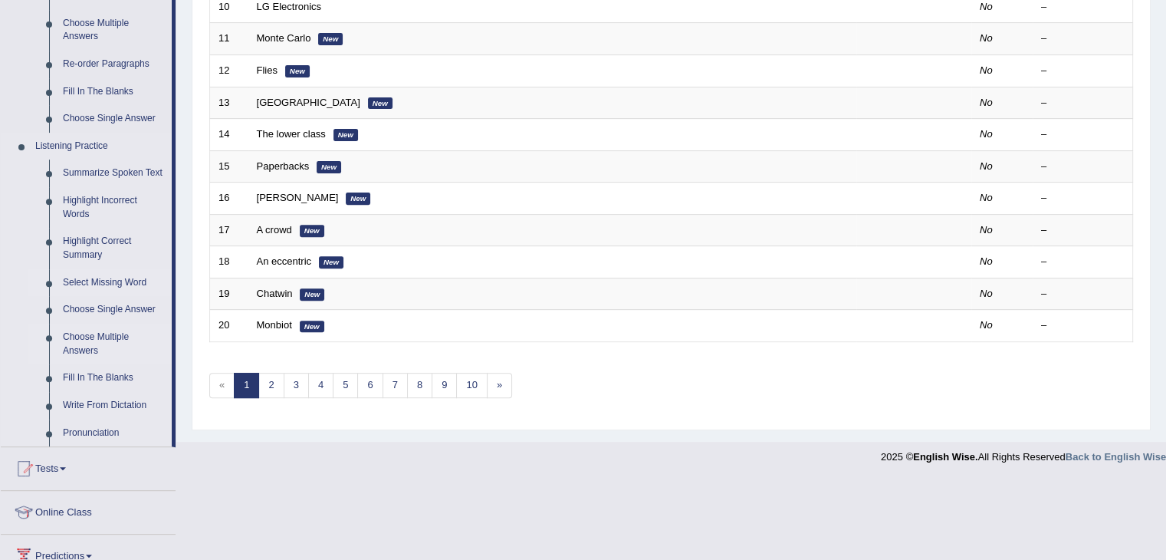
scroll to position [537, 0]
click at [122, 378] on link "Fill In The Blanks" at bounding box center [114, 377] width 116 height 28
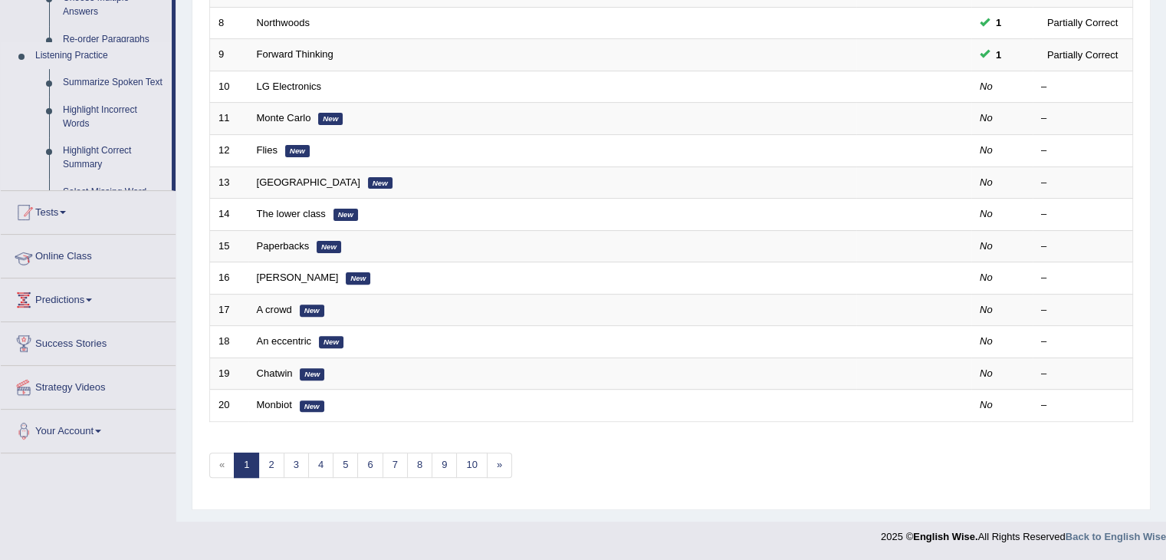
scroll to position [243, 0]
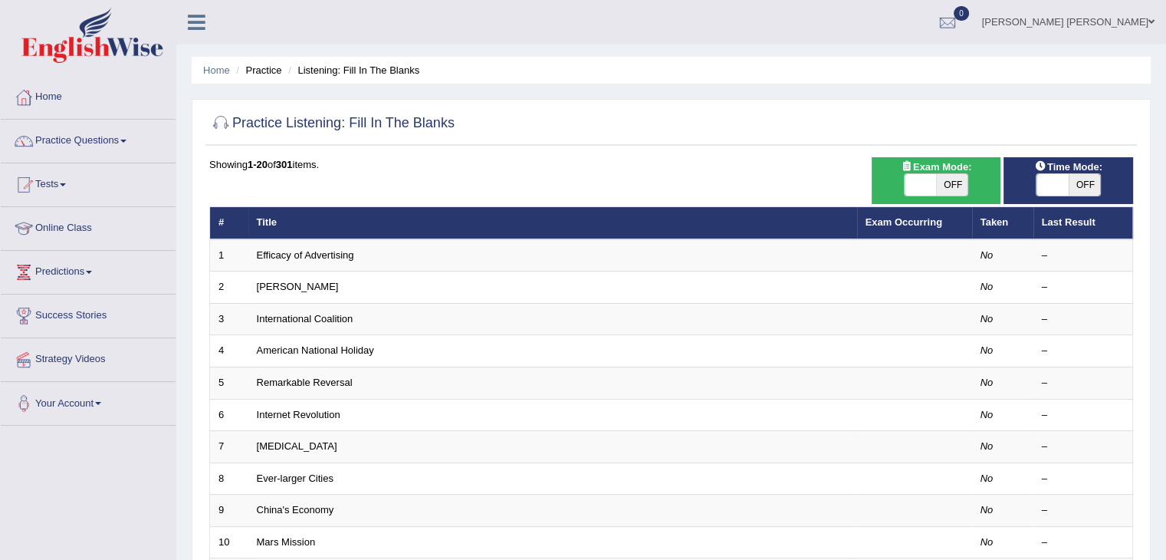
click at [955, 180] on span "OFF" at bounding box center [952, 184] width 32 height 21
checkbox input "true"
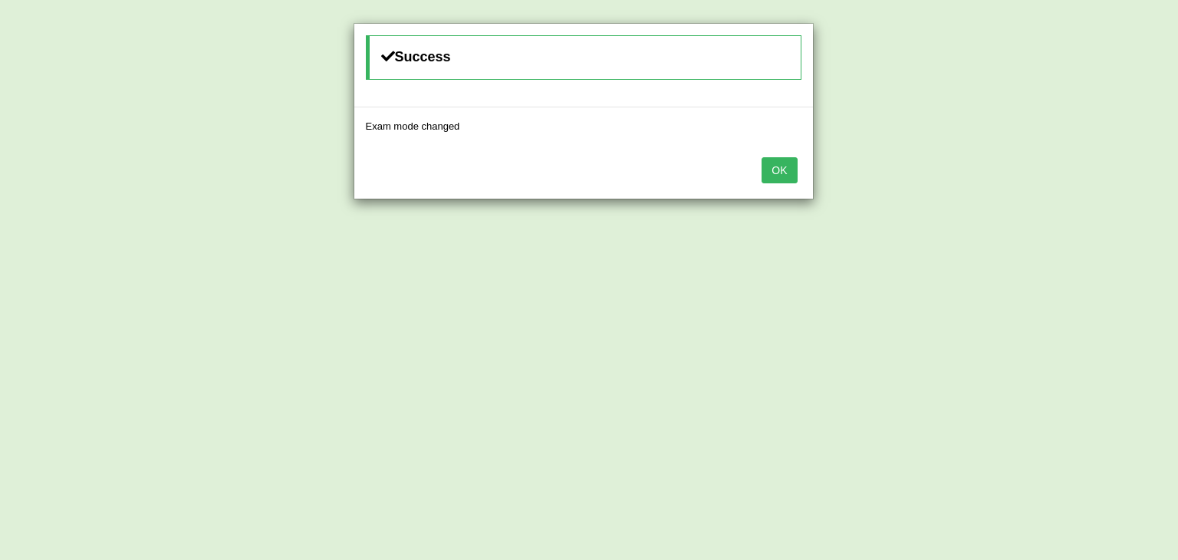
click at [784, 163] on button "OK" at bounding box center [778, 170] width 35 height 26
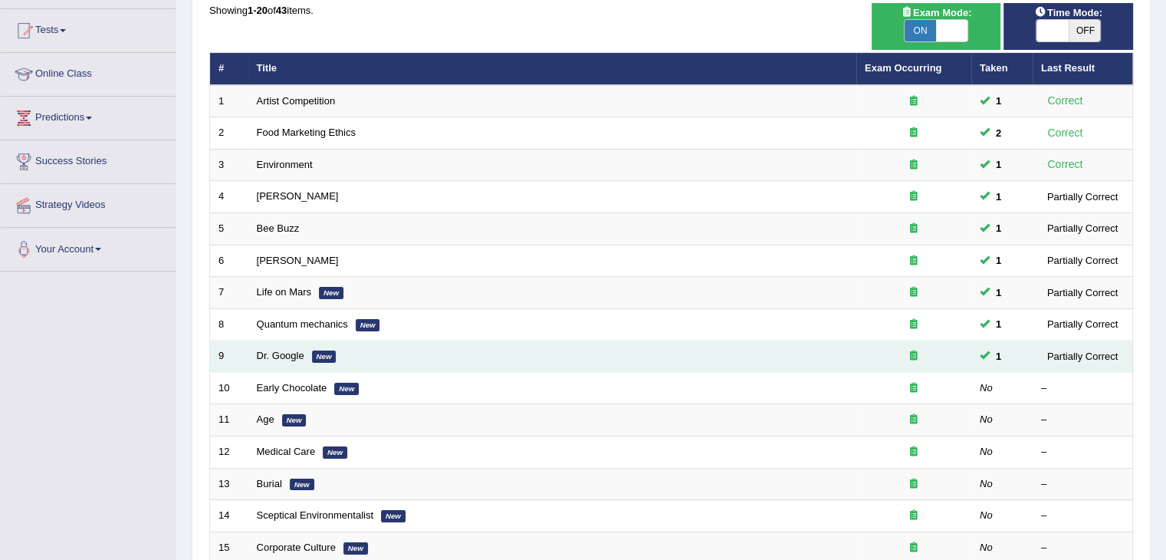
scroll to position [153, 0]
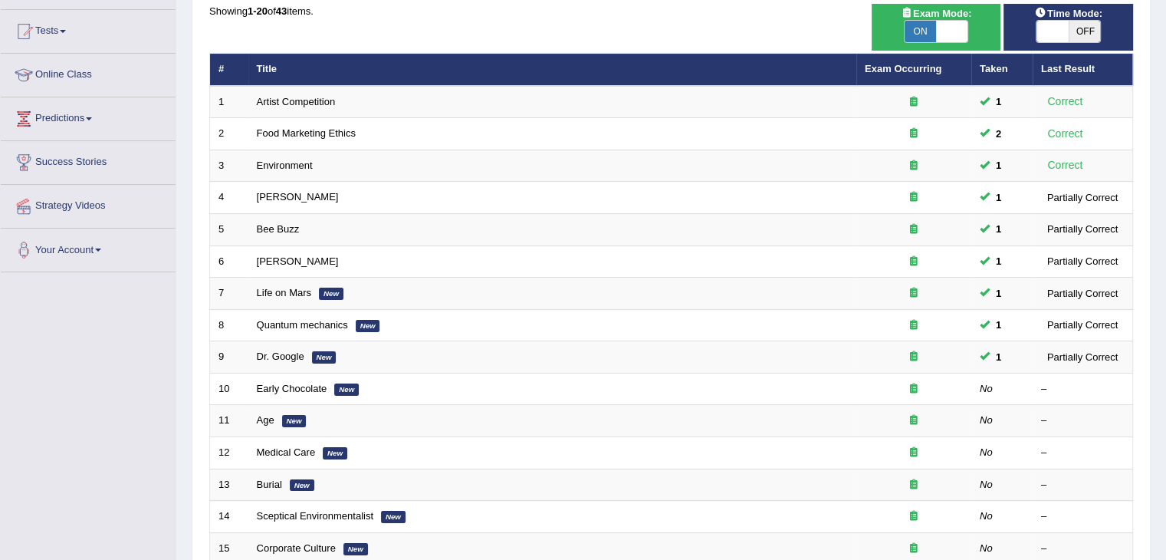
click at [1089, 34] on span "OFF" at bounding box center [1085, 31] width 32 height 21
checkbox input "true"
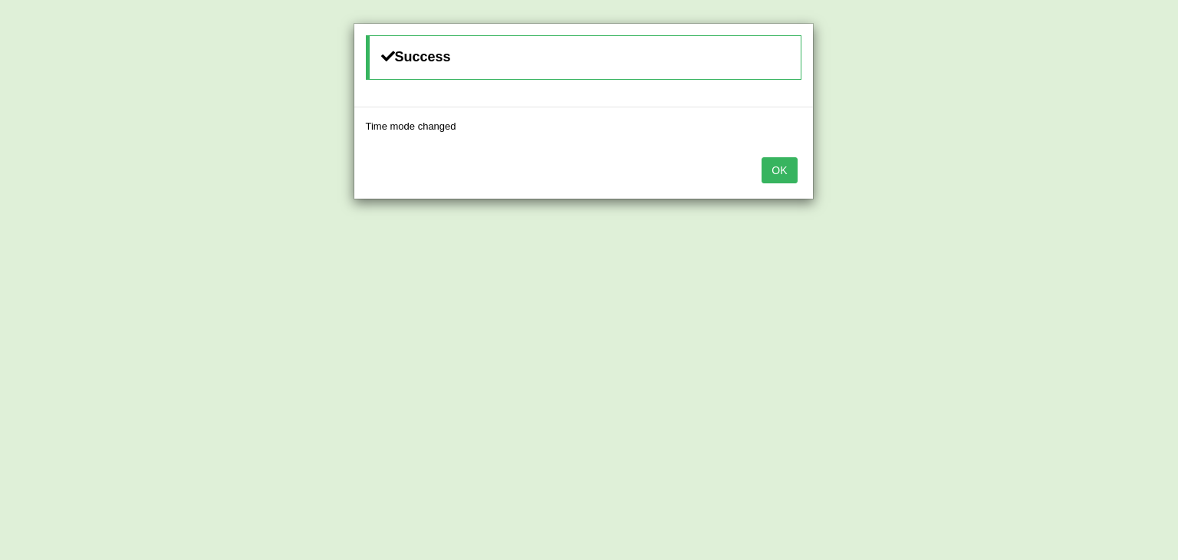
click at [788, 167] on button "OK" at bounding box center [778, 170] width 35 height 26
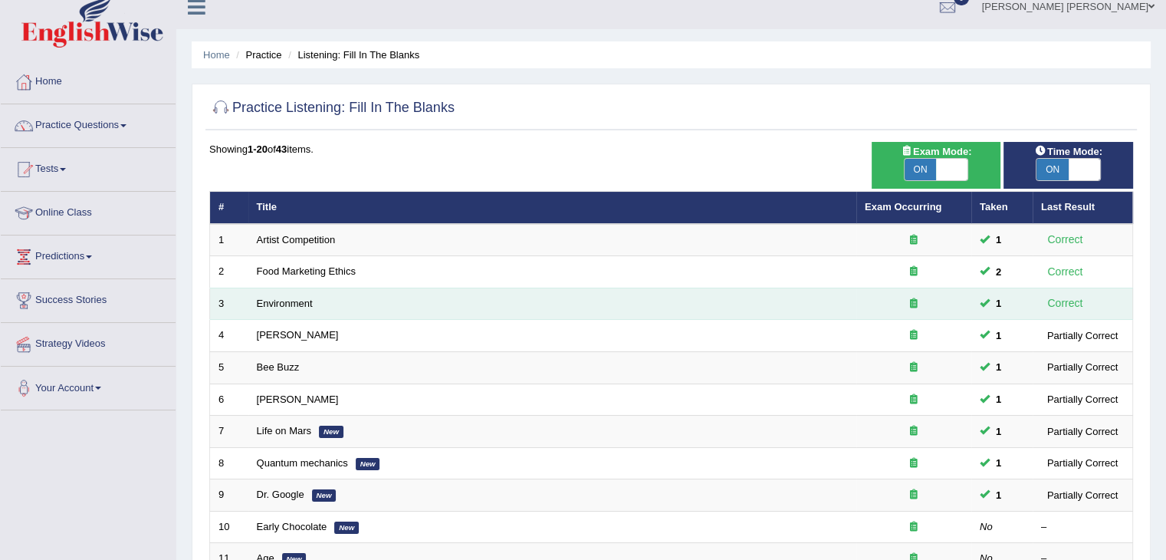
scroll to position [0, 0]
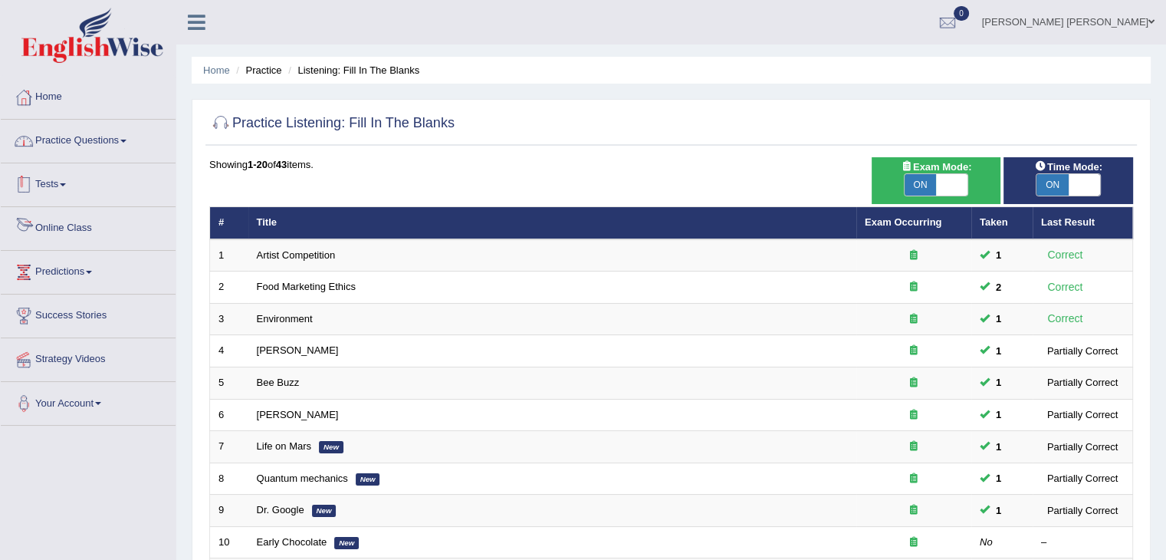
click at [132, 134] on link "Practice Questions" at bounding box center [88, 139] width 175 height 38
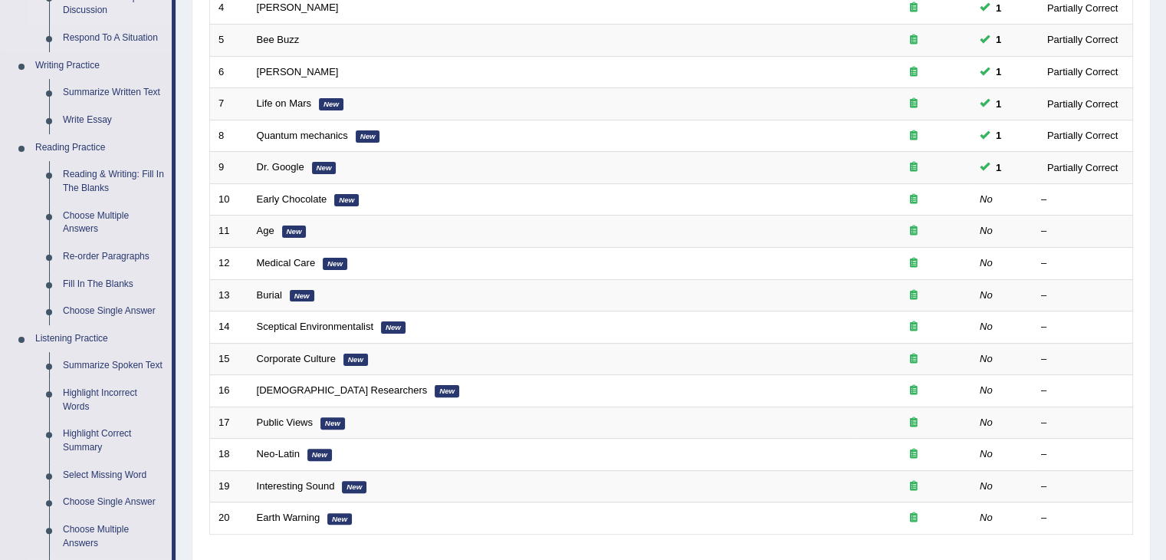
scroll to position [460, 0]
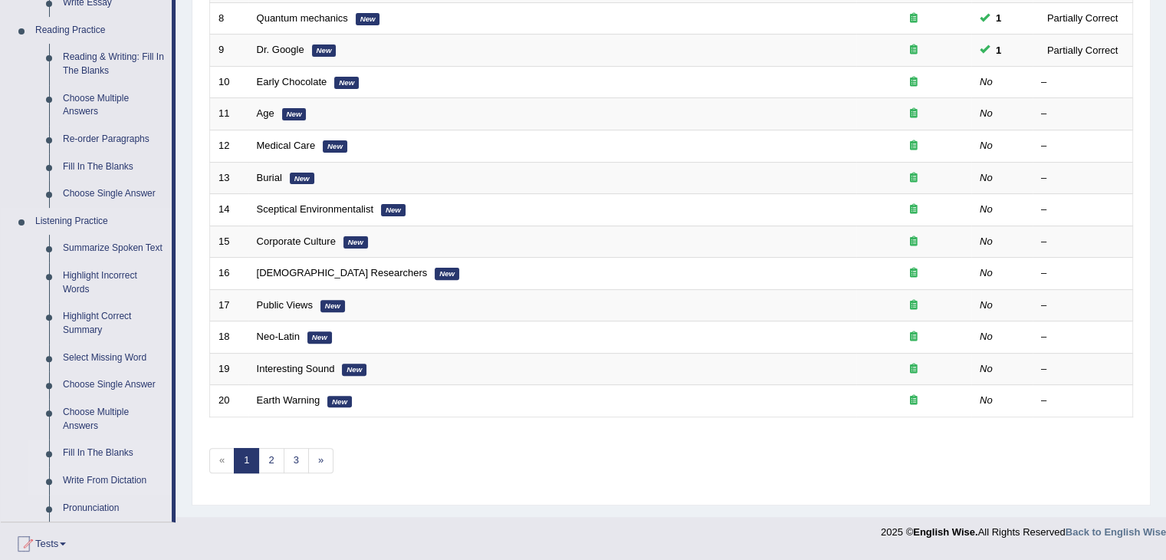
click at [135, 480] on link "Write From Dictation" at bounding box center [114, 481] width 116 height 28
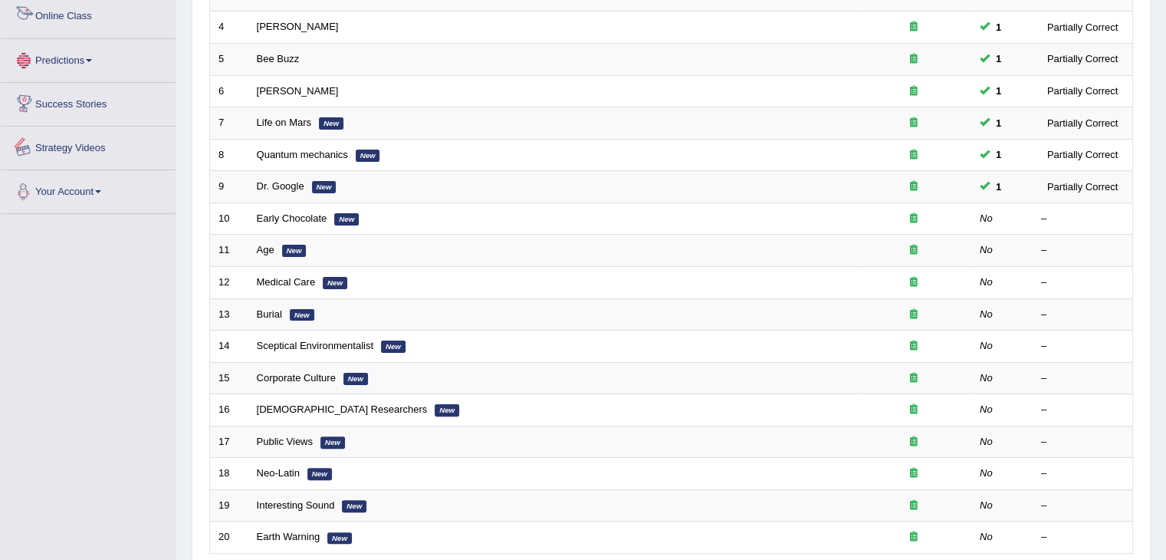
scroll to position [450, 0]
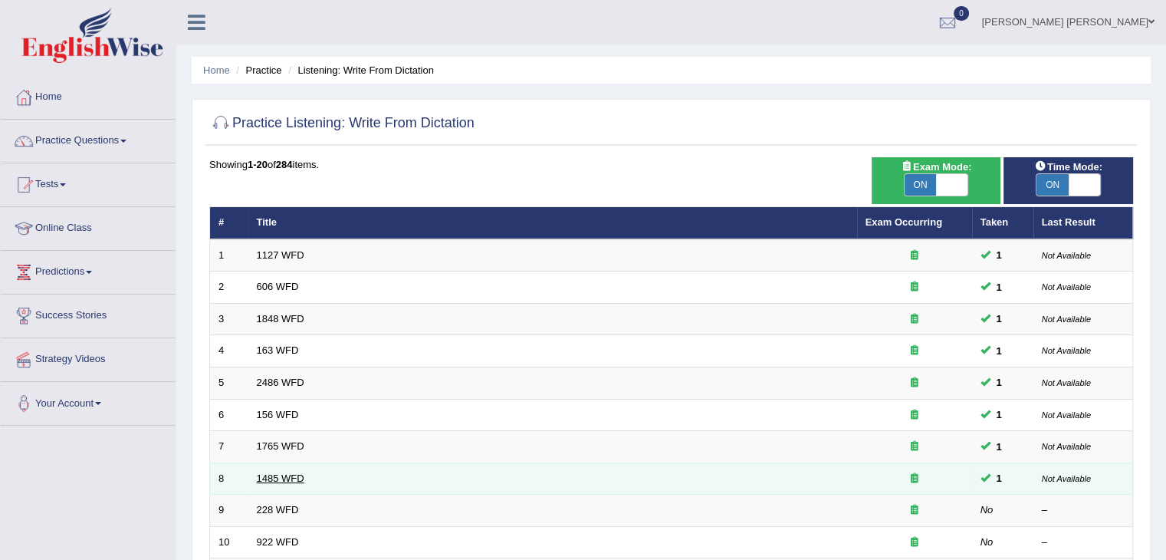
click at [294, 477] on link "1485 WFD" at bounding box center [281, 477] width 48 height 11
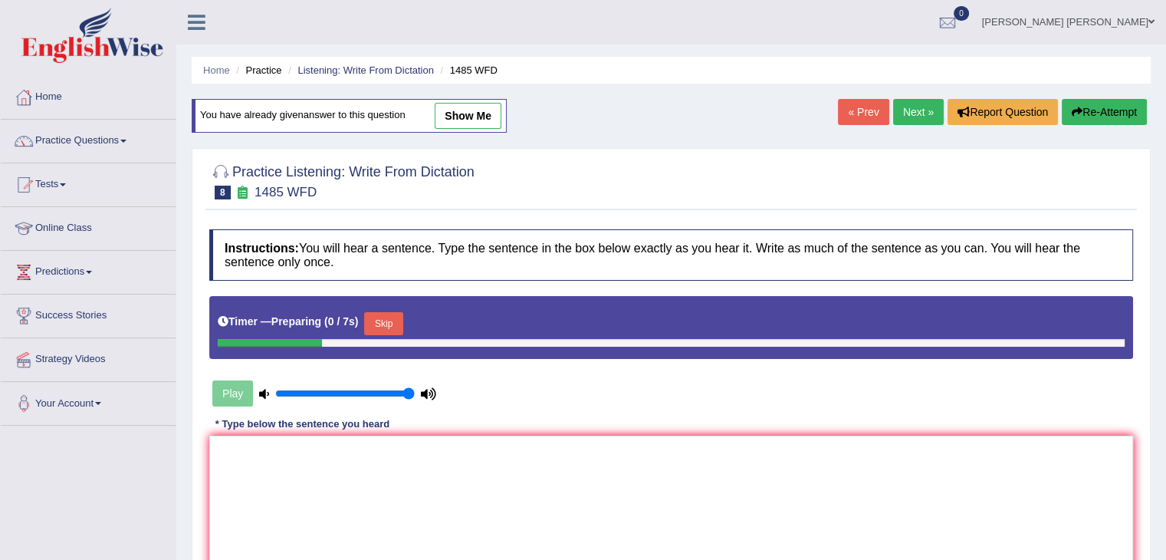
click at [483, 116] on link "show me" at bounding box center [468, 116] width 67 height 26
type textarea "Course work gives a chance for students to review the subject."
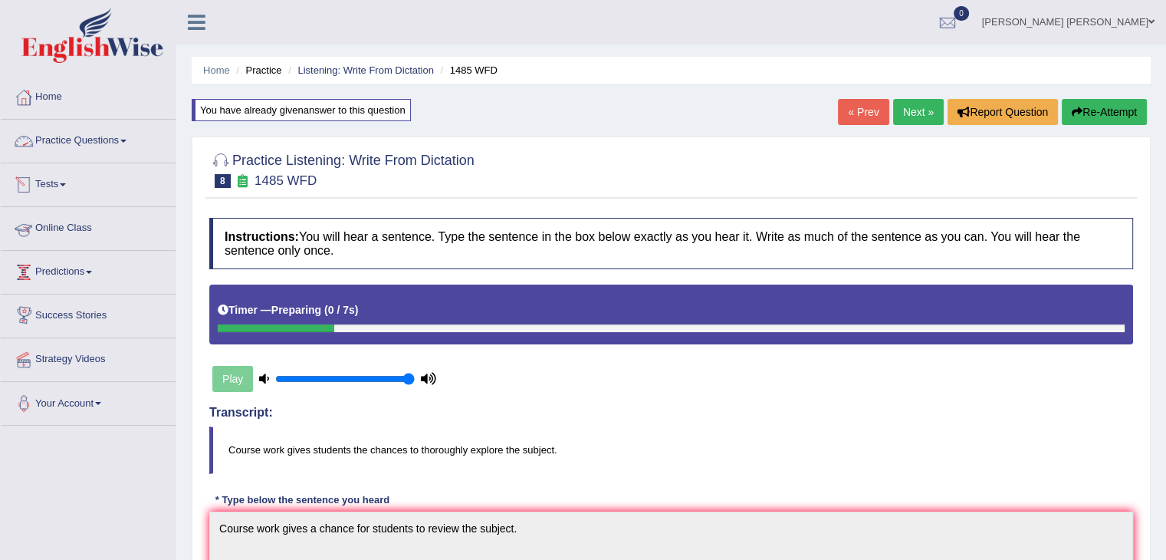
click at [116, 132] on link "Practice Questions" at bounding box center [88, 139] width 175 height 38
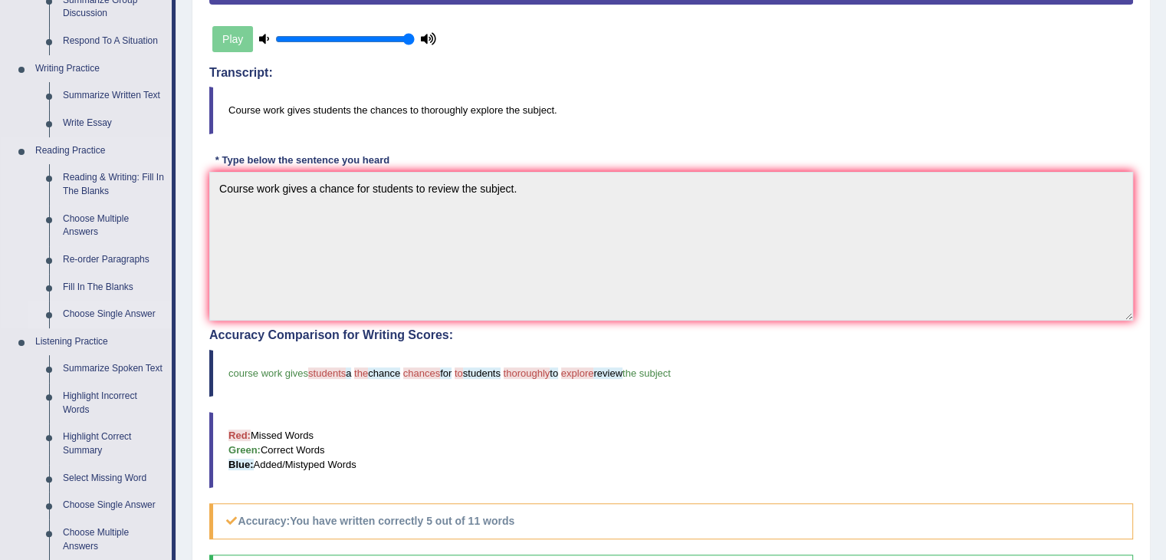
scroll to position [537, 0]
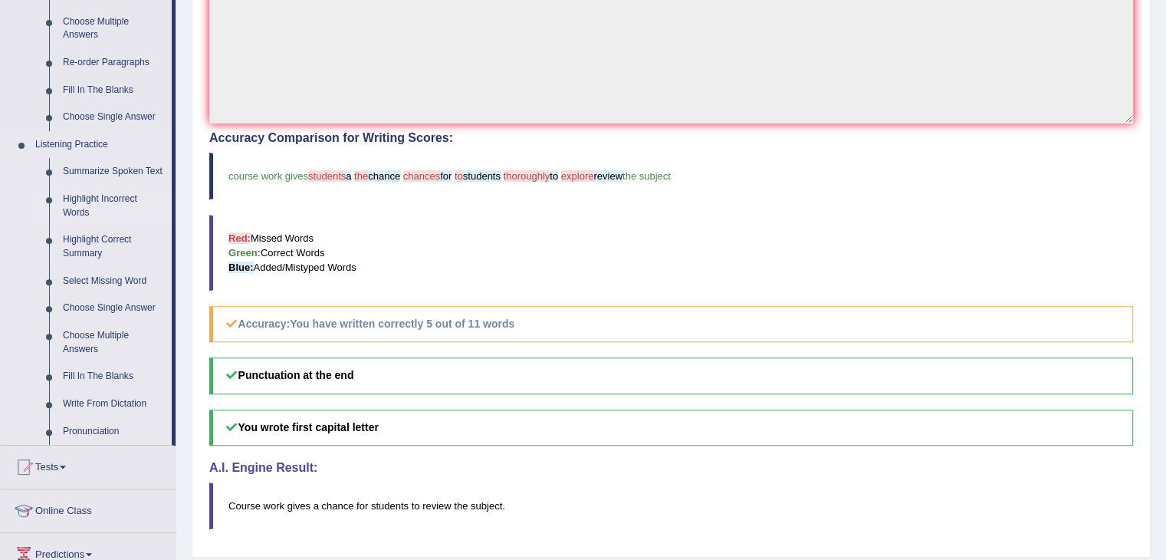
click at [126, 197] on link "Highlight Incorrect Words" at bounding box center [114, 206] width 116 height 41
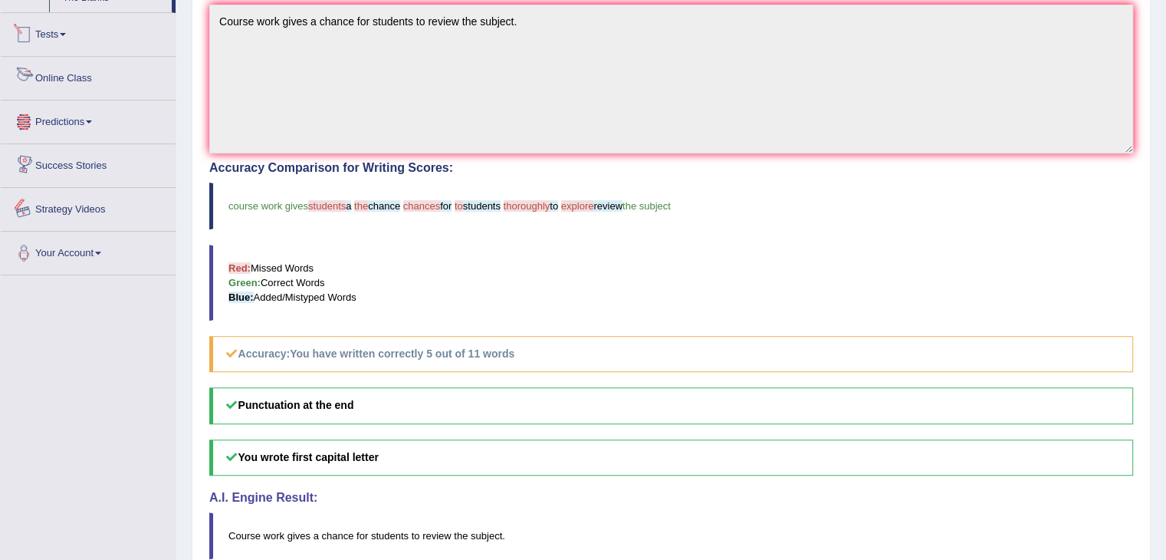
scroll to position [563, 0]
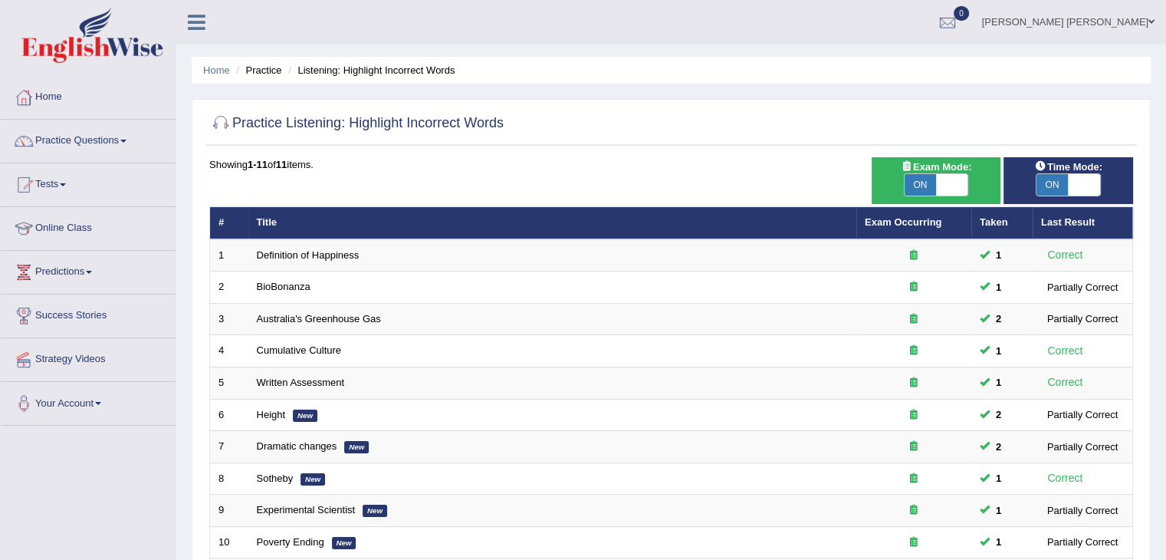
click at [1069, 182] on span at bounding box center [1085, 184] width 32 height 21
checkbox input "false"
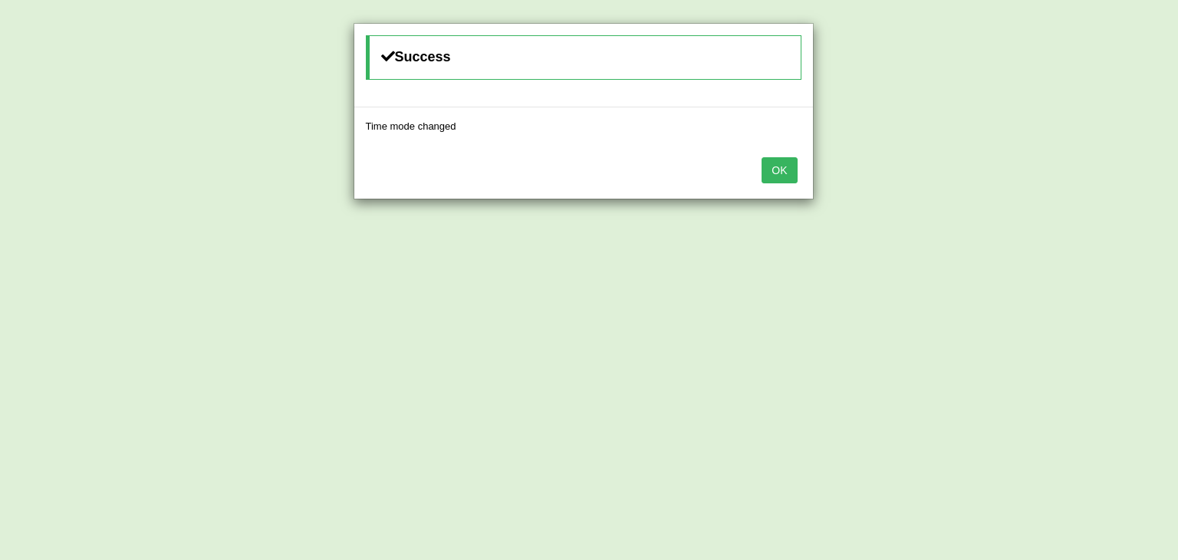
click at [768, 169] on button "OK" at bounding box center [778, 170] width 35 height 26
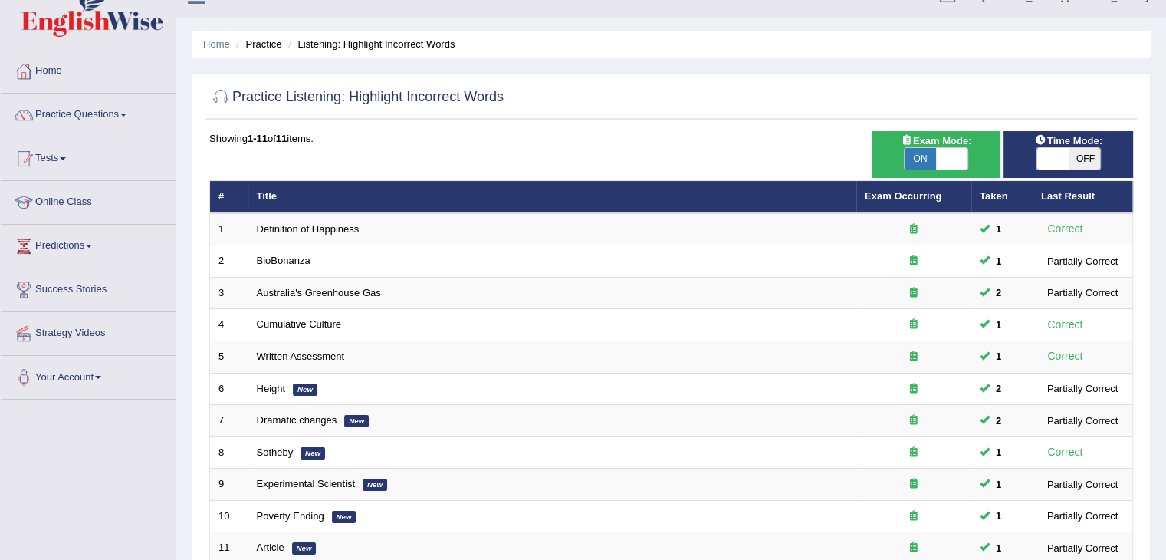
scroll to position [15, 0]
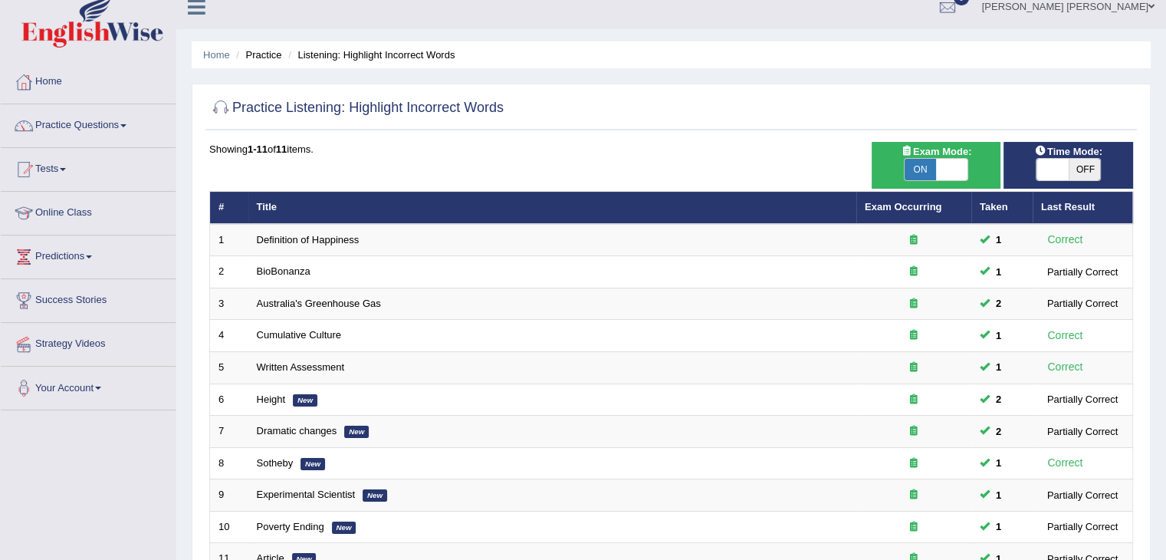
click at [933, 172] on span "ON" at bounding box center [921, 169] width 32 height 21
checkbox input "false"
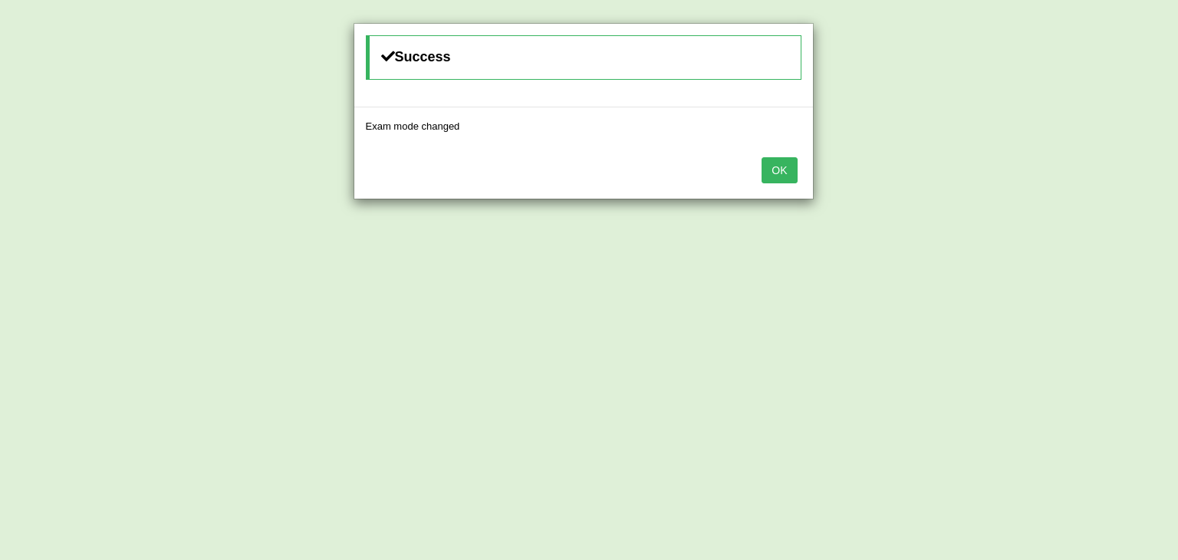
click at [800, 172] on div "OK" at bounding box center [583, 172] width 458 height 54
click at [789, 168] on button "OK" at bounding box center [778, 170] width 35 height 26
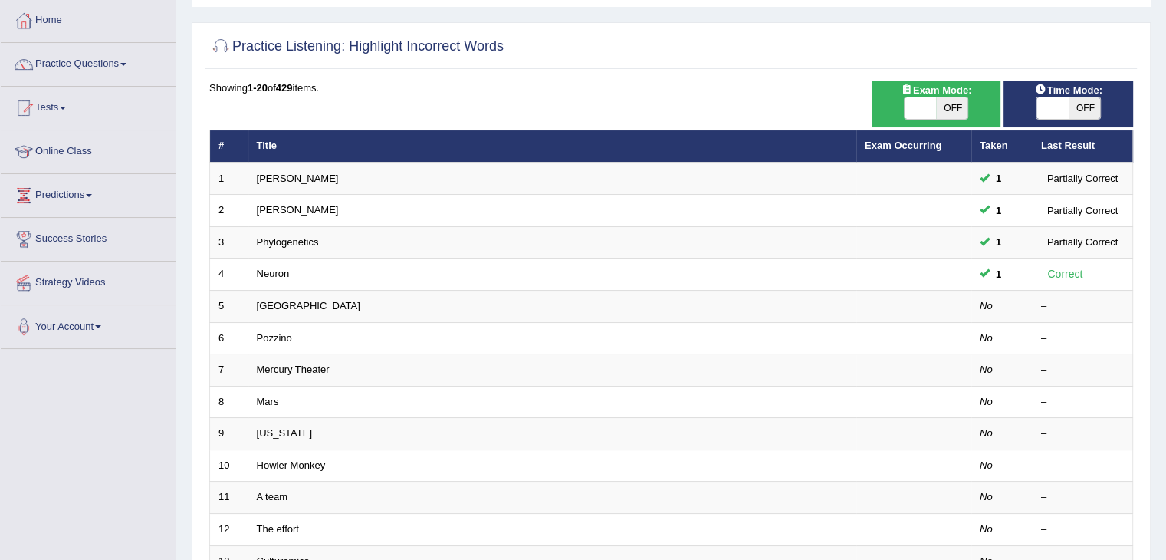
click at [1073, 108] on span "OFF" at bounding box center [1085, 107] width 32 height 21
checkbox input "true"
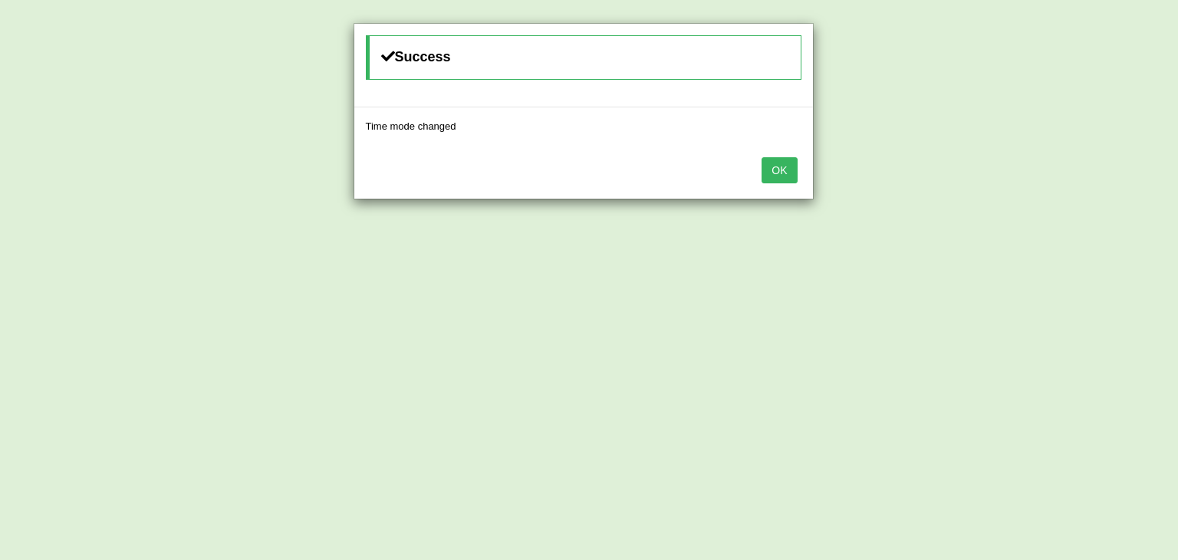
click at [770, 169] on button "OK" at bounding box center [778, 170] width 35 height 26
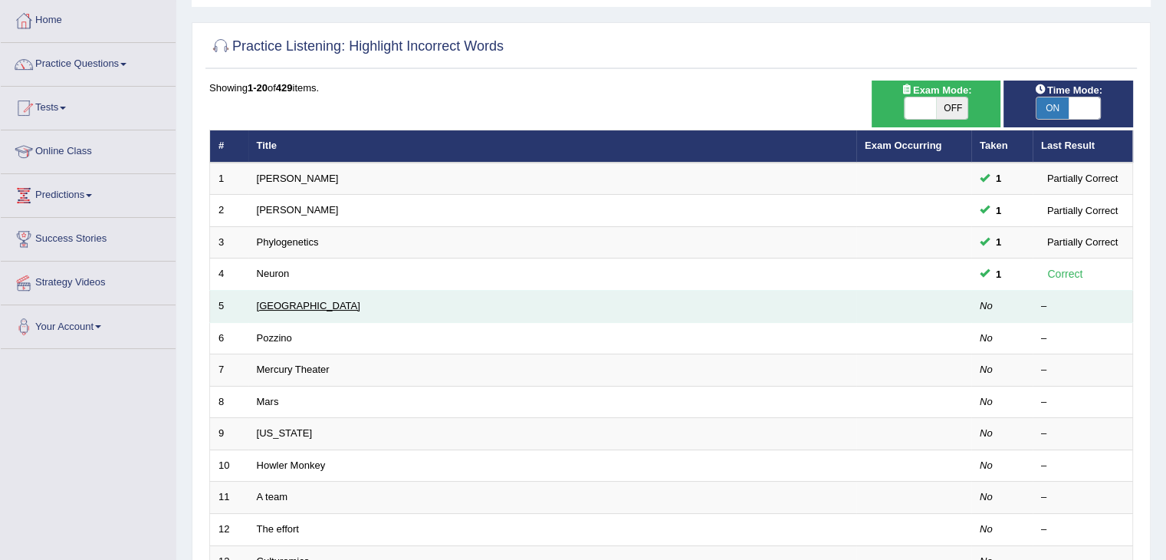
click at [277, 304] on link "Harvard" at bounding box center [308, 305] width 103 height 11
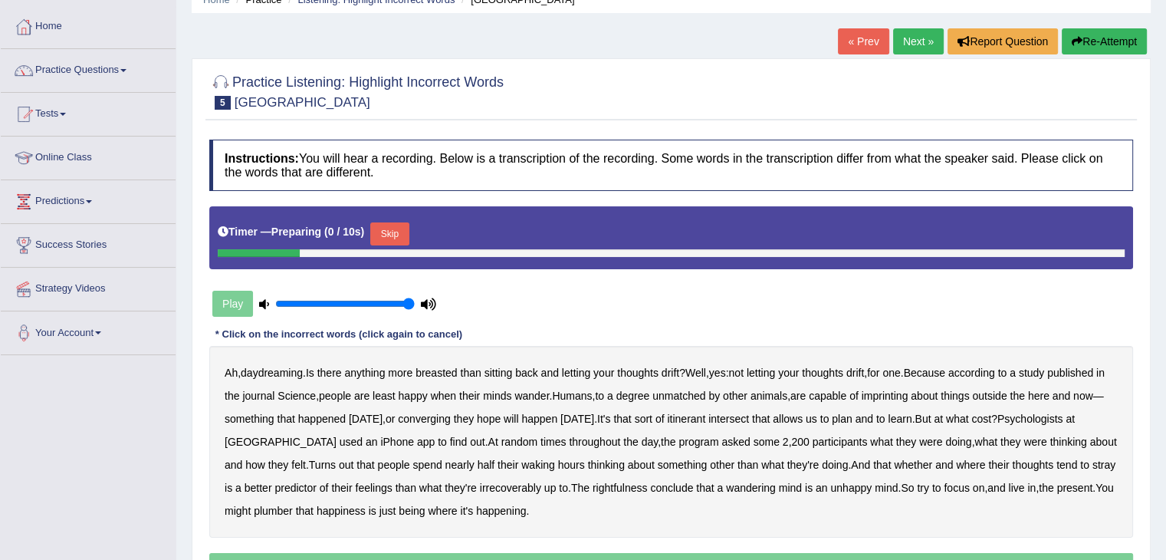
scroll to position [77, 0]
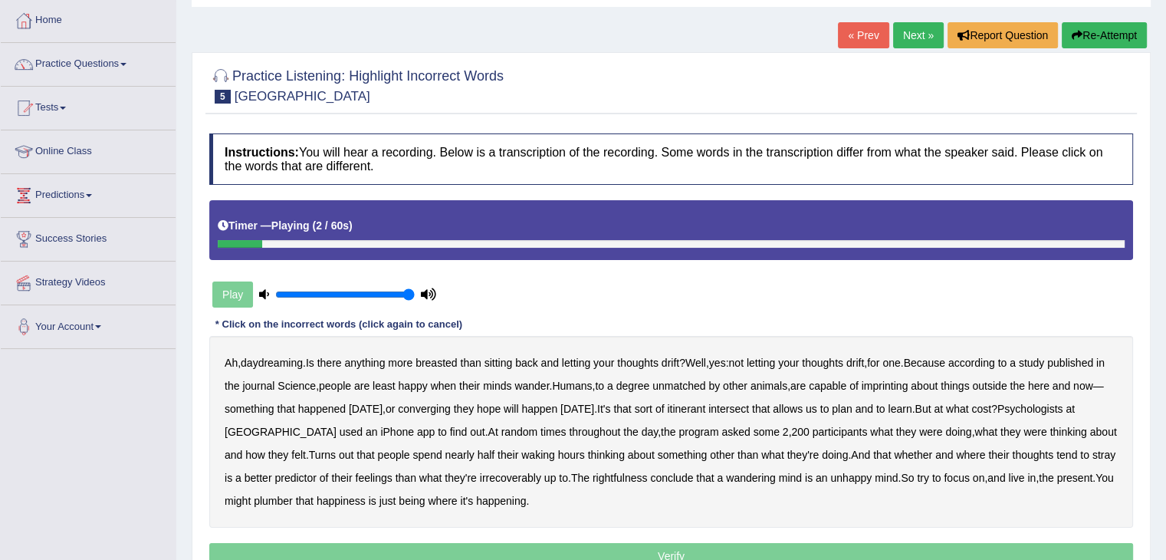
click at [450, 360] on b "breasted" at bounding box center [436, 362] width 41 height 12
click at [908, 384] on b "imprinting" at bounding box center [885, 385] width 47 height 12
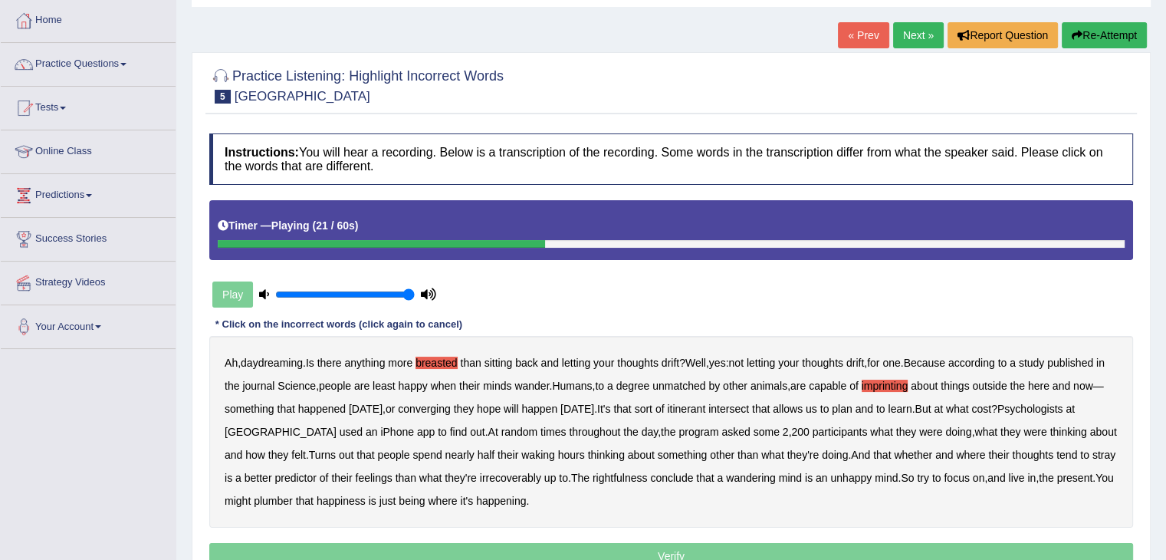
click at [451, 406] on b "converging" at bounding box center [424, 408] width 53 height 12
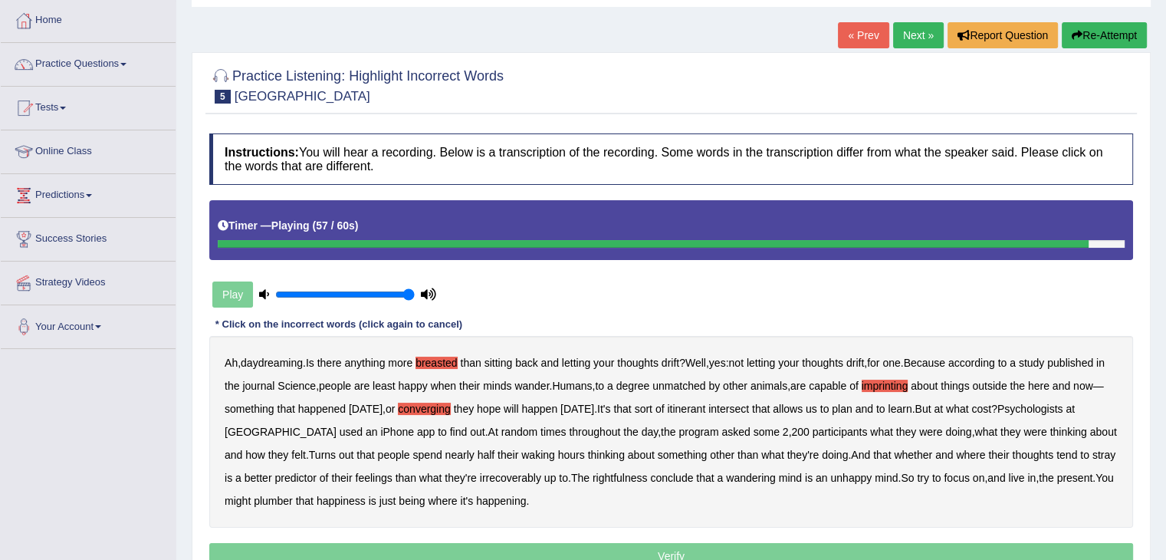
click at [274, 494] on b "plumber" at bounding box center [273, 500] width 39 height 12
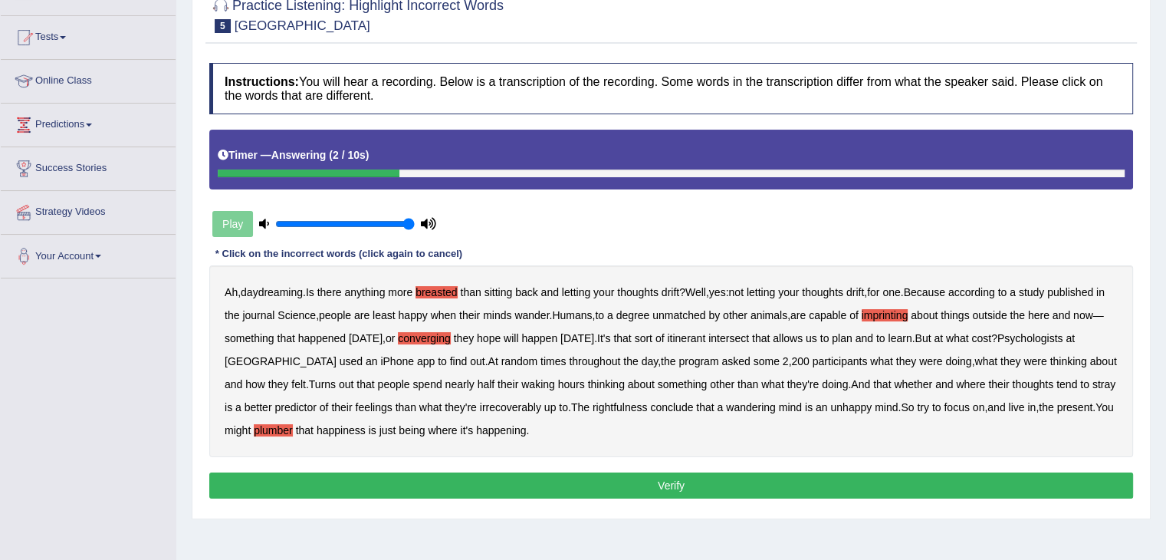
scroll to position [153, 0]
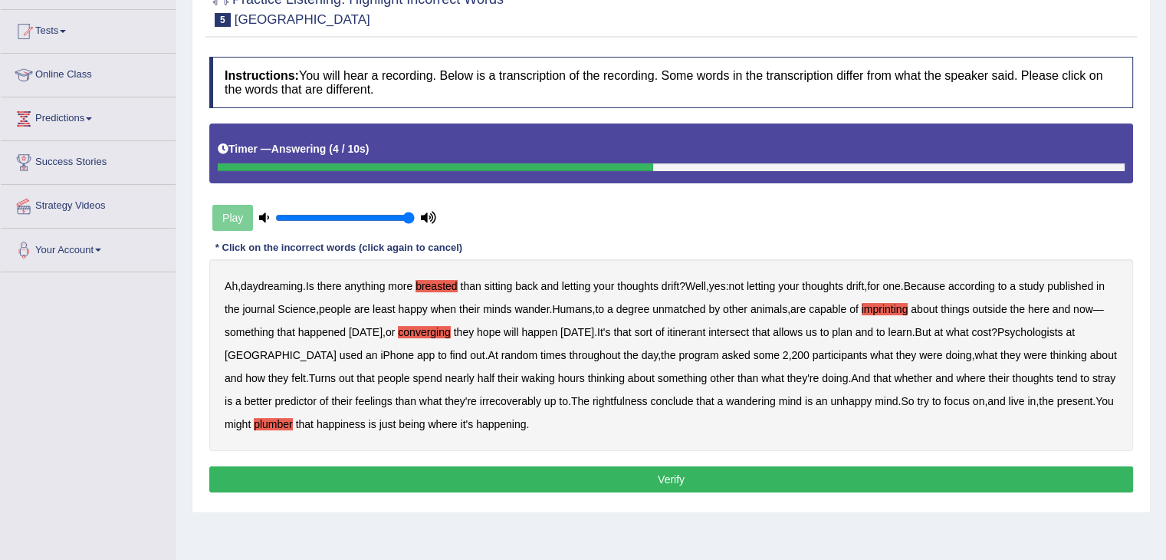
click at [529, 482] on button "Verify" at bounding box center [671, 479] width 924 height 26
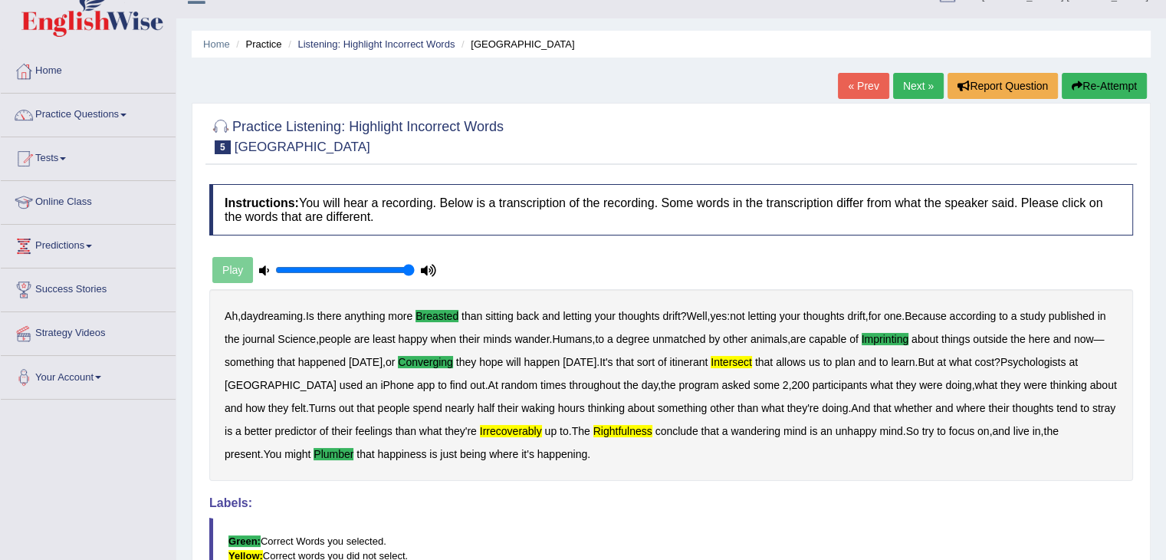
scroll to position [0, 0]
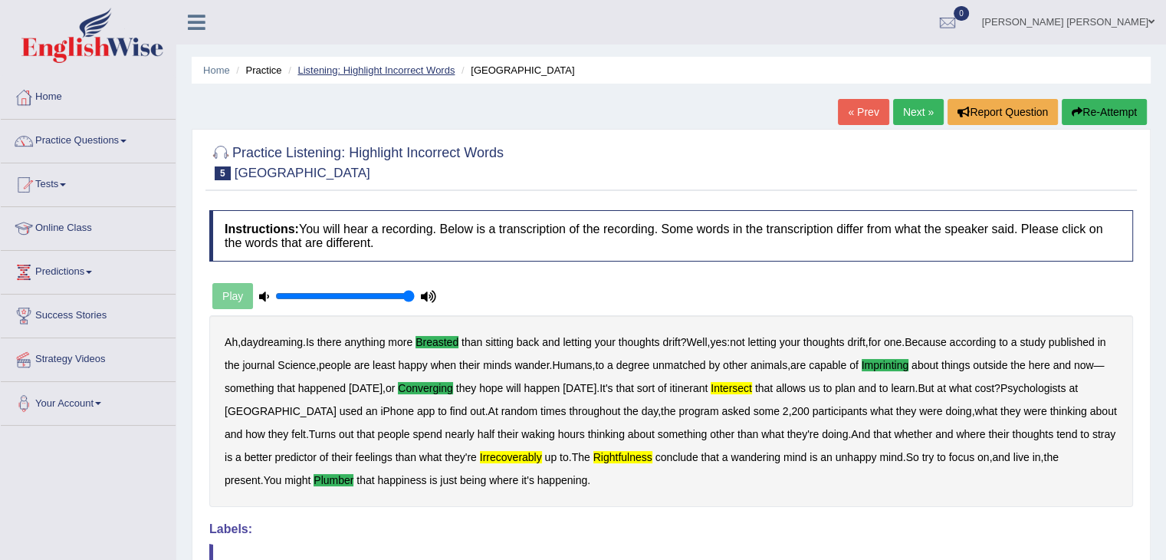
click at [409, 67] on link "Listening: Highlight Incorrect Words" at bounding box center [375, 69] width 157 height 11
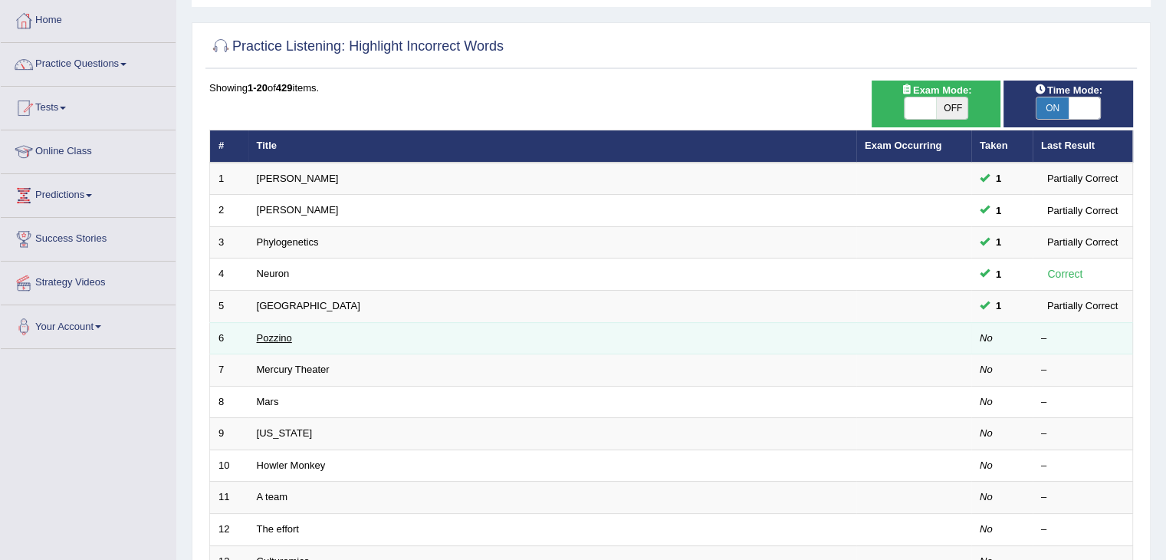
click at [278, 337] on link "Pozzino" at bounding box center [274, 337] width 35 height 11
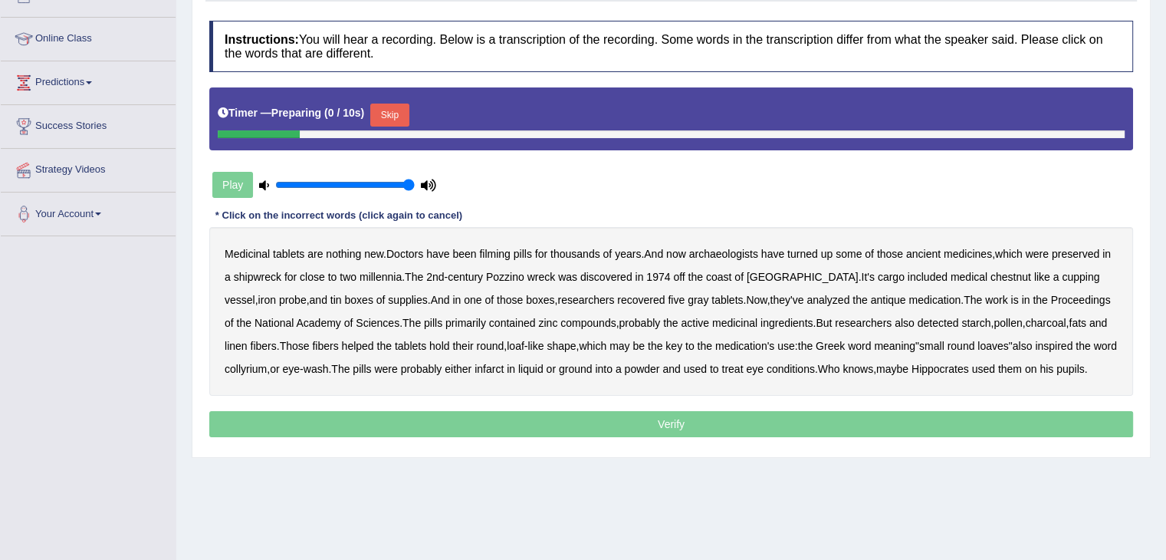
scroll to position [230, 0]
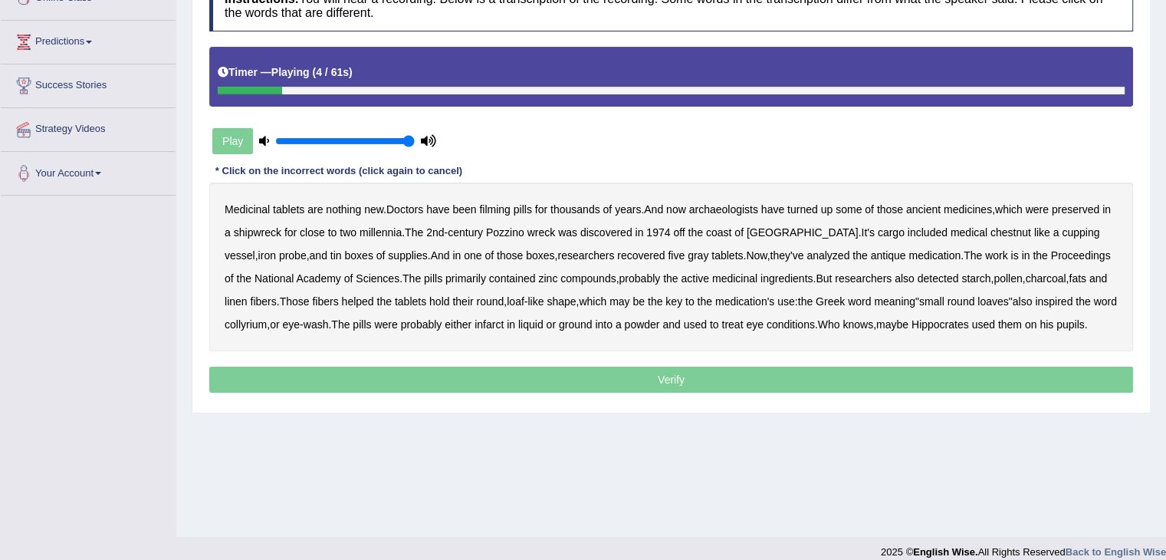
click at [500, 211] on b "filming" at bounding box center [494, 209] width 31 height 12
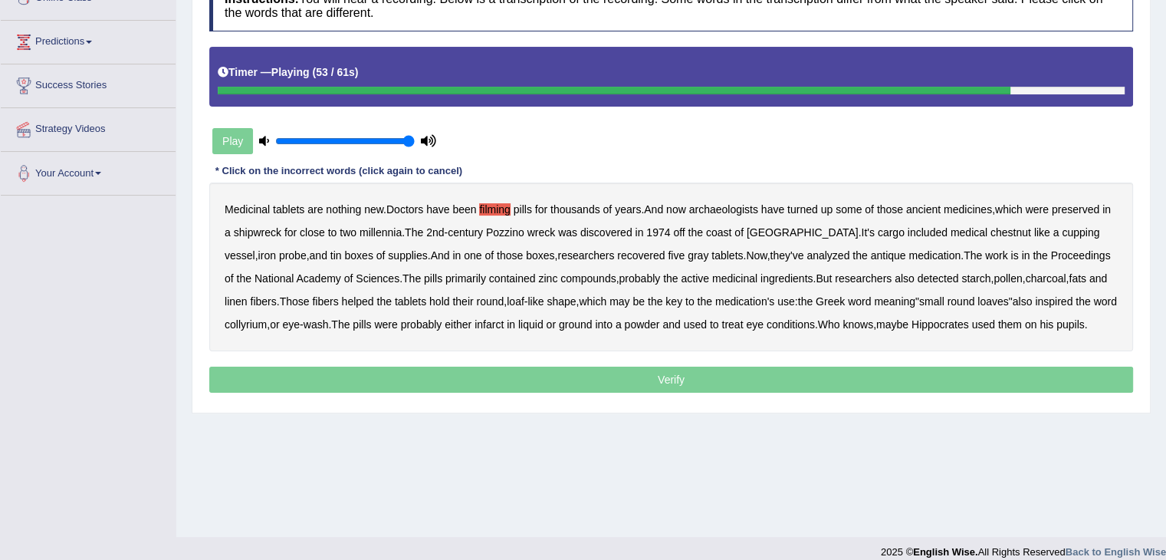
click at [488, 326] on b "infarct" at bounding box center [489, 324] width 29 height 12
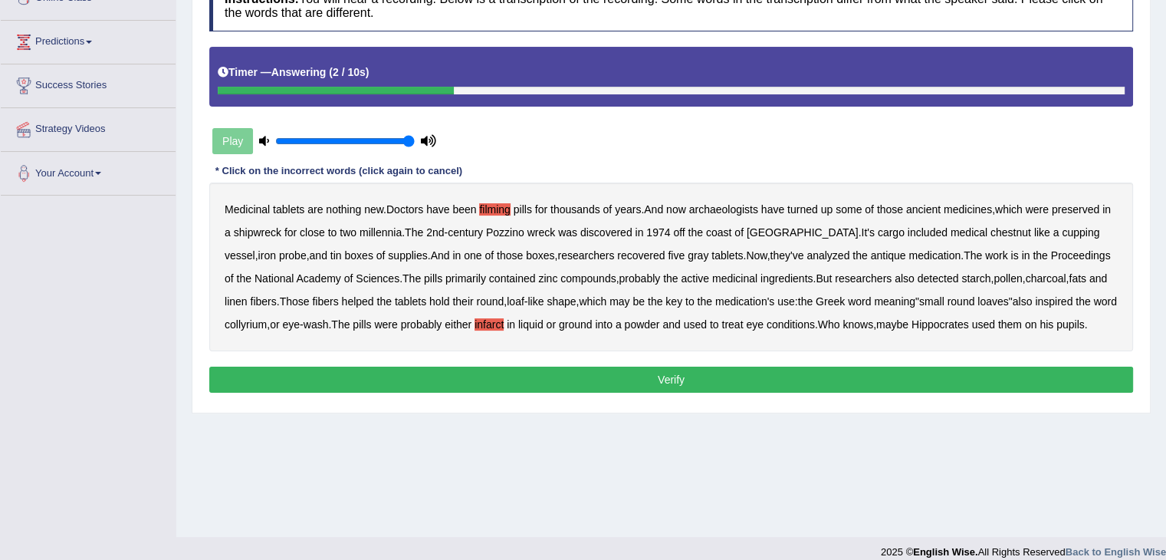
click at [595, 378] on button "Verify" at bounding box center [671, 379] width 924 height 26
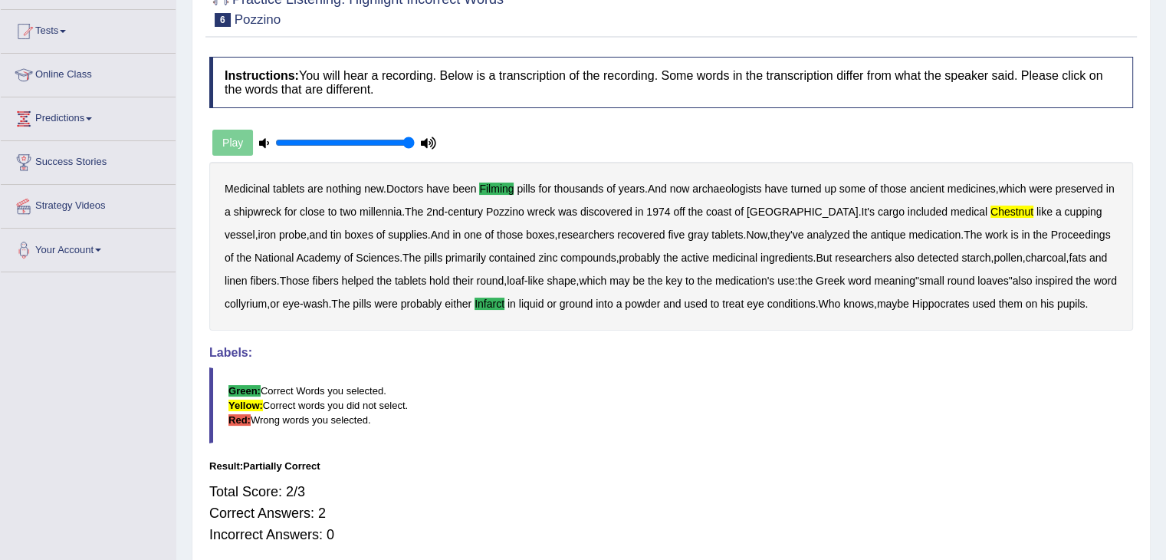
scroll to position [0, 0]
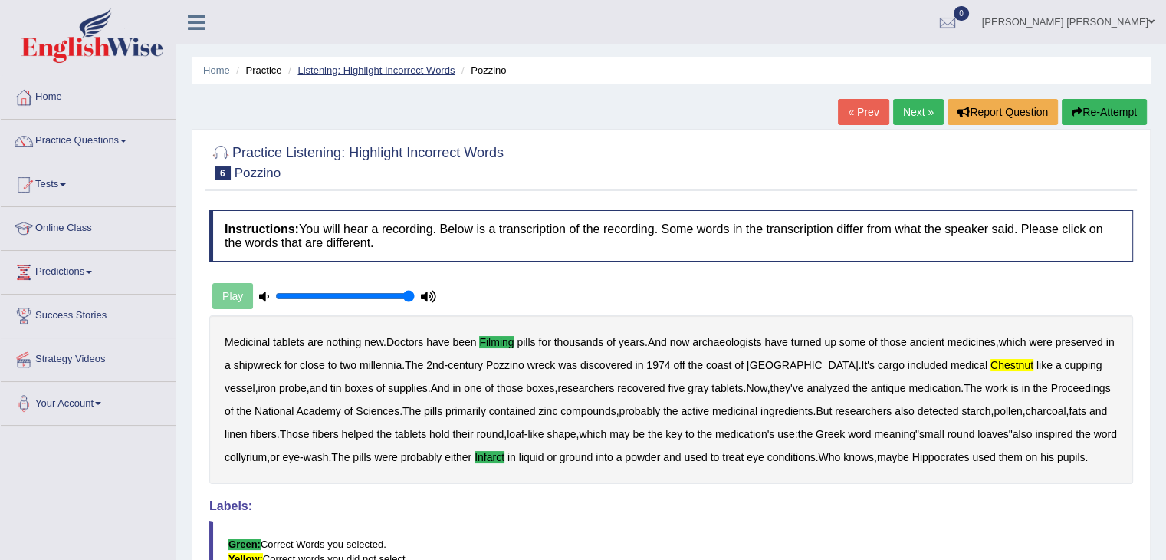
click at [409, 71] on link "Listening: Highlight Incorrect Words" at bounding box center [375, 69] width 157 height 11
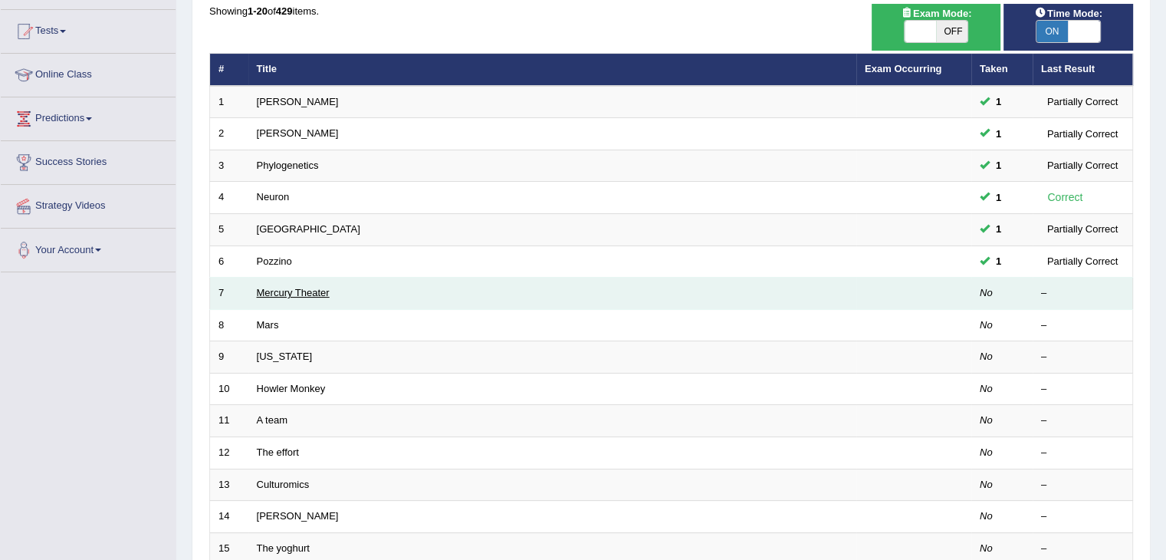
click at [299, 290] on link "Mercury Theater" at bounding box center [293, 292] width 73 height 11
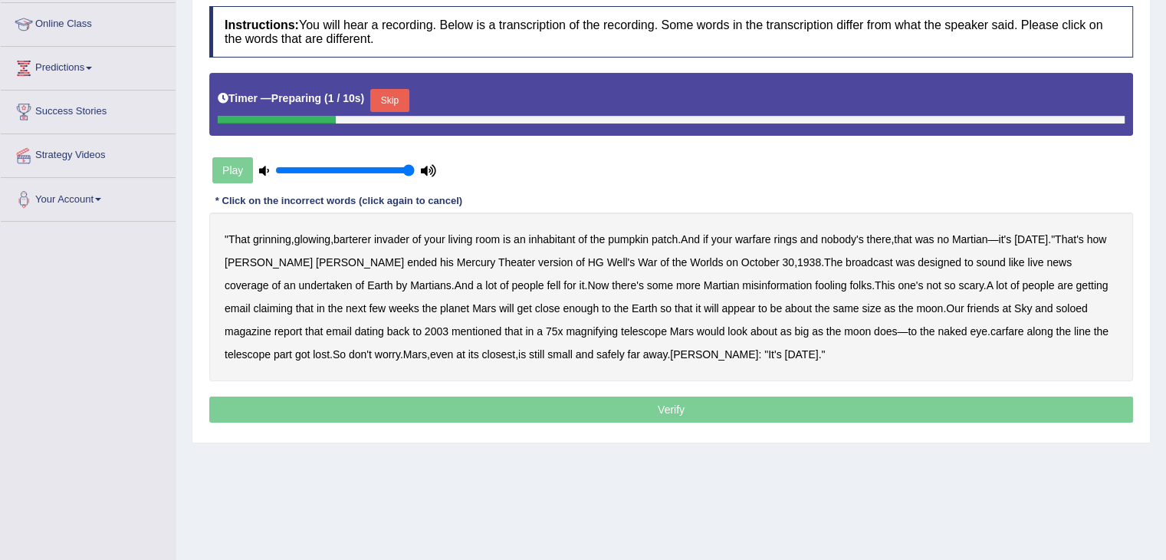
scroll to position [230, 0]
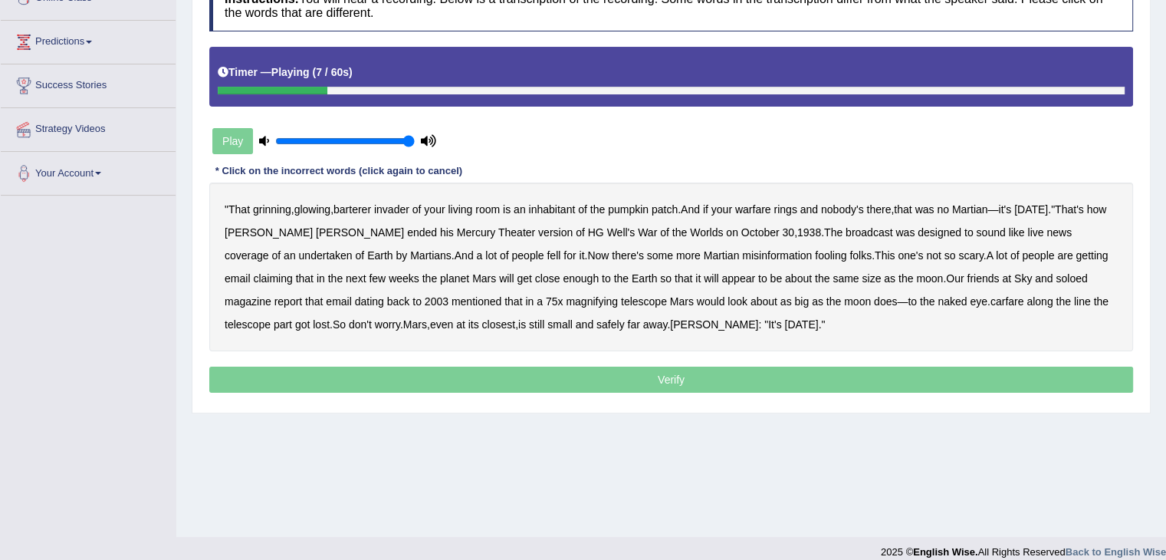
click at [770, 203] on b "warfare" at bounding box center [753, 209] width 36 height 12
click at [353, 249] on b "undertaken" at bounding box center [326, 255] width 54 height 12
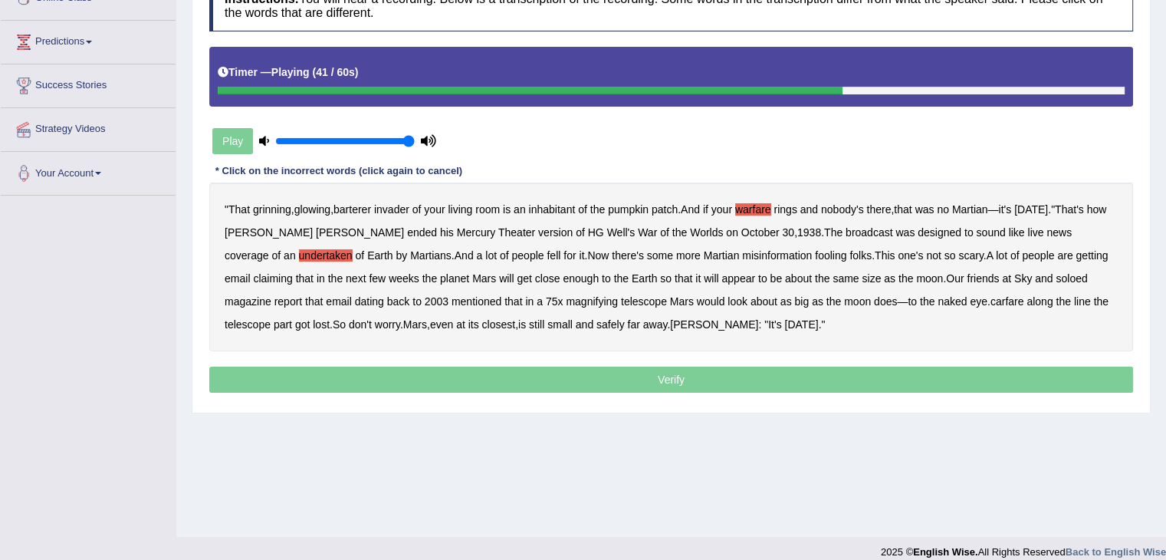
click at [1056, 281] on b "soloed" at bounding box center [1071, 278] width 31 height 12
click at [990, 304] on b "carfare" at bounding box center [1007, 301] width 34 height 12
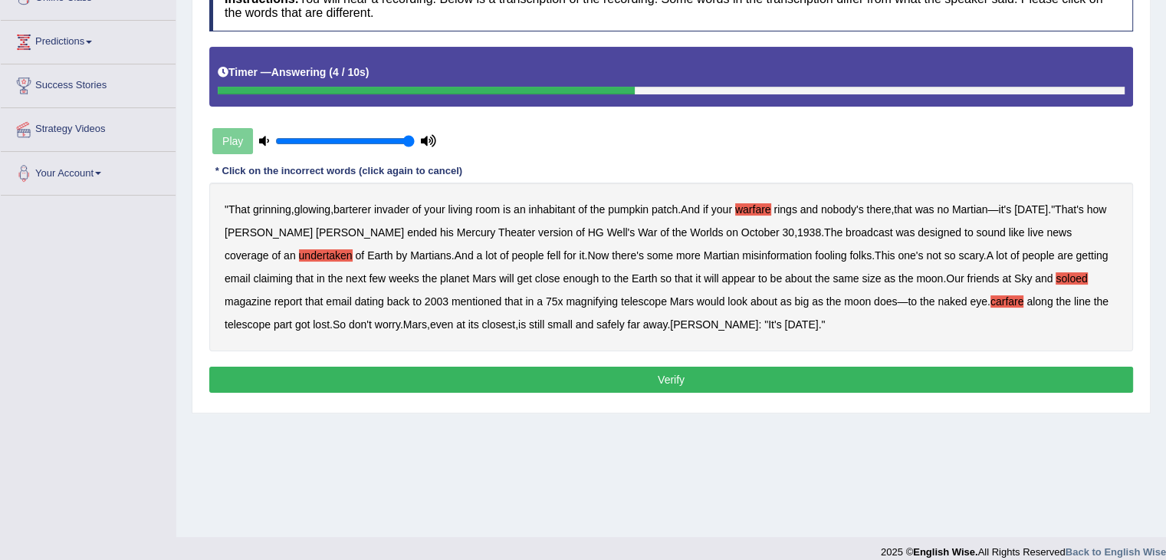
click at [617, 378] on button "Verify" at bounding box center [671, 379] width 924 height 26
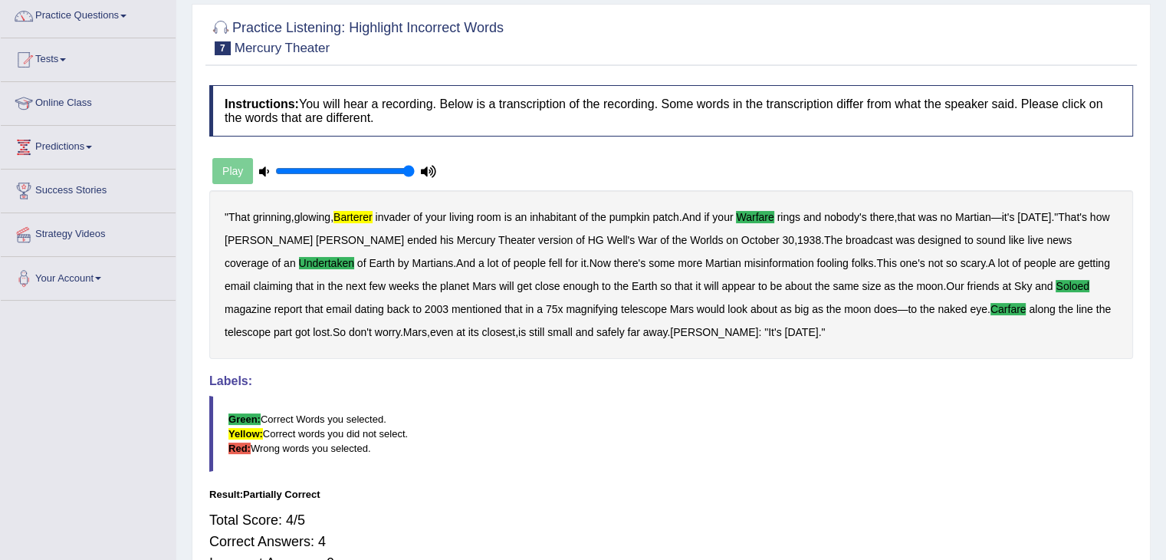
scroll to position [0, 0]
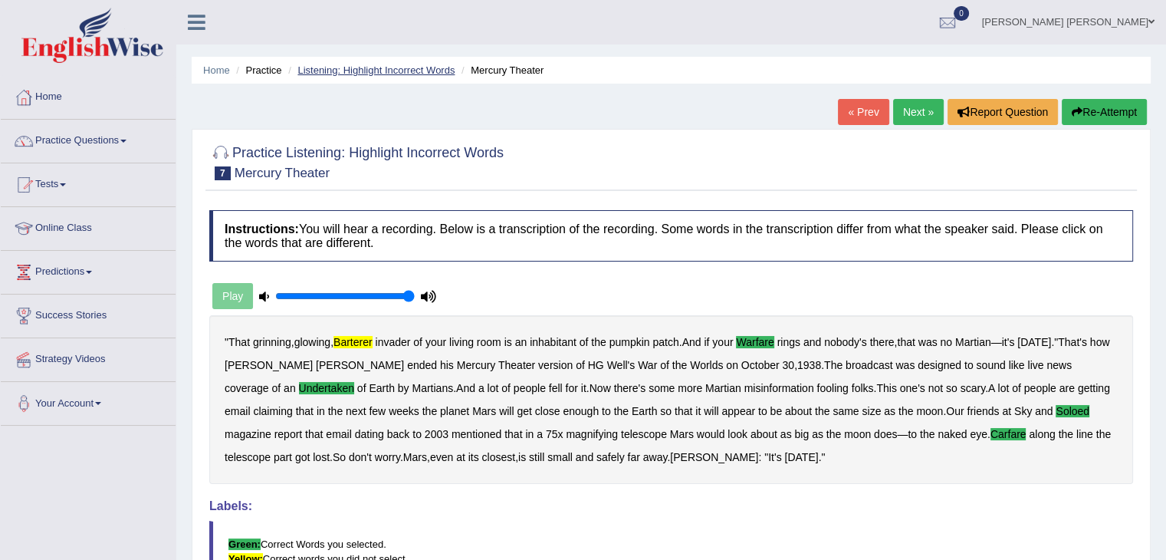
click at [409, 74] on link "Listening: Highlight Incorrect Words" at bounding box center [375, 69] width 157 height 11
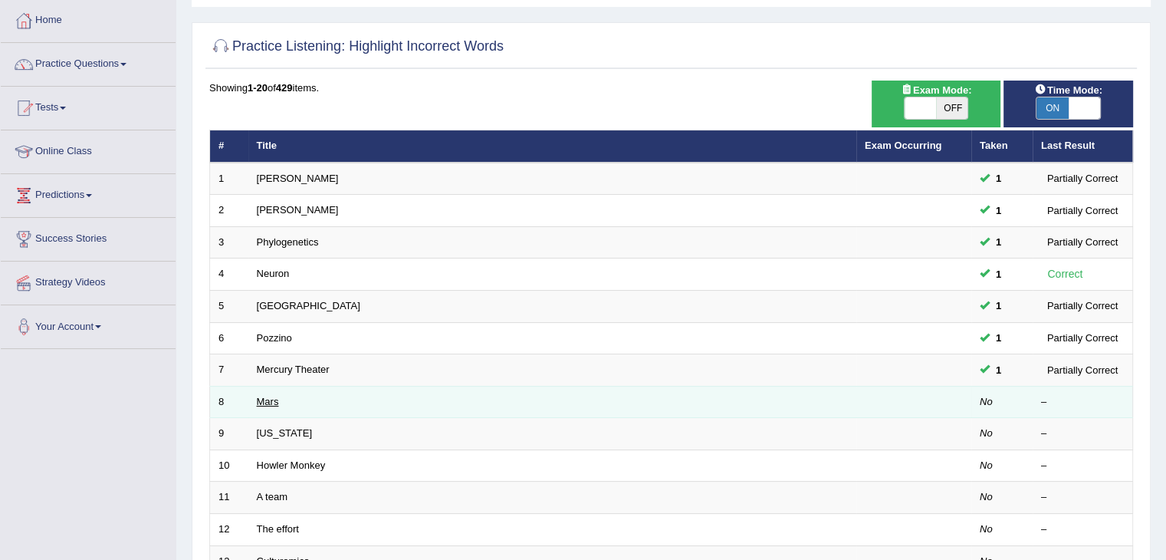
click at [264, 402] on link "Mars" at bounding box center [268, 401] width 22 height 11
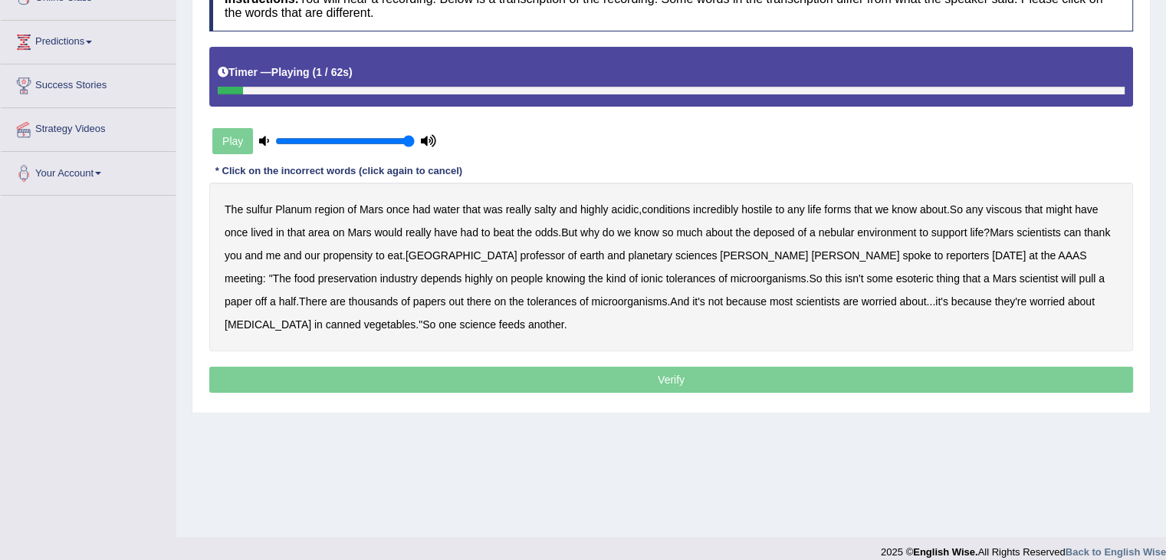
click at [264, 209] on b "sulfur" at bounding box center [259, 209] width 26 height 12
click at [1009, 212] on b "viscous" at bounding box center [1004, 209] width 36 height 12
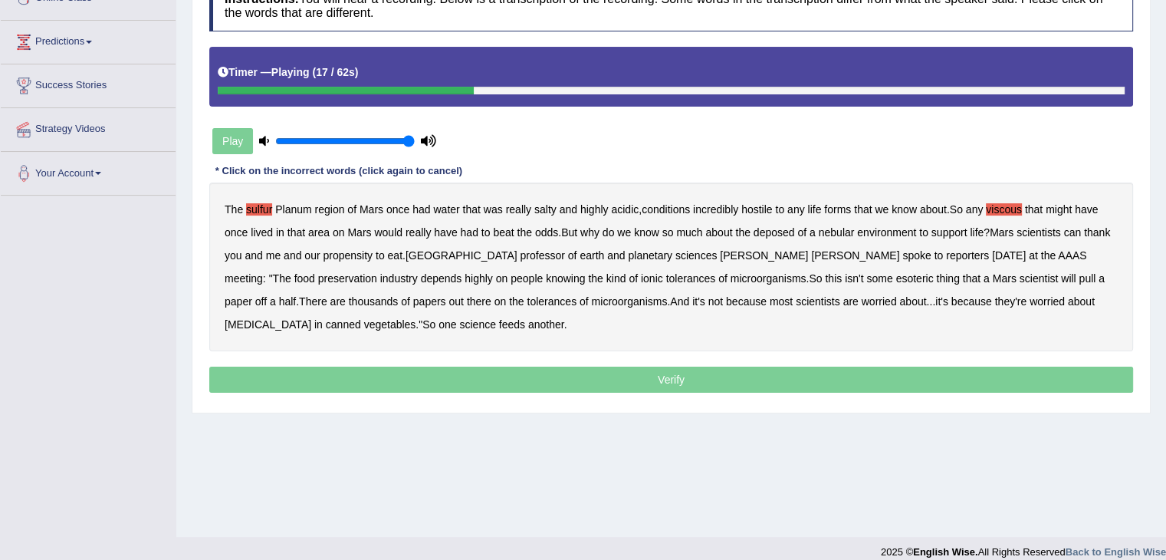
click at [778, 232] on b "deposed" at bounding box center [774, 232] width 41 height 12
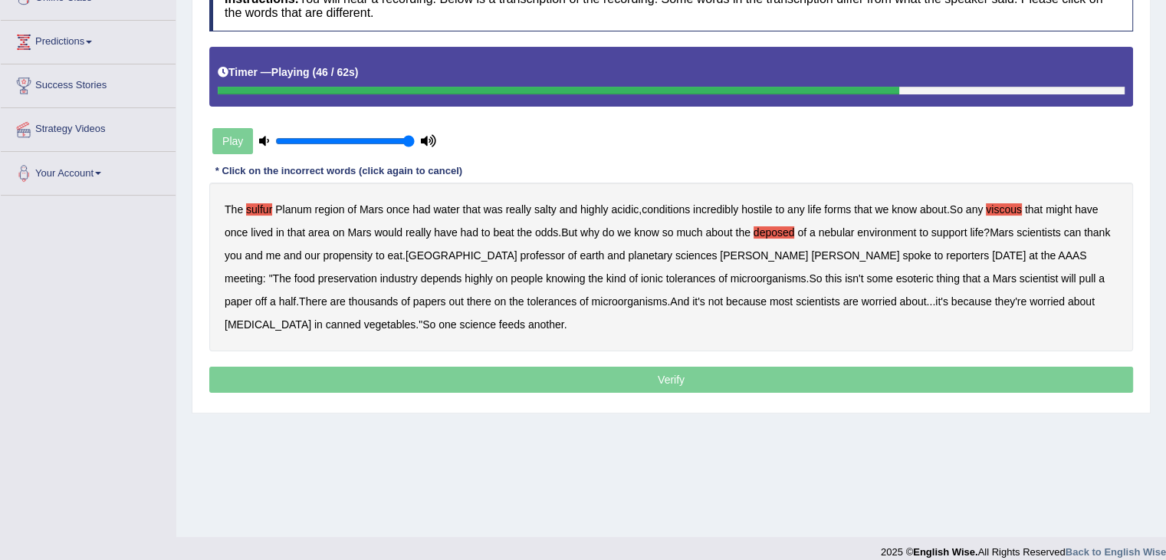
click at [297, 295] on b "half" at bounding box center [288, 301] width 18 height 12
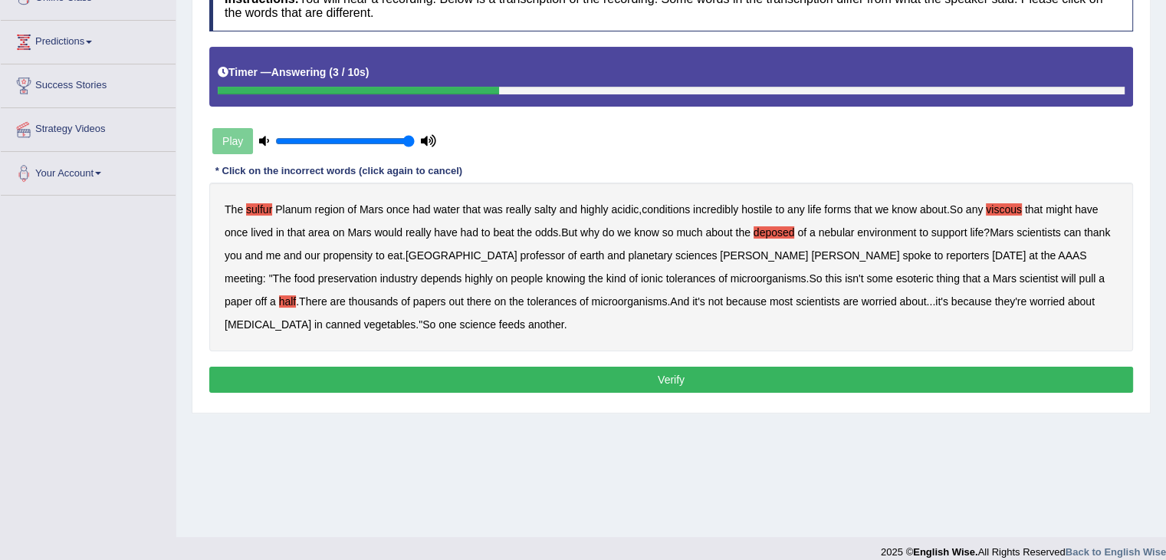
click at [580, 376] on button "Verify" at bounding box center [671, 379] width 924 height 26
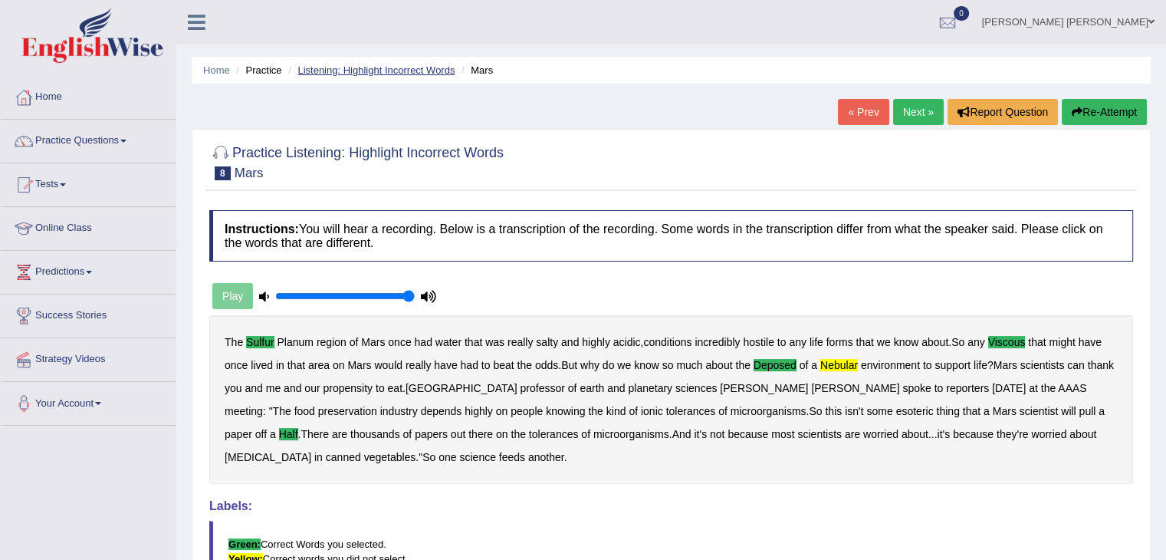
click at [386, 71] on link "Listening: Highlight Incorrect Words" at bounding box center [375, 69] width 157 height 11
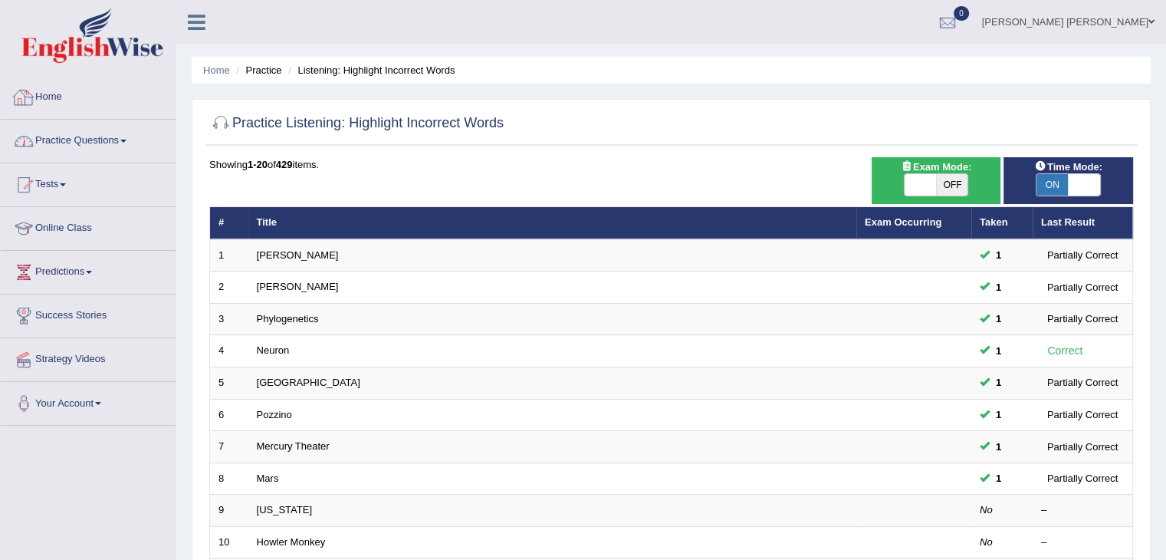
click at [68, 143] on link "Practice Questions" at bounding box center [88, 139] width 175 height 38
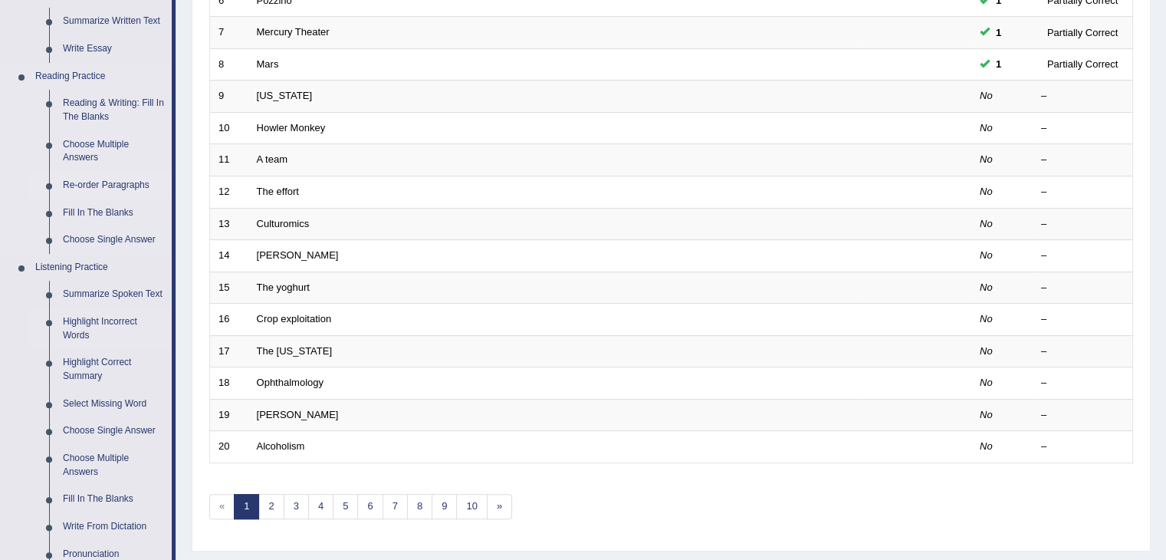
scroll to position [460, 0]
